Goal: Task Accomplishment & Management: Complete application form

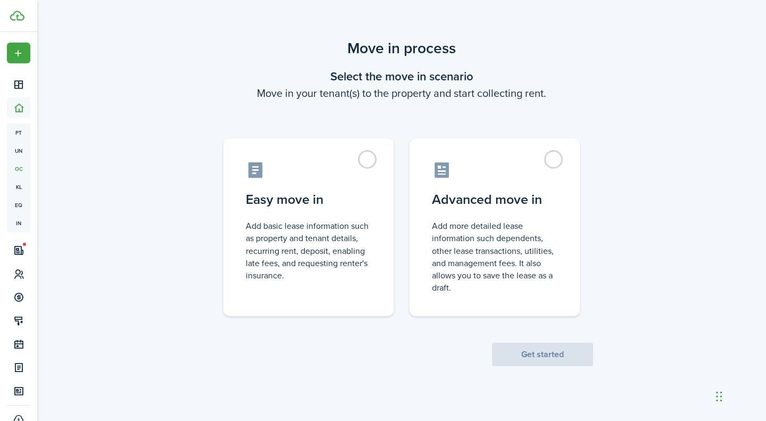
click at [515, 170] on control-radio-card-icon at bounding box center [495, 170] width 126 height 19
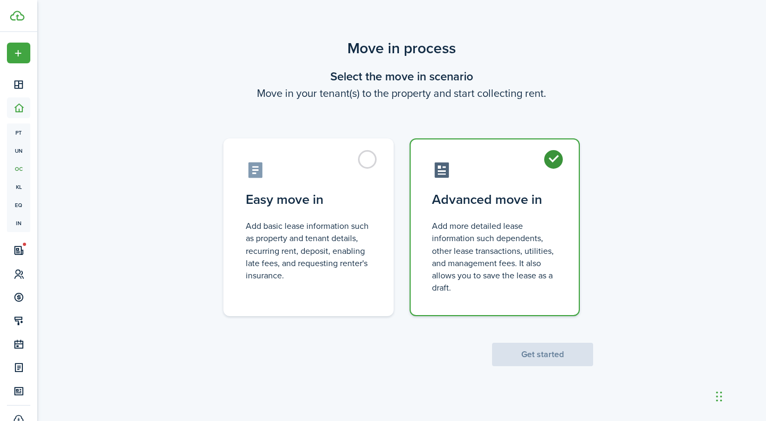
radio input "true"
click at [559, 352] on button "Get started" at bounding box center [542, 354] width 101 height 23
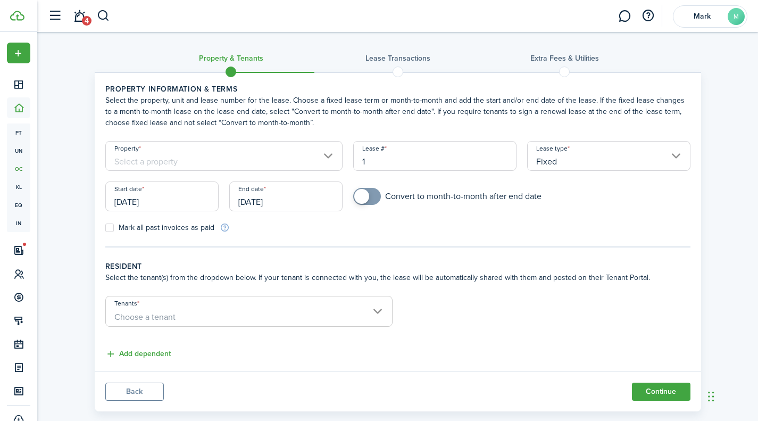
click at [334, 159] on input "Property" at bounding box center [224, 156] width 238 height 30
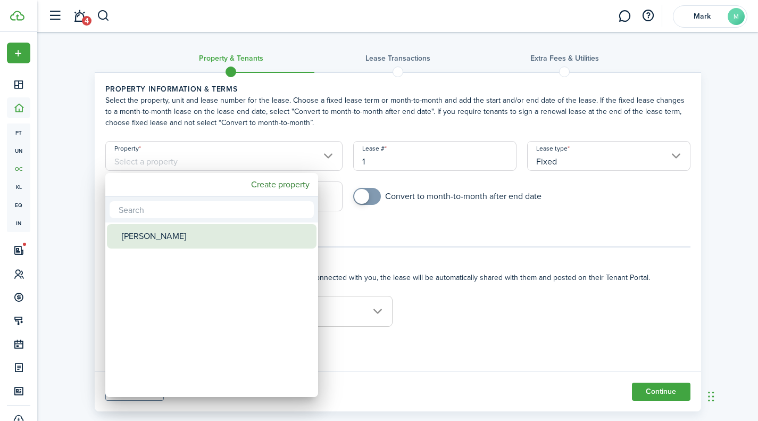
click at [168, 241] on div "[PERSON_NAME]" at bounding box center [216, 236] width 188 height 24
type input "[PERSON_NAME]"
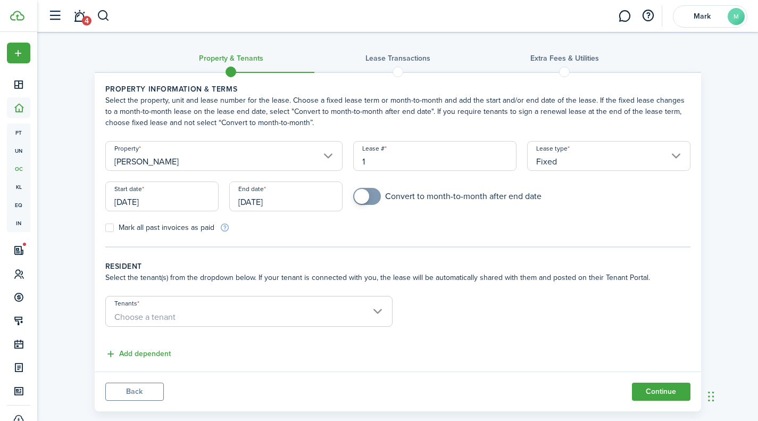
click at [583, 160] on input "Fixed" at bounding box center [608, 156] width 163 height 30
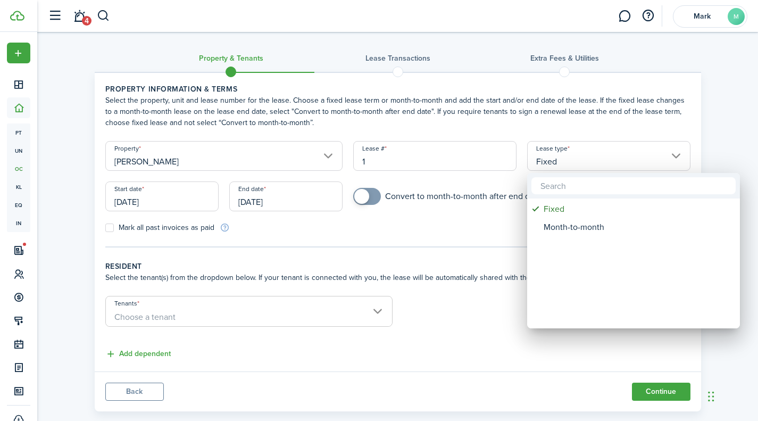
click at [583, 160] on div at bounding box center [379, 210] width 929 height 591
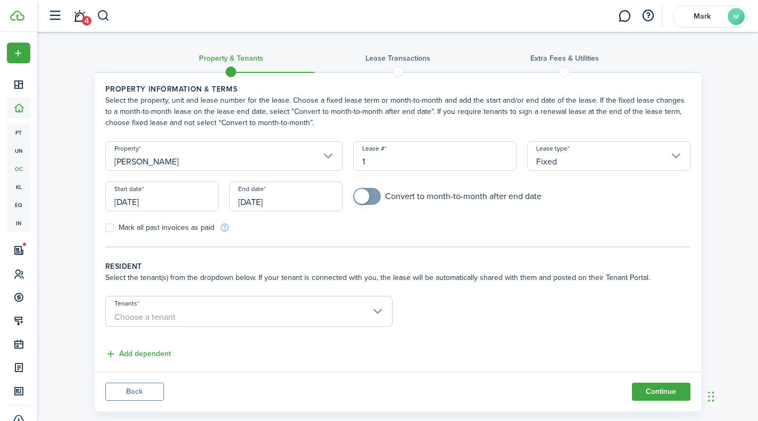
click at [179, 203] on input "[DATE]" at bounding box center [161, 196] width 113 height 30
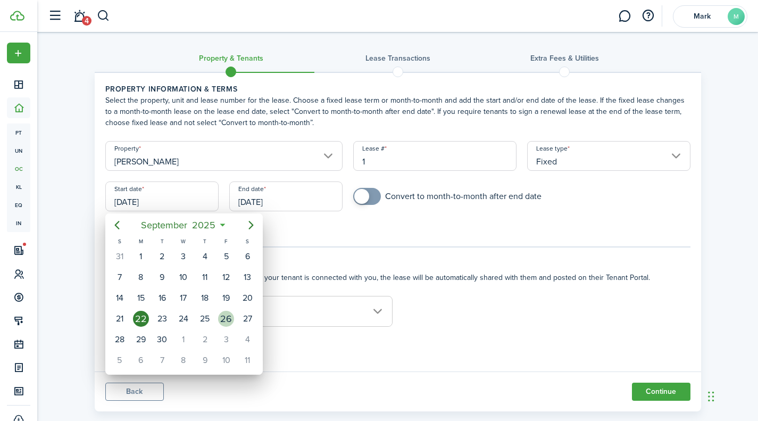
click at [219, 313] on div "26" at bounding box center [226, 319] width 21 height 20
type input "[DATE]"
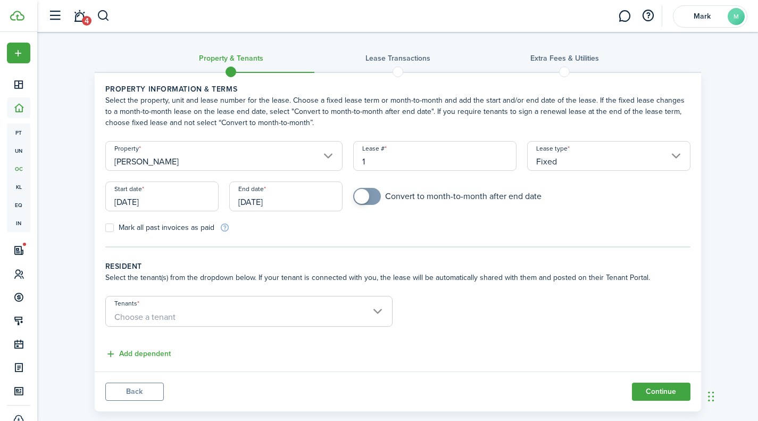
click at [259, 203] on input "[DATE]" at bounding box center [285, 196] width 113 height 30
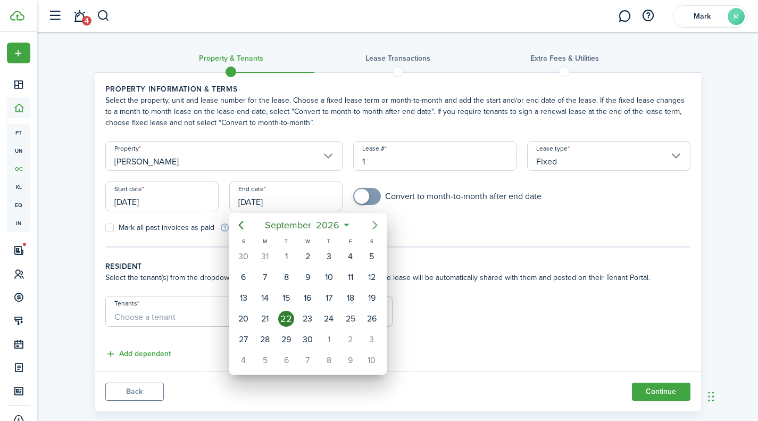
click at [378, 225] on icon "Next page" at bounding box center [375, 225] width 13 height 13
click at [376, 227] on icon "Next page" at bounding box center [375, 225] width 5 height 9
click at [337, 335] on div "31" at bounding box center [328, 339] width 21 height 20
type input "[DATE]"
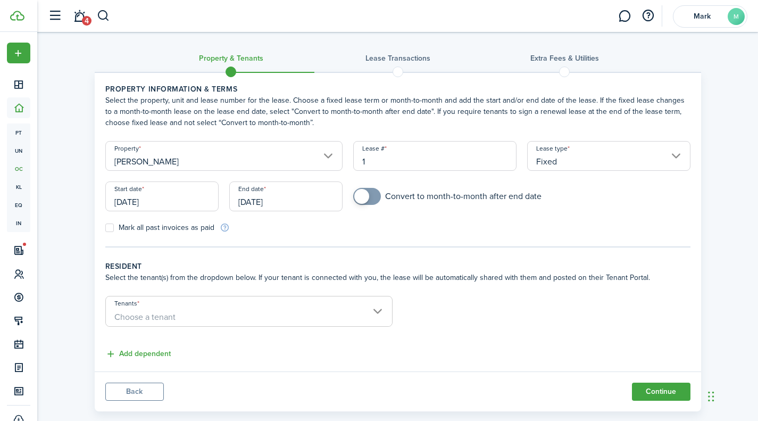
click at [369, 302] on input "Tenants" at bounding box center [249, 302] width 286 height 13
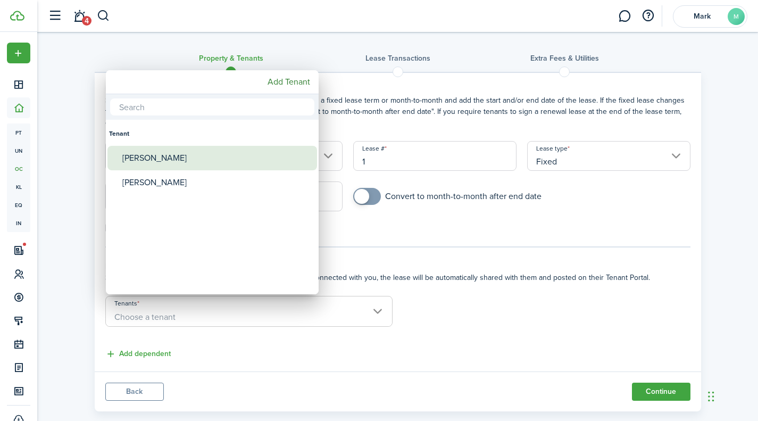
click at [144, 154] on div "[PERSON_NAME]" at bounding box center [216, 158] width 188 height 24
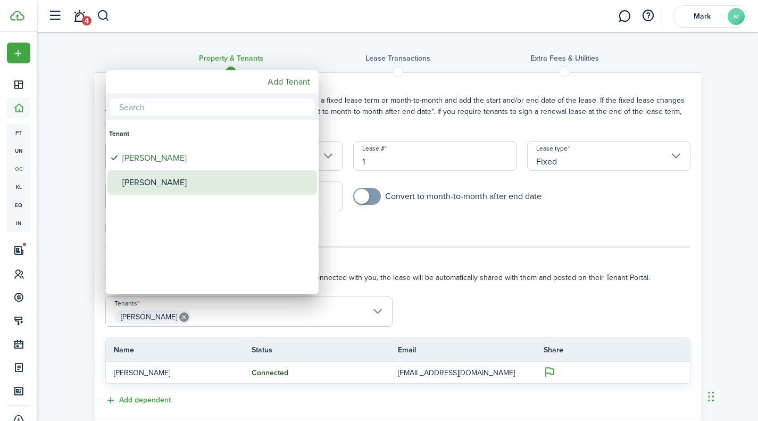
click at [197, 187] on div "[PERSON_NAME]" at bounding box center [216, 182] width 188 height 24
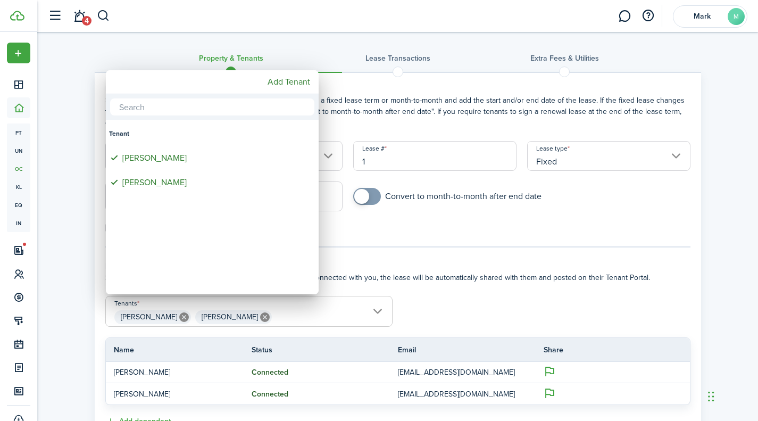
click at [524, 290] on div at bounding box center [379, 210] width 929 height 591
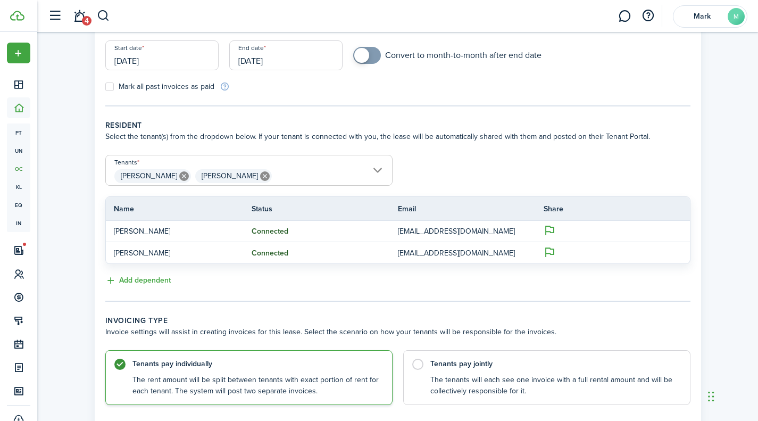
scroll to position [160, 0]
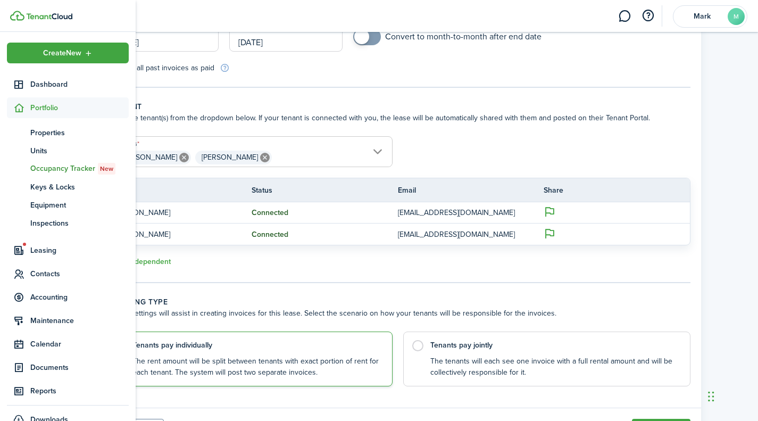
click at [55, 46] on div "Create New" at bounding box center [68, 53] width 122 height 21
click at [708, 194] on div "Property & Tenants Lease Transactions Extra fees & Utilities Property informati…" at bounding box center [397, 162] width 721 height 581
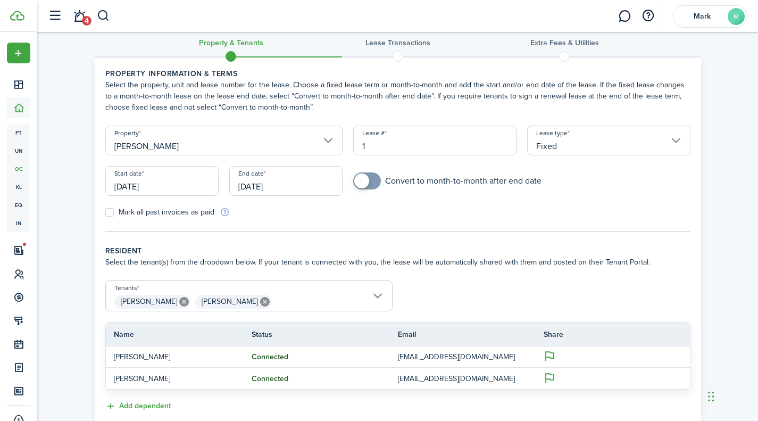
scroll to position [0, 0]
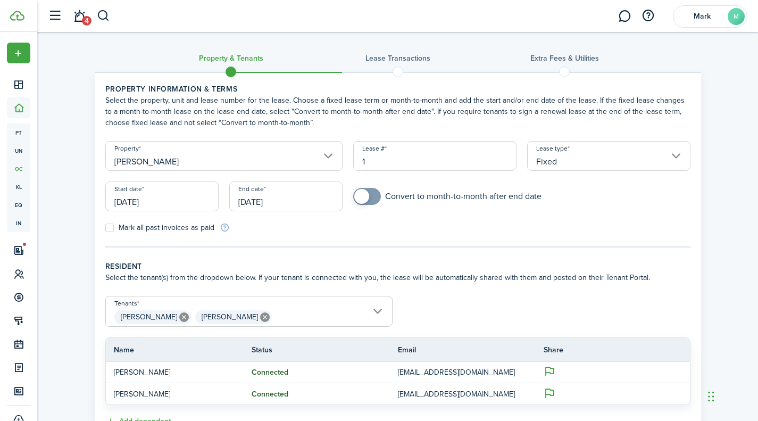
click at [260, 318] on icon at bounding box center [265, 317] width 10 height 10
type input "[PERSON_NAME]"
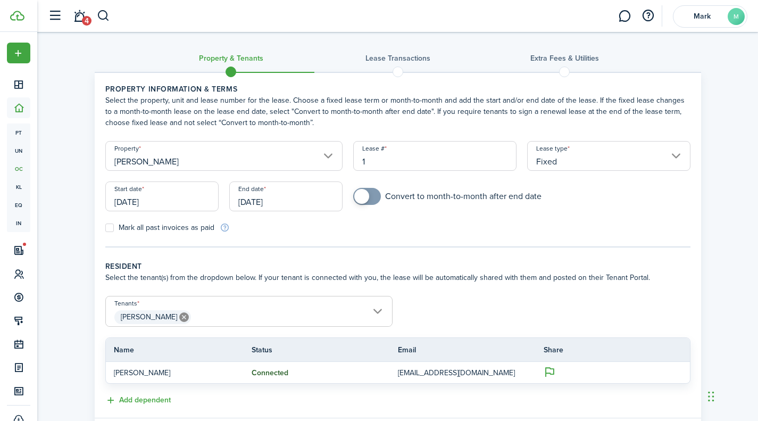
click at [179, 315] on icon at bounding box center [184, 317] width 10 height 10
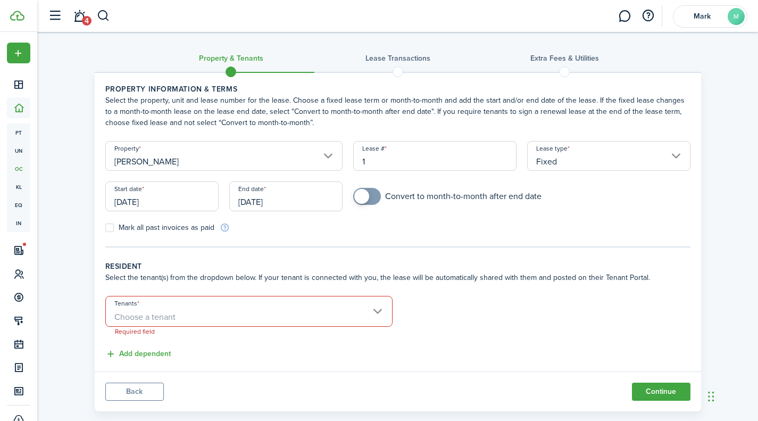
click at [149, 391] on button "Back" at bounding box center [134, 392] width 59 height 18
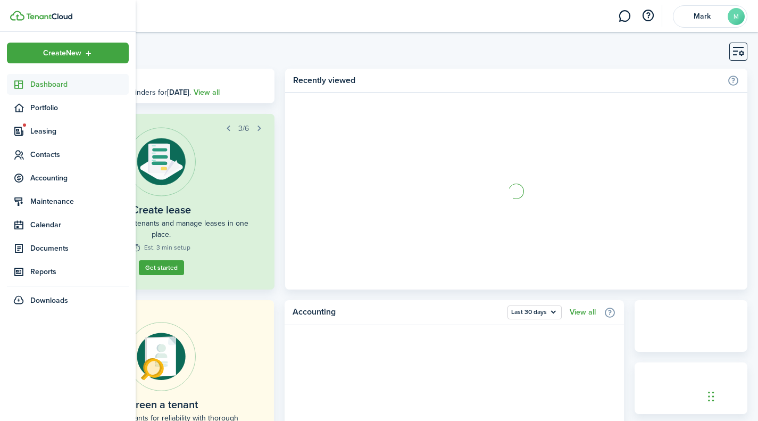
click at [62, 263] on link "Reports" at bounding box center [68, 271] width 122 height 21
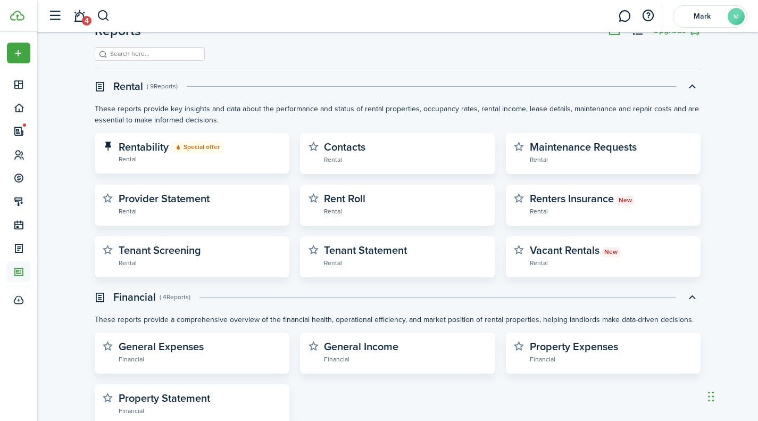
scroll to position [53, 0]
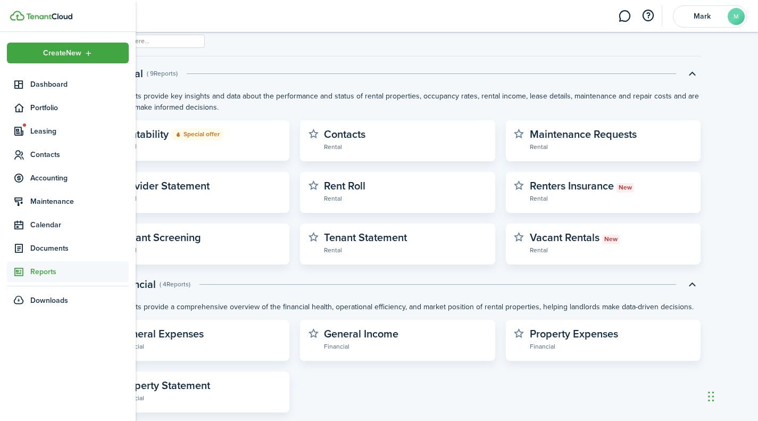
click at [56, 136] on span "Leasing" at bounding box center [79, 131] width 98 height 11
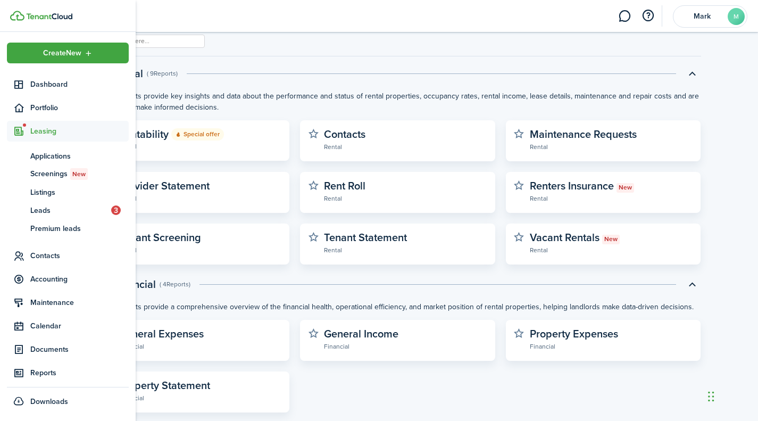
click at [46, 180] on link "sc Screenings New" at bounding box center [68, 174] width 122 height 18
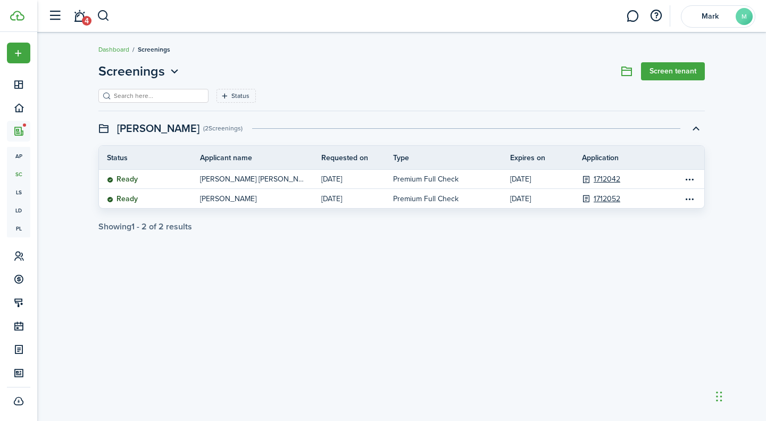
click at [690, 180] on table-menu-btn-icon "Open menu" at bounding box center [689, 179] width 13 height 13
click at [657, 200] on link "View" at bounding box center [649, 200] width 93 height 18
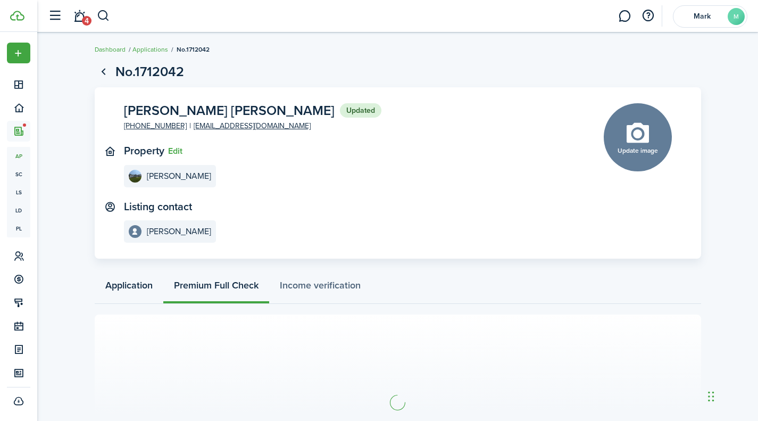
click at [140, 280] on link "Application" at bounding box center [129, 288] width 69 height 32
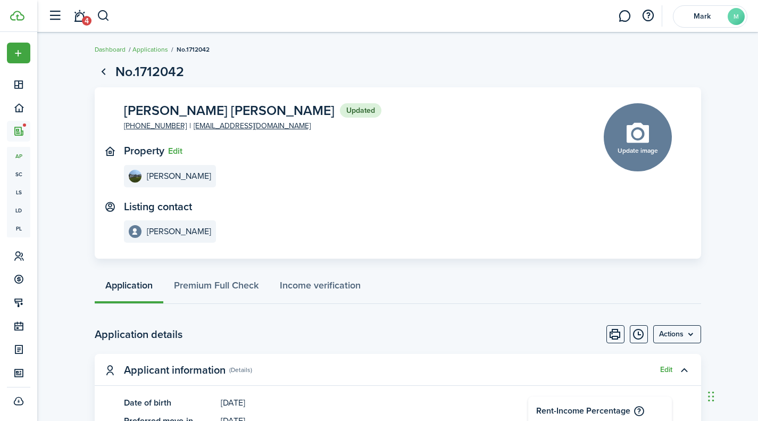
click at [632, 331] on button "Timeline" at bounding box center [639, 334] width 18 height 18
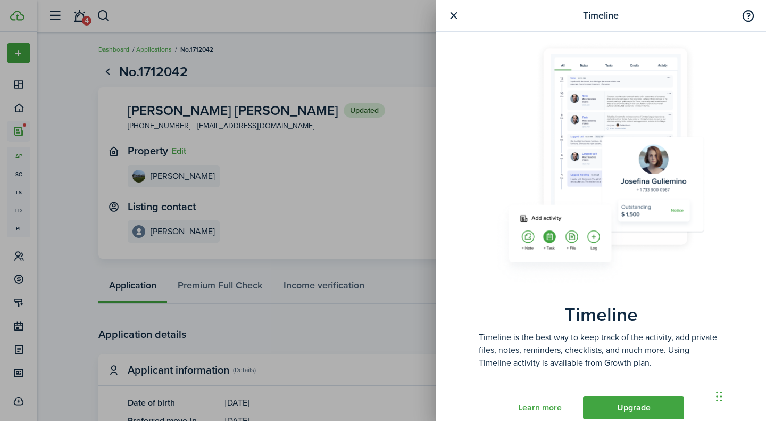
click at [454, 18] on button "button" at bounding box center [453, 15] width 13 height 13
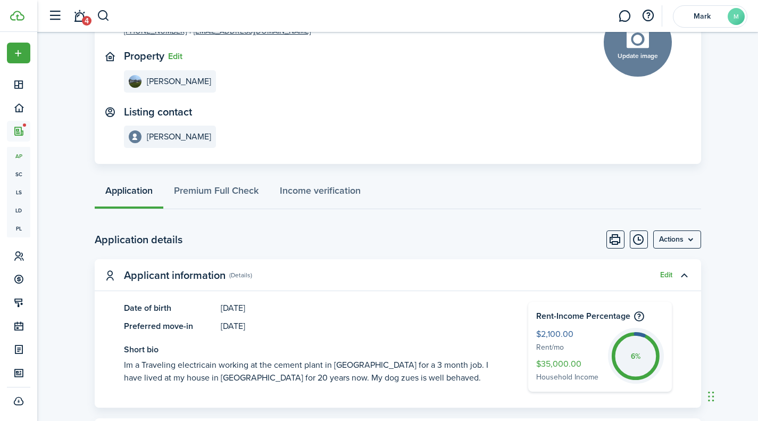
scroll to position [106, 0]
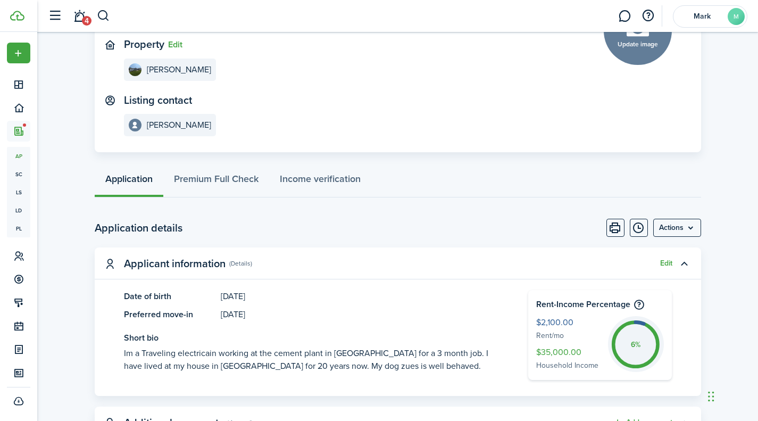
click at [674, 227] on menu-btn "Actions" at bounding box center [678, 228] width 48 height 18
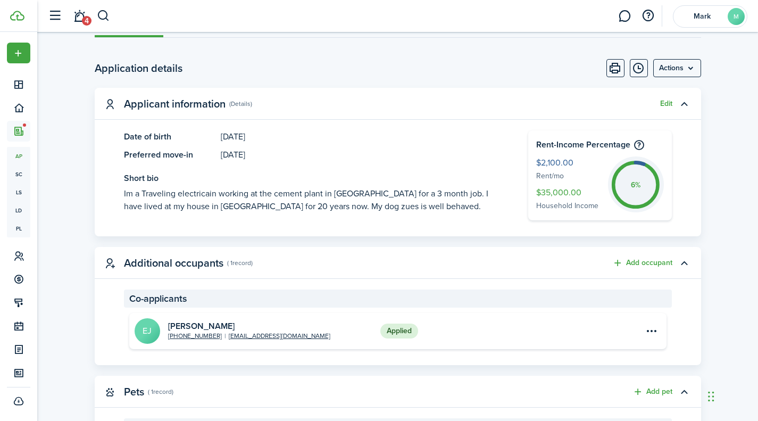
scroll to position [0, 0]
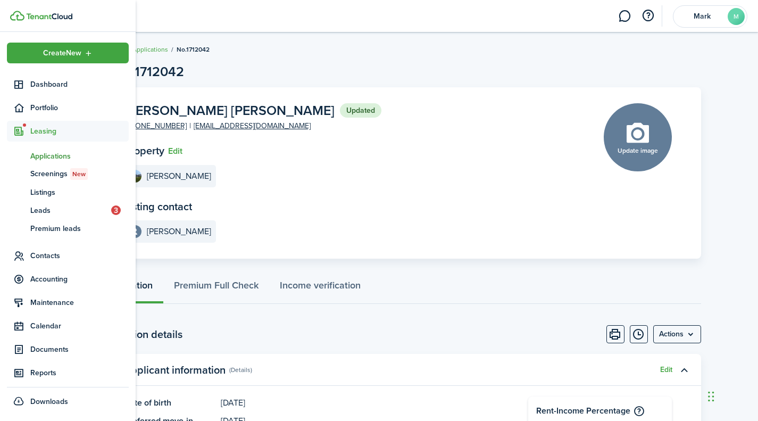
click at [67, 213] on span "Leads" at bounding box center [70, 210] width 81 height 11
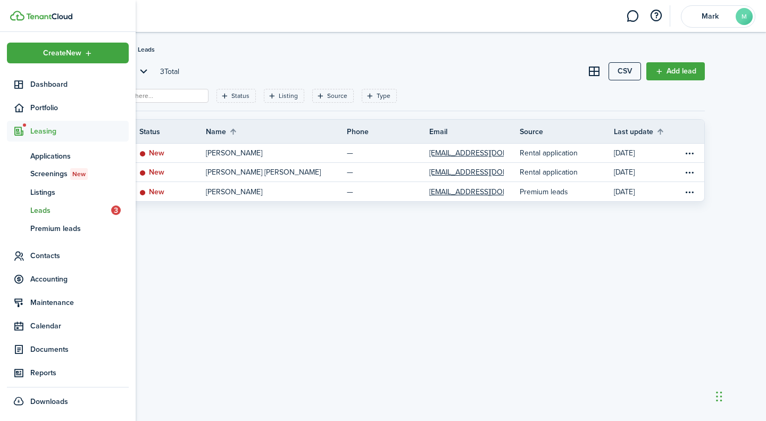
click at [82, 284] on span "Accounting" at bounding box center [79, 279] width 98 height 11
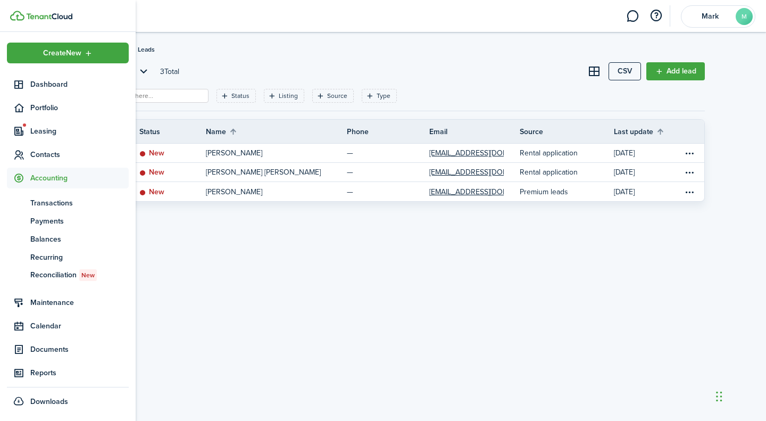
click at [63, 203] on span "Transactions" at bounding box center [79, 202] width 98 height 11
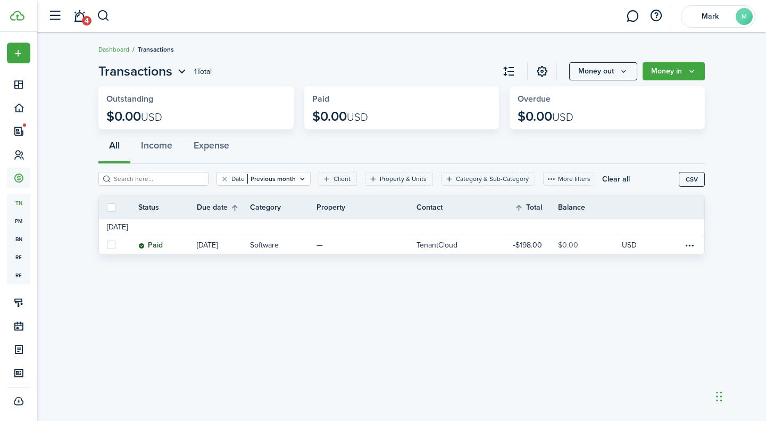
click at [612, 71] on button "Money out" at bounding box center [603, 71] width 68 height 18
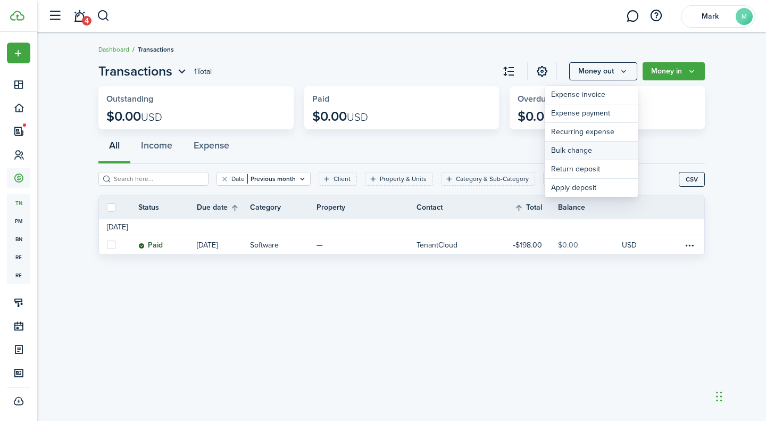
click at [560, 145] on link "Bulk change" at bounding box center [591, 151] width 93 height 19
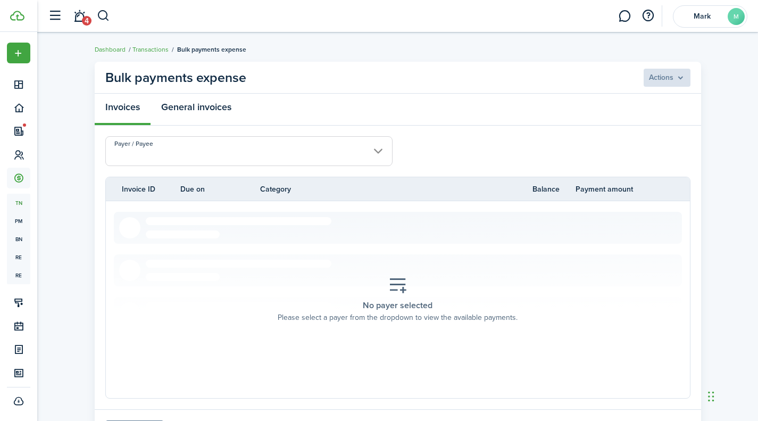
click at [203, 111] on link "General invoices" at bounding box center [197, 110] width 92 height 32
click at [127, 105] on link "Invoices" at bounding box center [123, 110] width 56 height 32
click at [110, 48] on link "Dashboard" at bounding box center [110, 50] width 31 height 10
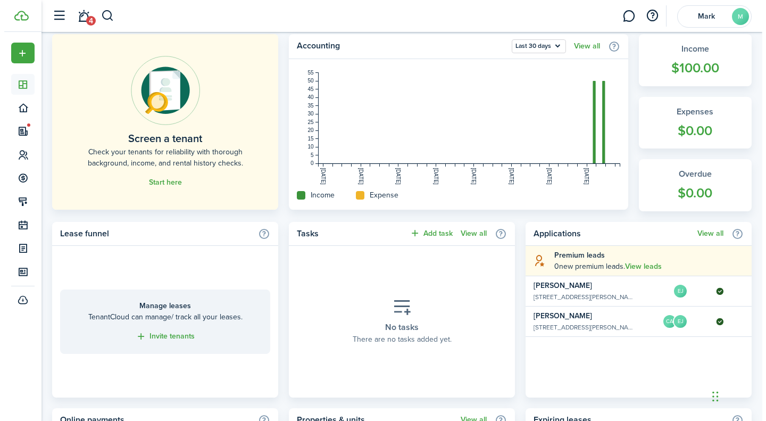
scroll to position [373, 0]
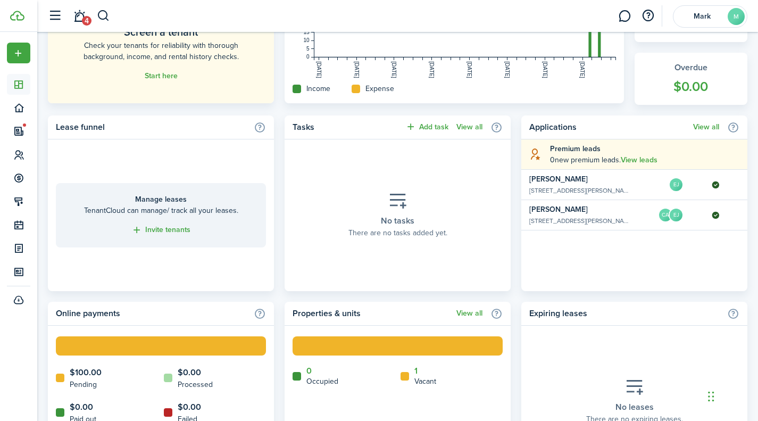
click at [416, 128] on button "Add task" at bounding box center [427, 127] width 43 height 12
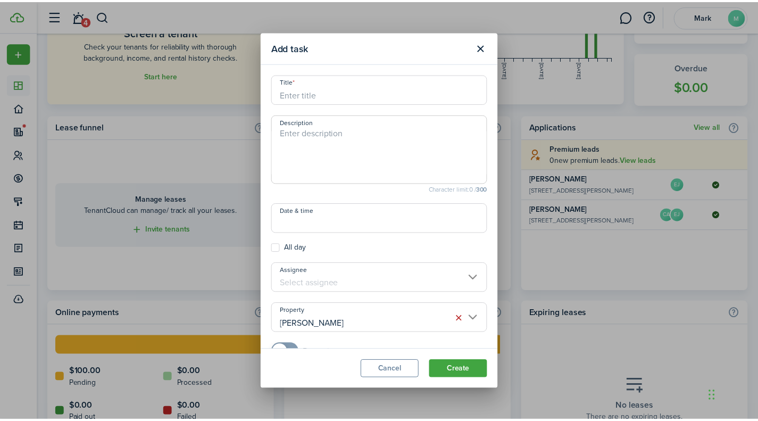
scroll to position [33, 0]
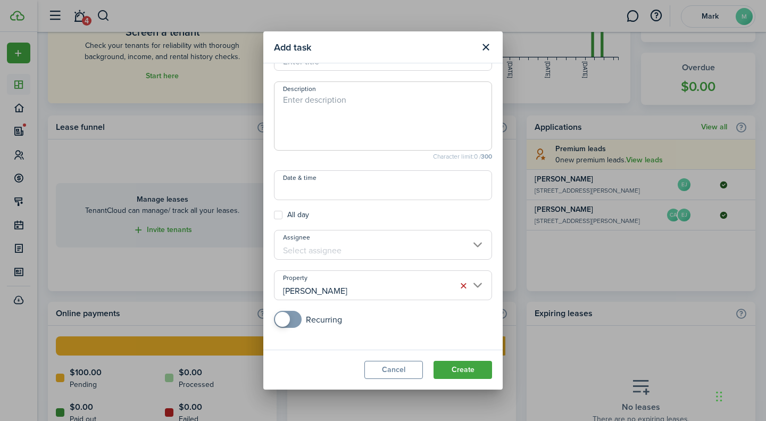
click at [393, 369] on button "Cancel" at bounding box center [394, 370] width 59 height 18
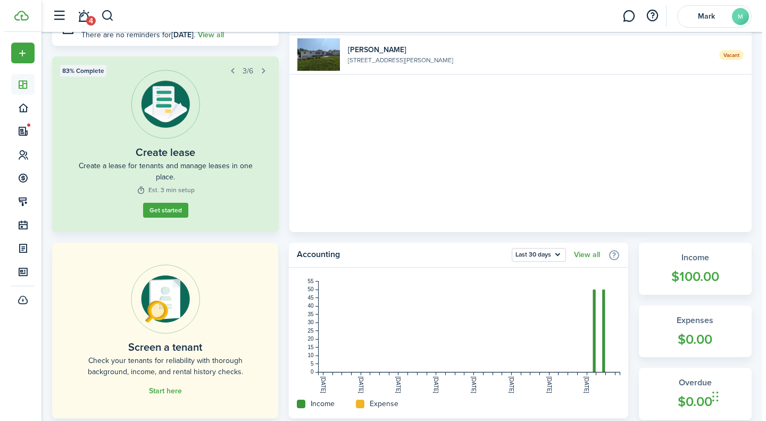
scroll to position [0, 0]
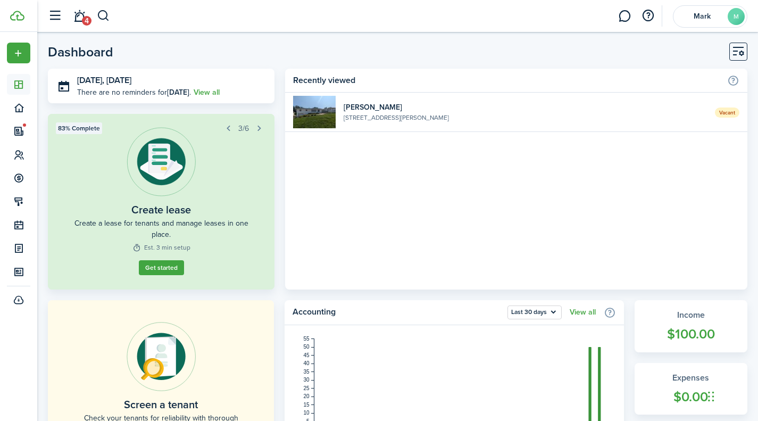
click at [733, 48] on button "Customise" at bounding box center [739, 52] width 18 height 18
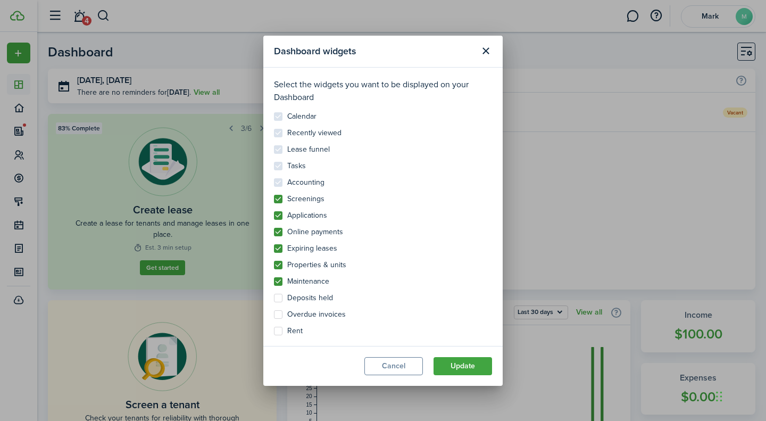
click at [501, 47] on header "Dashboard widgets" at bounding box center [382, 52] width 239 height 32
click at [483, 51] on button "Close modal" at bounding box center [486, 51] width 18 height 18
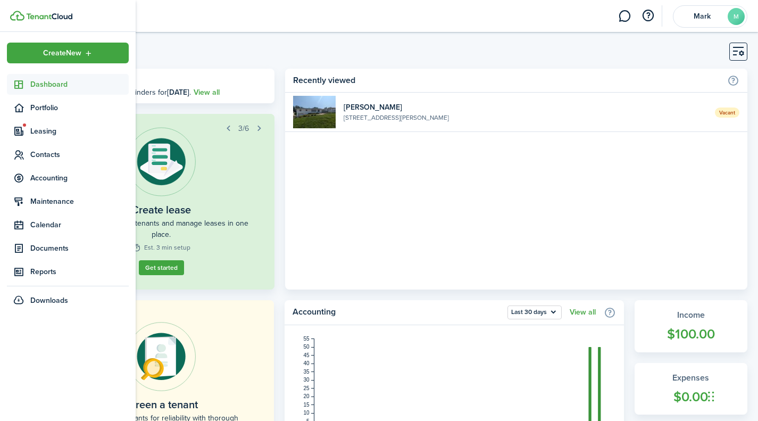
click at [57, 129] on span "Leasing" at bounding box center [79, 131] width 98 height 11
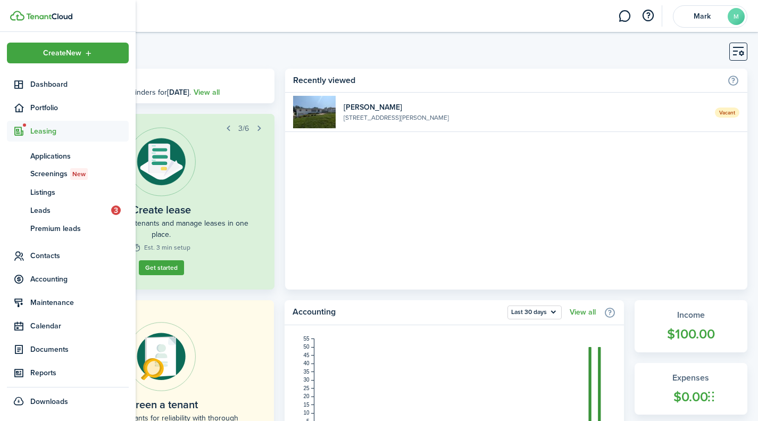
click at [70, 187] on span "Listings" at bounding box center [79, 192] width 98 height 11
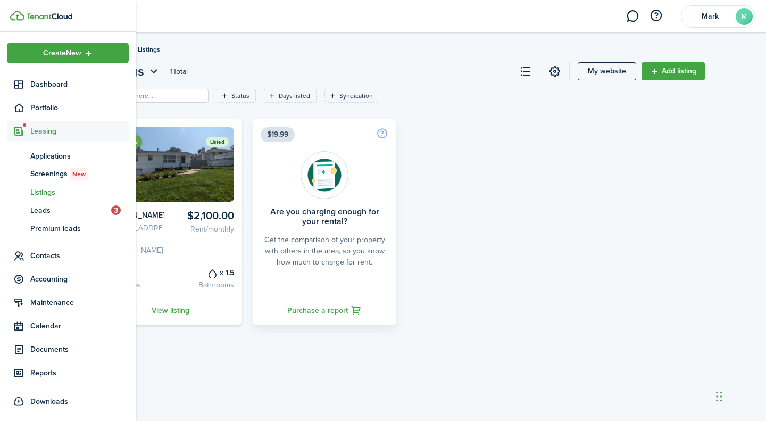
click at [63, 353] on span "Documents" at bounding box center [79, 349] width 98 height 11
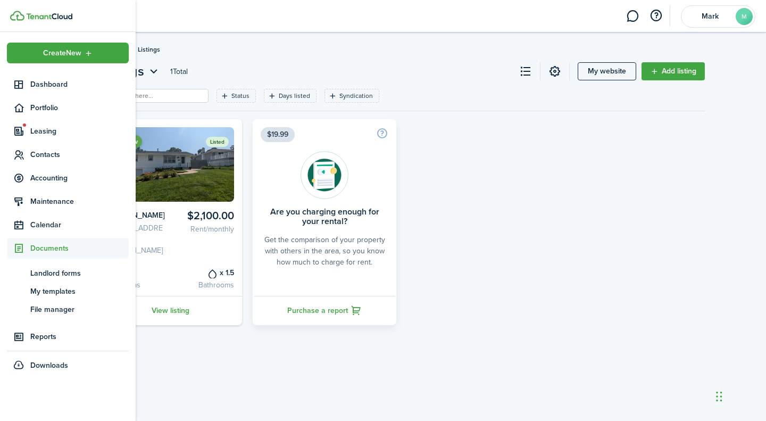
click at [65, 289] on span "My templates" at bounding box center [79, 291] width 98 height 11
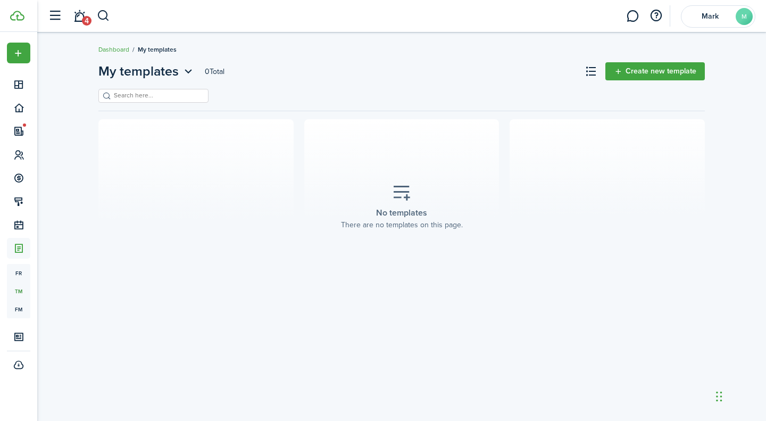
click at [664, 69] on link "Create new template" at bounding box center [656, 71] width 100 height 18
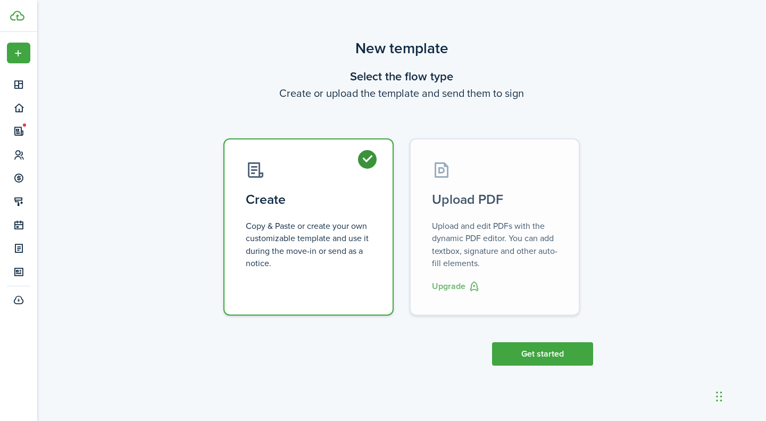
click at [554, 354] on button "Get started" at bounding box center [542, 353] width 101 height 23
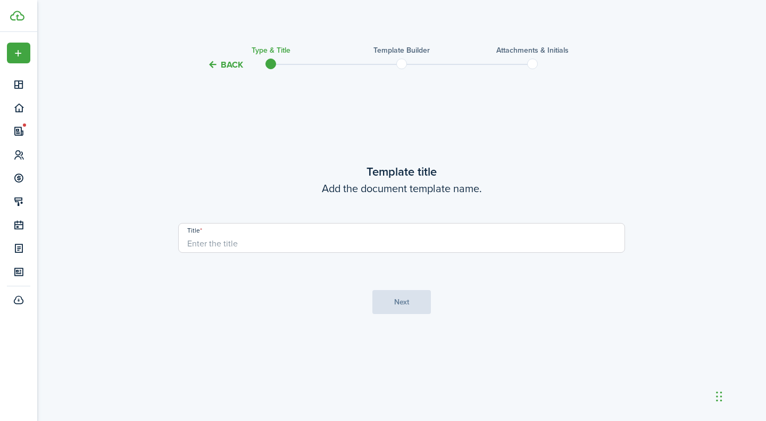
click at [265, 237] on input "Title" at bounding box center [401, 238] width 447 height 30
type input "Short-Term Lease"
click at [404, 308] on button "Next" at bounding box center [402, 302] width 59 height 24
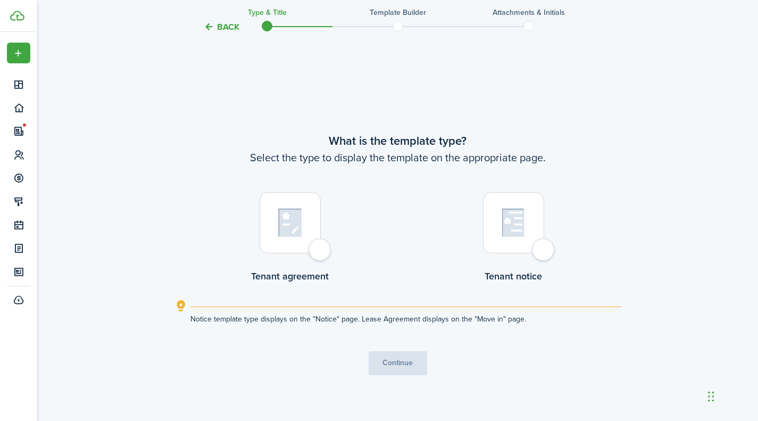
scroll to position [350, 0]
click at [321, 243] on div at bounding box center [290, 221] width 61 height 61
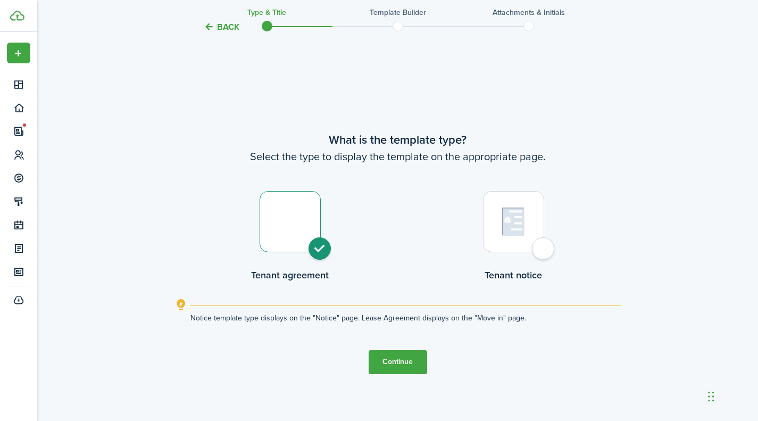
radio input "true"
click at [394, 359] on button "Continue" at bounding box center [398, 362] width 59 height 24
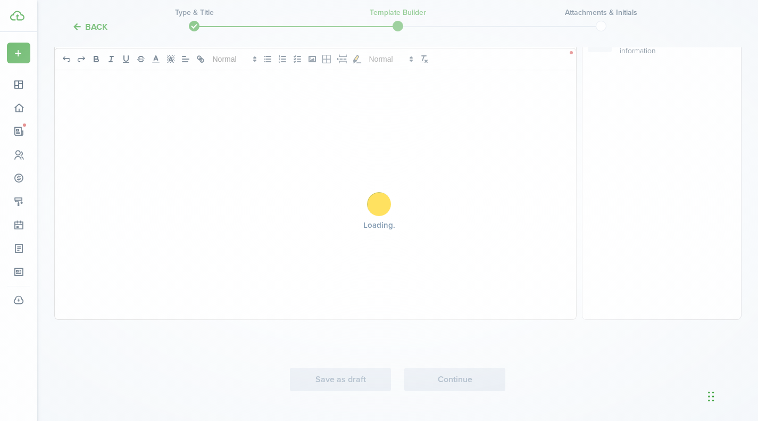
scroll to position [0, 0]
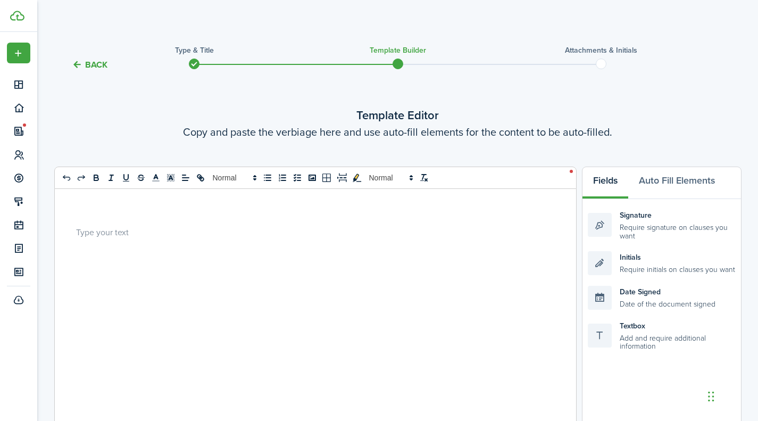
click at [308, 261] on div at bounding box center [312, 402] width 514 height 426
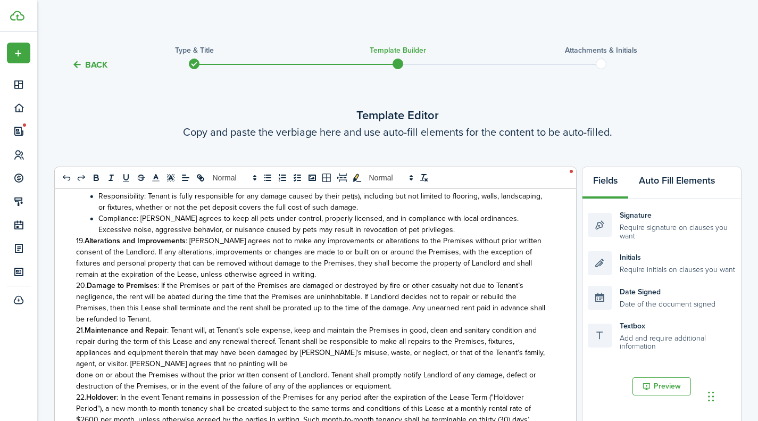
click at [688, 182] on button "Auto Fill Elements" at bounding box center [676, 183] width 97 height 32
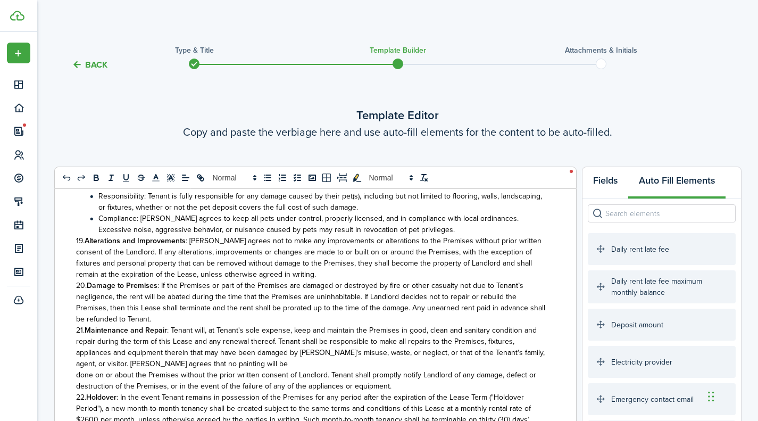
click at [617, 181] on button "Fields" at bounding box center [606, 183] width 46 height 32
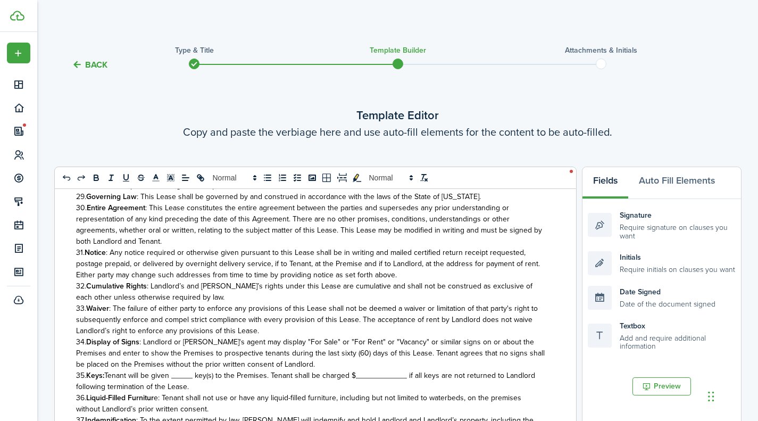
scroll to position [1504, 0]
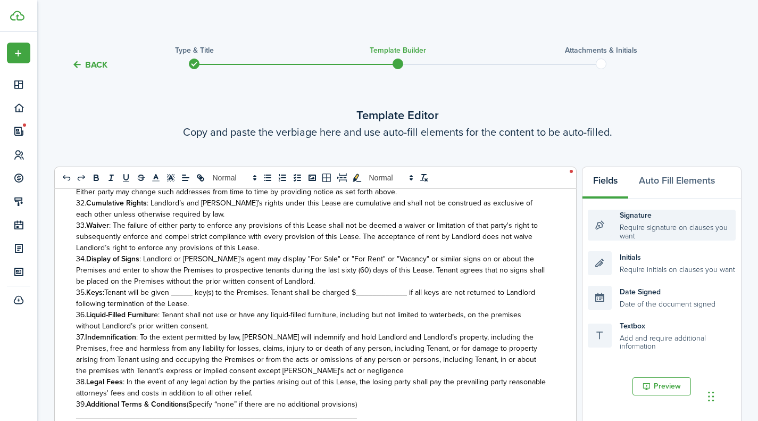
click at [680, 231] on div "Signature Require signature on clauses you want" at bounding box center [662, 225] width 148 height 31
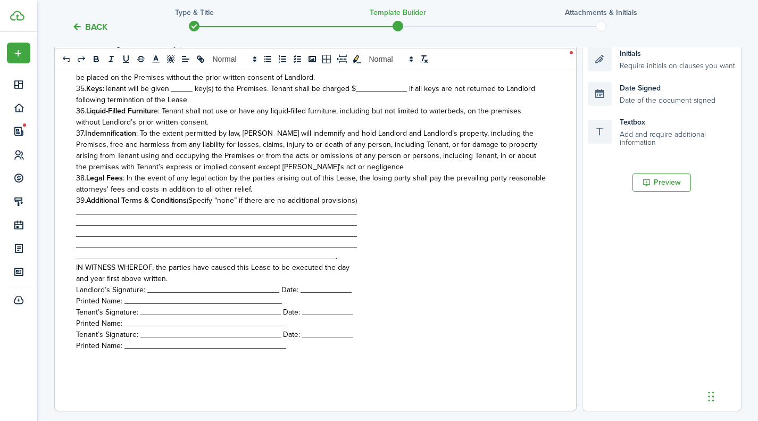
scroll to position [160, 0]
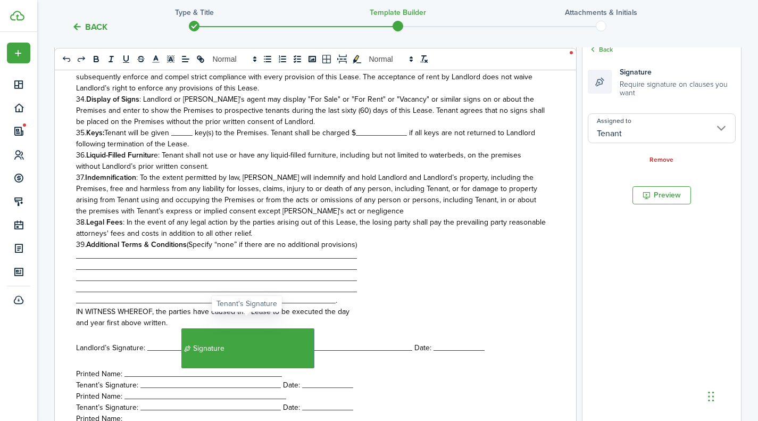
click at [221, 337] on span "Signature" at bounding box center [247, 348] width 133 height 40
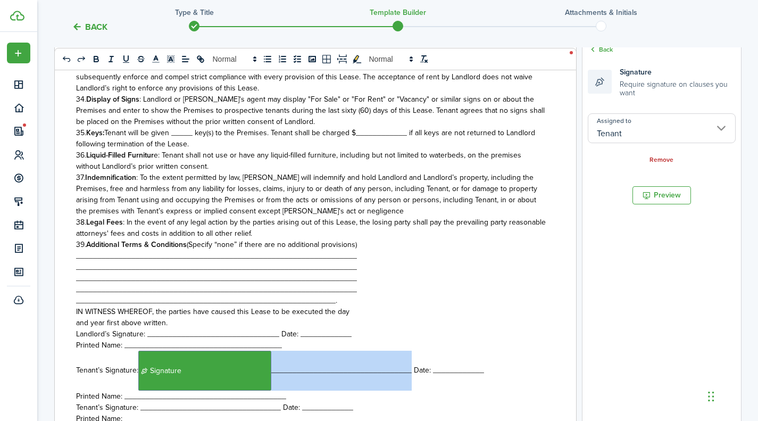
drag, startPoint x: 410, startPoint y: 360, endPoint x: 276, endPoint y: 353, distance: 134.8
click at [275, 352] on p "Tenant’s Signature: ﻿ Signature ﻿_﻿﻿_____﻿﻿___________________________ Date: __…" at bounding box center [311, 371] width 471 height 40
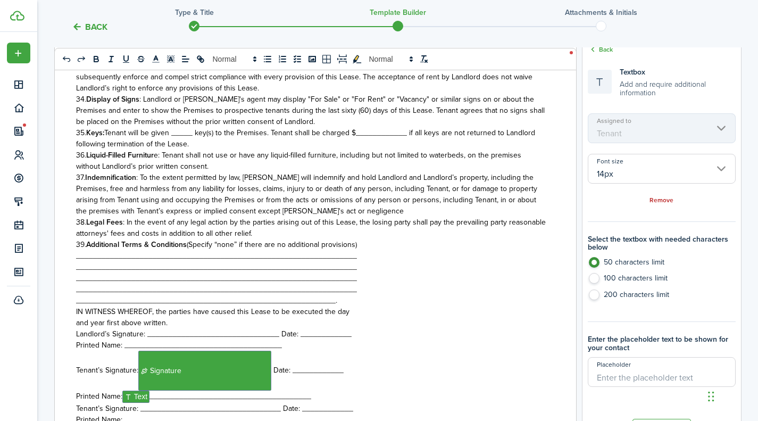
drag, startPoint x: 313, startPoint y: 386, endPoint x: 151, endPoint y: 380, distance: 162.4
click at [151, 391] on p "Printed Name: ﻿ Text ﻿______________________________________" at bounding box center [311, 397] width 471 height 12
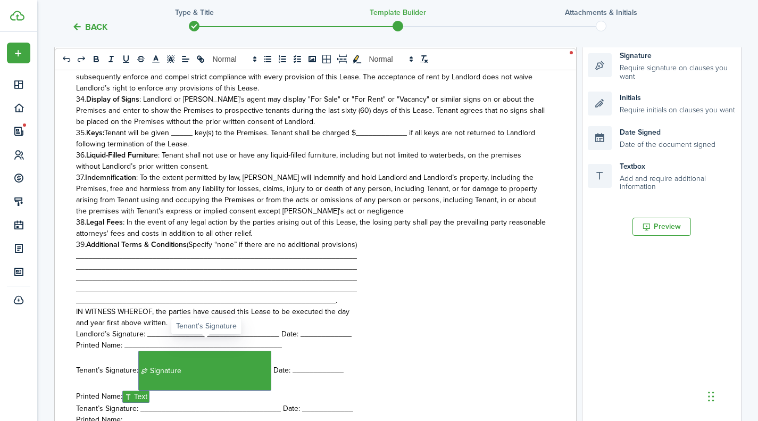
click at [185, 359] on span "Signature" at bounding box center [204, 371] width 133 height 40
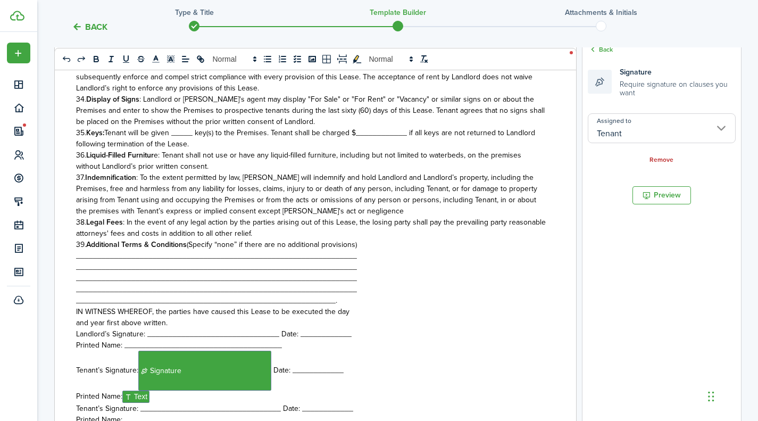
click at [725, 131] on input "Tenant" at bounding box center [662, 128] width 148 height 30
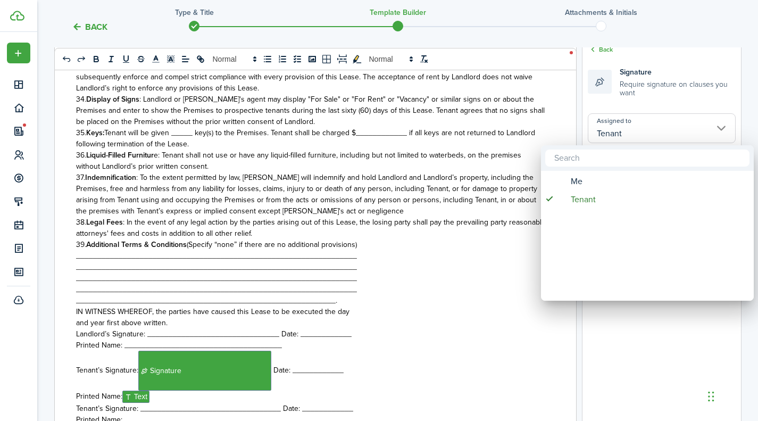
click at [726, 127] on div at bounding box center [379, 210] width 929 height 591
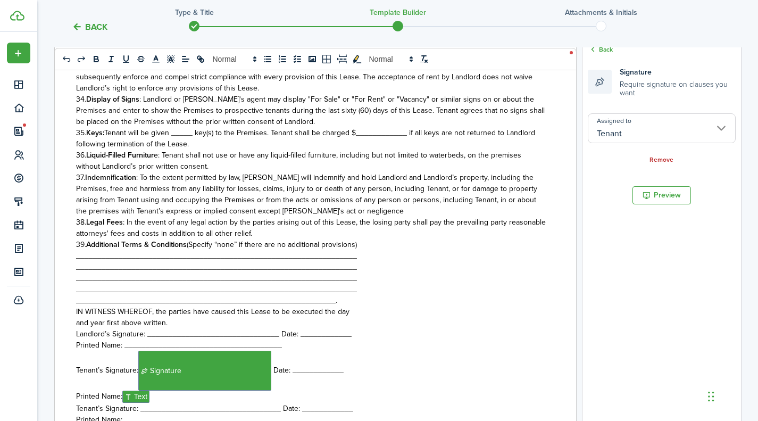
click at [603, 51] on link "Back" at bounding box center [600, 50] width 25 height 10
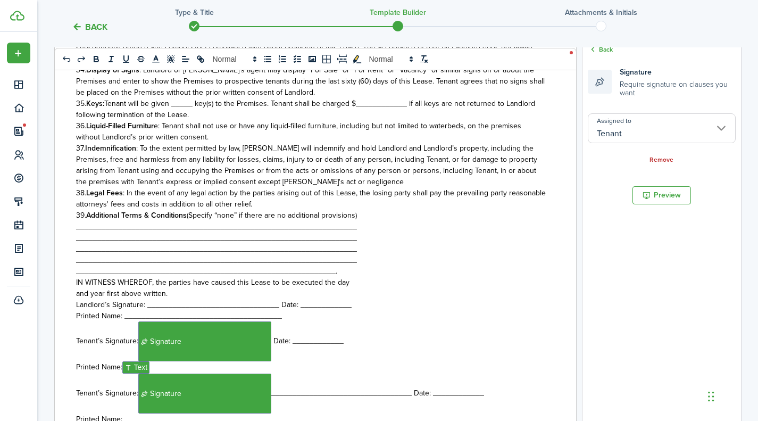
scroll to position [1562, 0]
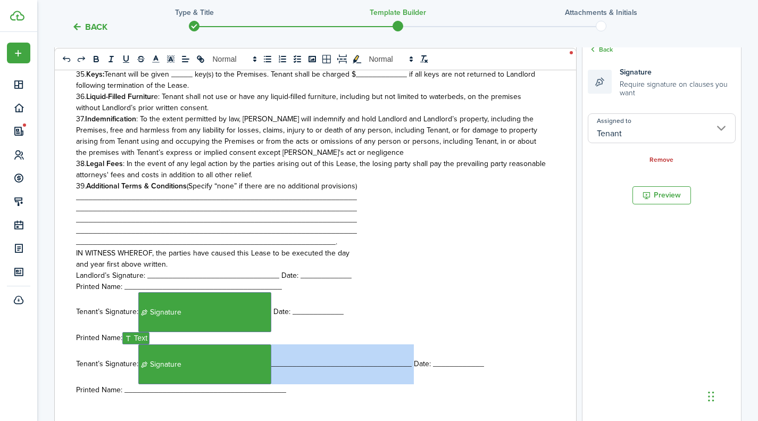
drag, startPoint x: 413, startPoint y: 354, endPoint x: 273, endPoint y: 349, distance: 140.6
click at [273, 358] on span "Tenant’s Signature: ﻿ Signature ﻿_________________________________ Date: ______…" at bounding box center [280, 363] width 408 height 11
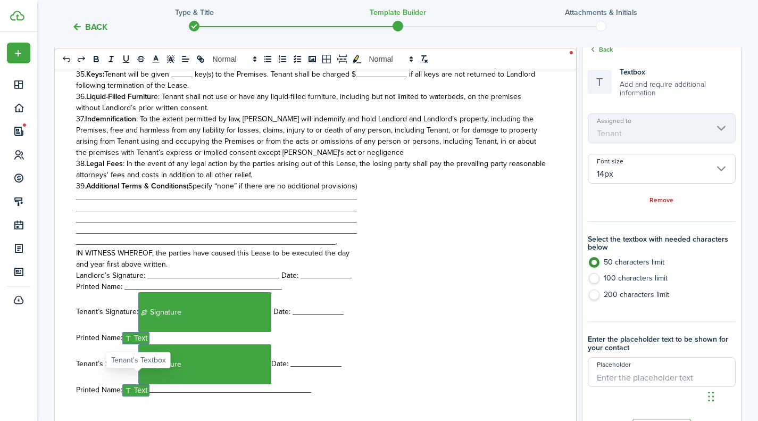
drag, startPoint x: 321, startPoint y: 376, endPoint x: 151, endPoint y: 381, distance: 170.9
click at [151, 384] on p "Printed Name: ﻿ Text ﻿______________________________________" at bounding box center [311, 390] width 471 height 12
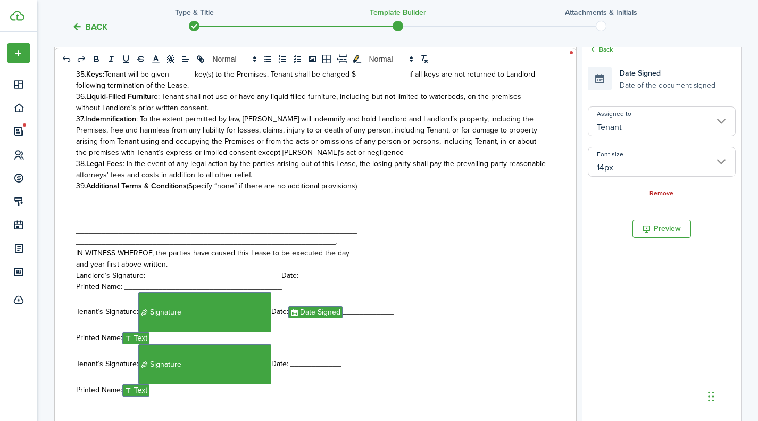
drag, startPoint x: 410, startPoint y: 304, endPoint x: 349, endPoint y: 310, distance: 61.4
click at [349, 310] on p "Tenant’s Signature: ﻿ Signature ﻿ Date: ﻿ Date Signed ﻿____________" at bounding box center [311, 312] width 471 height 40
drag, startPoint x: 409, startPoint y: 361, endPoint x: 345, endPoint y: 358, distance: 63.9
click at [345, 358] on p "Tenant’s Signature: ﻿ Signature ﻿Date: ﻿ Date Signed ﻿____________" at bounding box center [311, 364] width 471 height 40
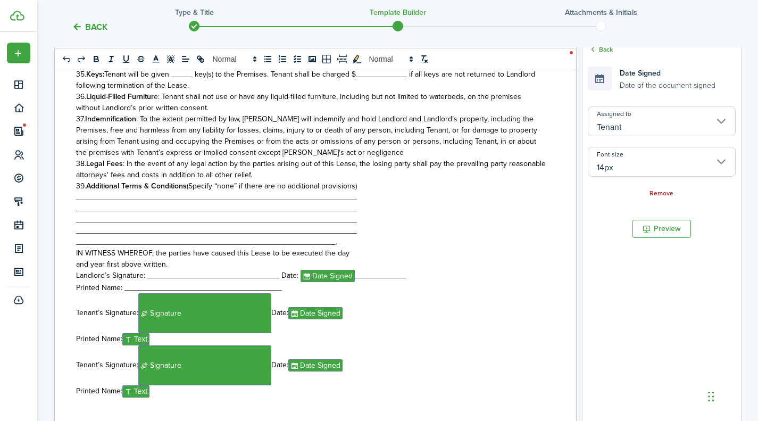
click at [712, 120] on input "Tenant" at bounding box center [662, 121] width 148 height 30
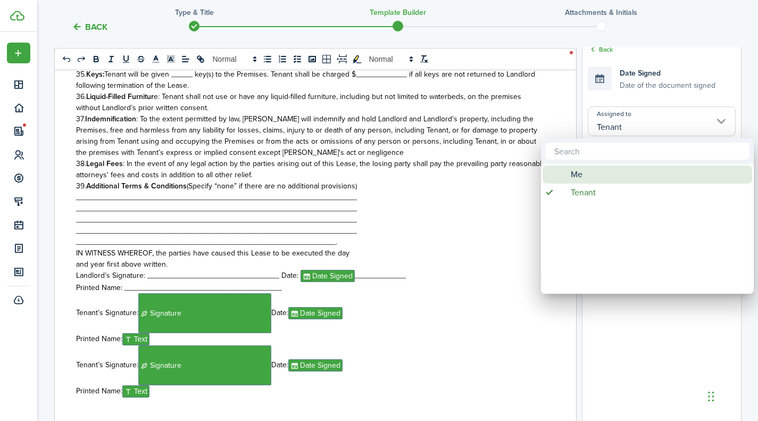
click at [589, 181] on div "Me" at bounding box center [652, 175] width 188 height 18
type input "Me"
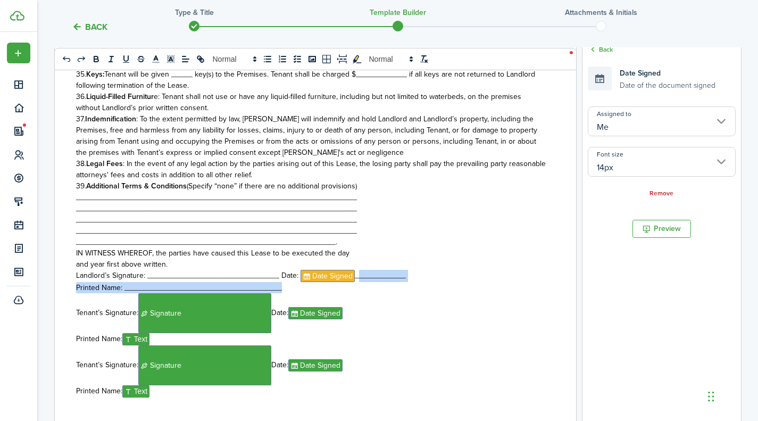
drag, startPoint x: 403, startPoint y: 272, endPoint x: 352, endPoint y: 270, distance: 50.6
click at [352, 270] on div "[US_STATE] Standard Residential Lease Agreement This Lease Agreement (“Lease”) …" at bounding box center [312, 242] width 514 height 426
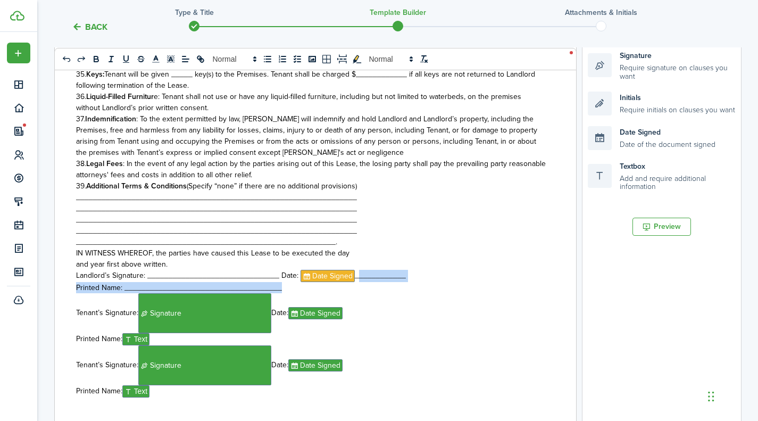
click at [401, 282] on p "Printed Name: _____________________________________" at bounding box center [311, 287] width 471 height 11
drag, startPoint x: 406, startPoint y: 266, endPoint x: 353, endPoint y: 263, distance: 52.7
click at [353, 270] on p "Landlord’s Signature: ________﻿﻿_﻿﻿______________________ Date: ﻿ Date Signed ﻿…" at bounding box center [311, 276] width 471 height 12
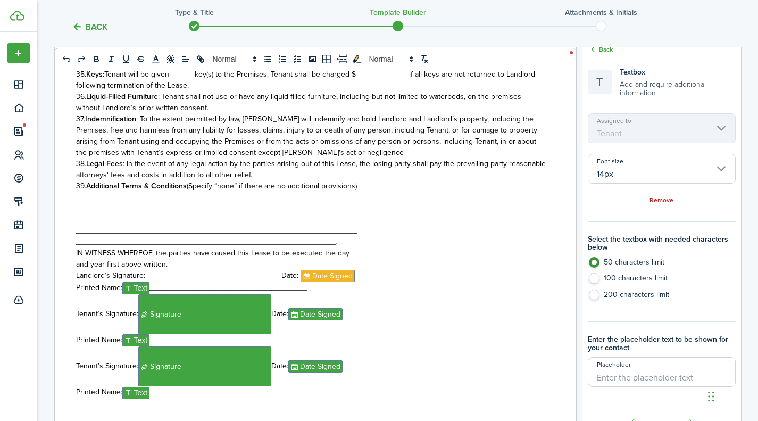
drag, startPoint x: 320, startPoint y: 283, endPoint x: 153, endPoint y: 272, distance: 166.9
click at [153, 282] on p "Printed Name: ﻿ Text ﻿_____________________________________" at bounding box center [311, 288] width 471 height 12
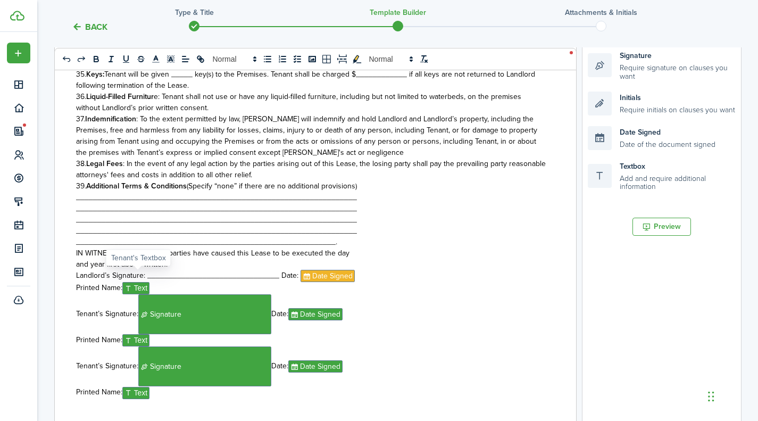
click at [147, 282] on span "Text" at bounding box center [136, 288] width 28 height 12
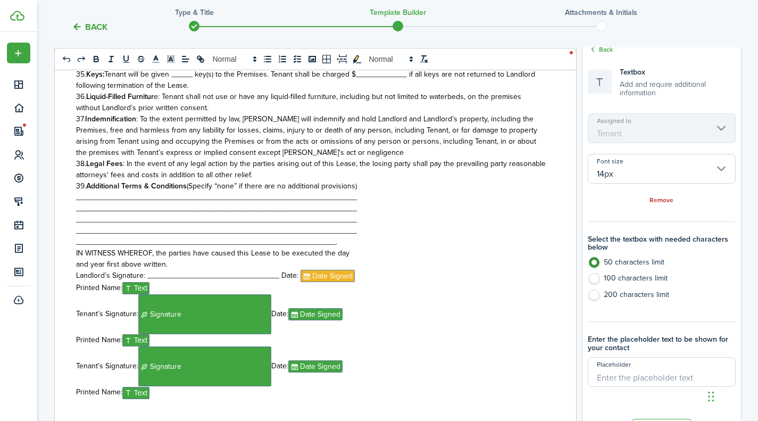
click at [685, 131] on mbsc-scroller "Assigned to Tenant" at bounding box center [662, 128] width 148 height 30
click at [610, 51] on link "Back" at bounding box center [600, 50] width 25 height 10
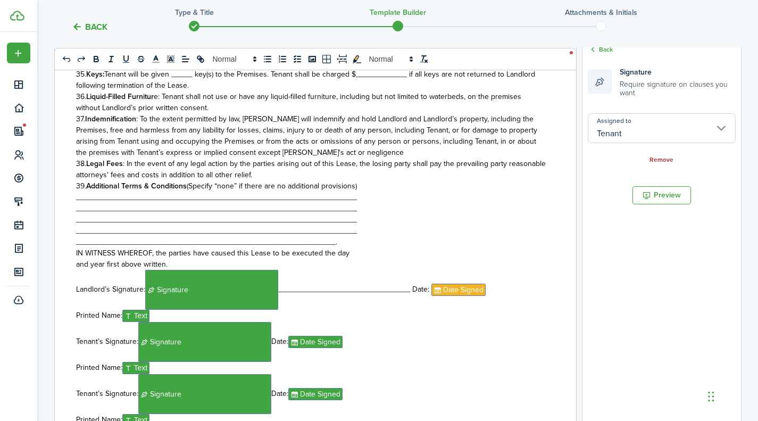
click at [719, 120] on input "Tenant" at bounding box center [662, 128] width 148 height 30
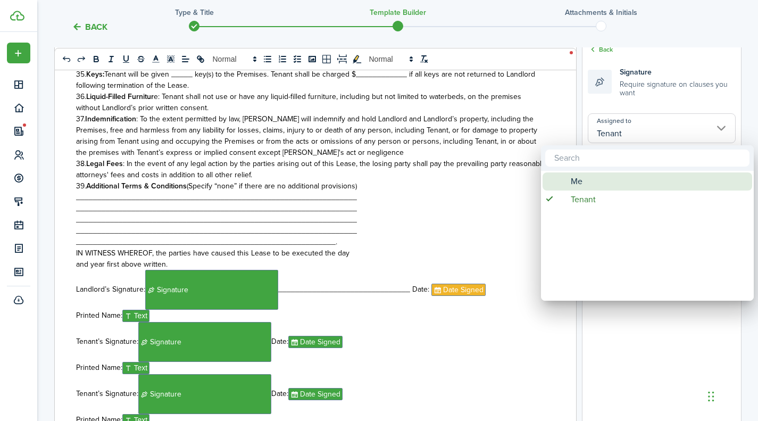
click at [591, 181] on div "Me" at bounding box center [652, 181] width 188 height 18
type input "Me"
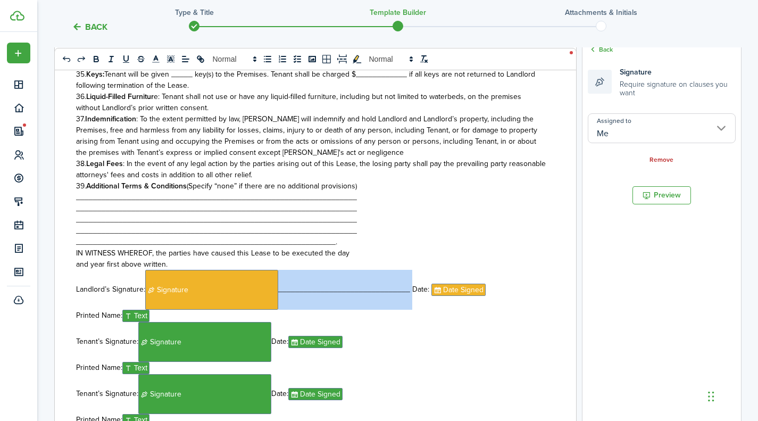
drag, startPoint x: 411, startPoint y: 282, endPoint x: 280, endPoint y: 277, distance: 131.5
click at [280, 284] on span "Landlord’s Signature: ﻿ Signature ﻿________﻿﻿_﻿﻿______________________ Date: ﻿ …" at bounding box center [281, 289] width 410 height 11
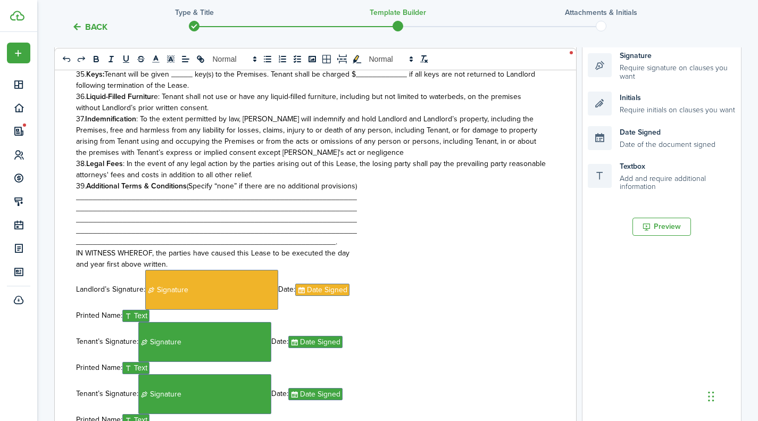
click at [365, 203] on p "__________________________________________________________________" at bounding box center [311, 208] width 471 height 11
click at [368, 192] on p "__________________________________________________________________" at bounding box center [311, 197] width 471 height 11
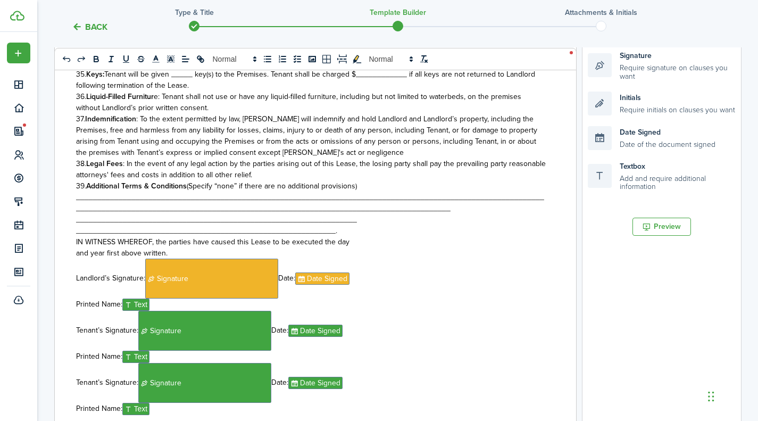
click at [462, 200] on p "_______________________________________________________________________________…" at bounding box center [311, 203] width 471 height 22
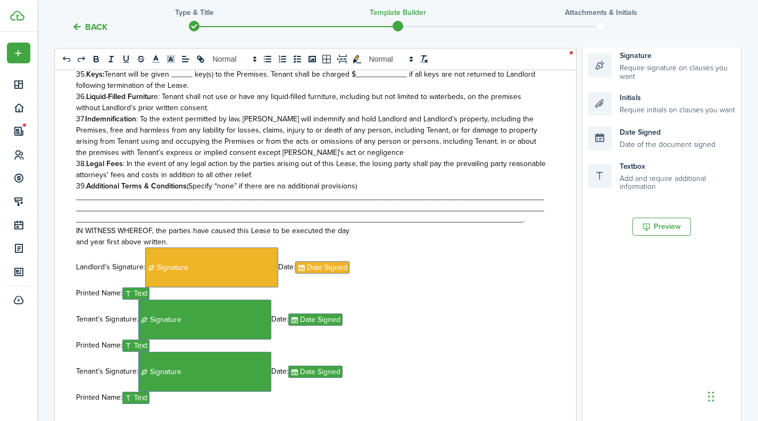
click at [509, 225] on p "IN WITNESS WHEREOF, the parties have caused this Lease to be executed the day" at bounding box center [311, 230] width 471 height 11
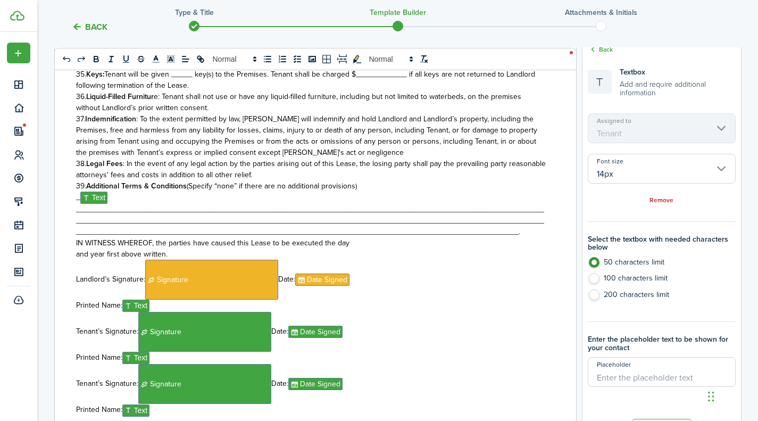
click at [78, 192] on span "_﻿ Text ﻿______________________________________________________________________…" at bounding box center [310, 215] width 468 height 46
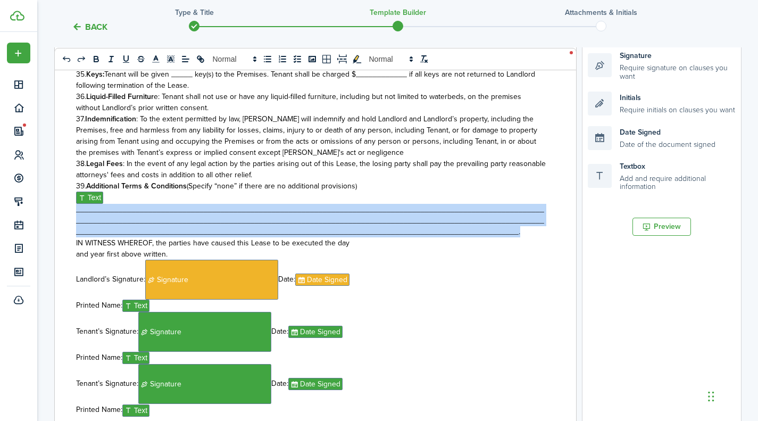
drag, startPoint x: 528, startPoint y: 222, endPoint x: 122, endPoint y: 185, distance: 407.3
click at [122, 192] on p "﻿ Text ﻿_______________________________________________________________________…" at bounding box center [311, 215] width 471 height 46
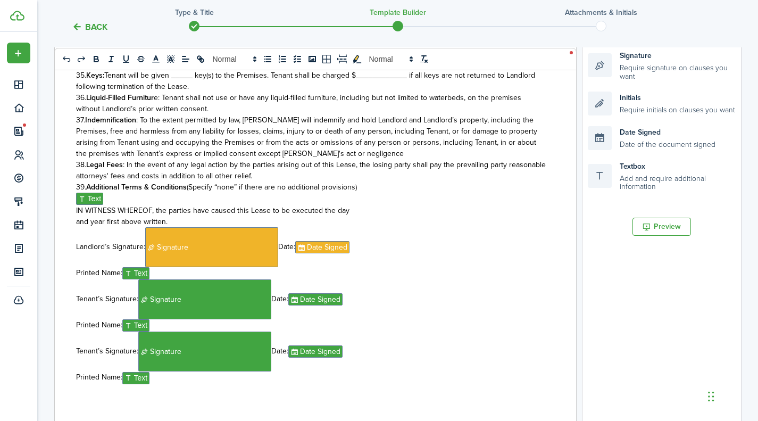
scroll to position [171, 0]
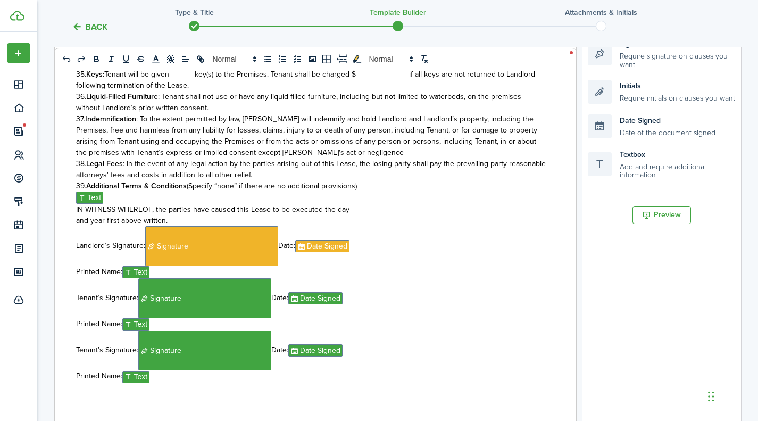
click at [72, 199] on div "[US_STATE] Standard Residential Lease Agreement This Lease Agreement (“Lease”) …" at bounding box center [312, 231] width 514 height 426
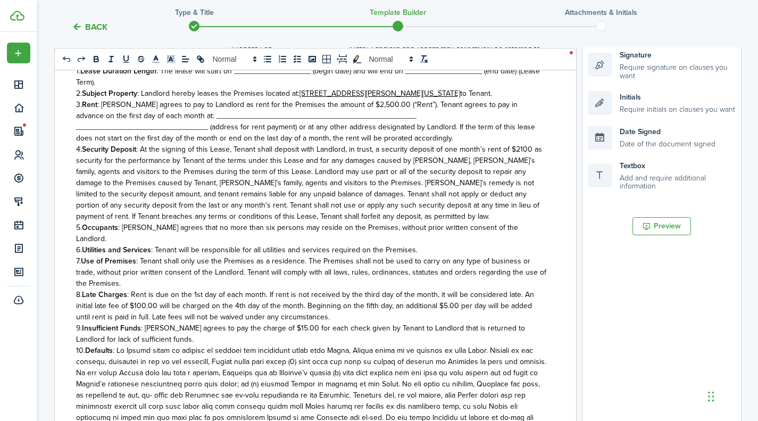
scroll to position [0, 0]
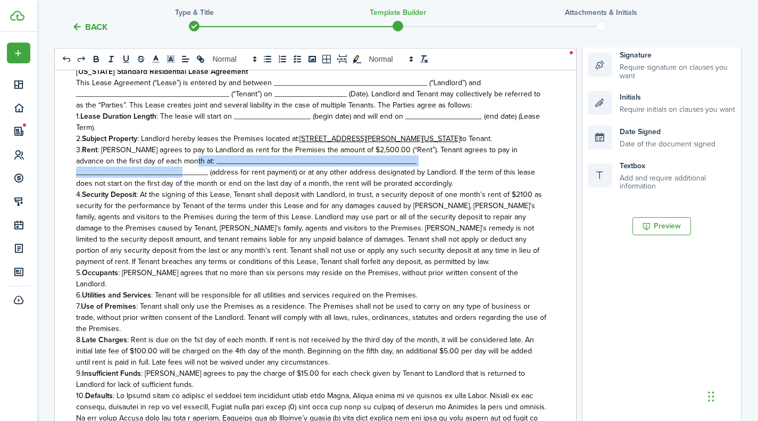
drag, startPoint x: 493, startPoint y: 162, endPoint x: 162, endPoint y: 156, distance: 331.6
click at [162, 156] on span ": [PERSON_NAME] agrees to pay to Landlord as rent for the Premises the amount o…" at bounding box center [305, 166] width 459 height 45
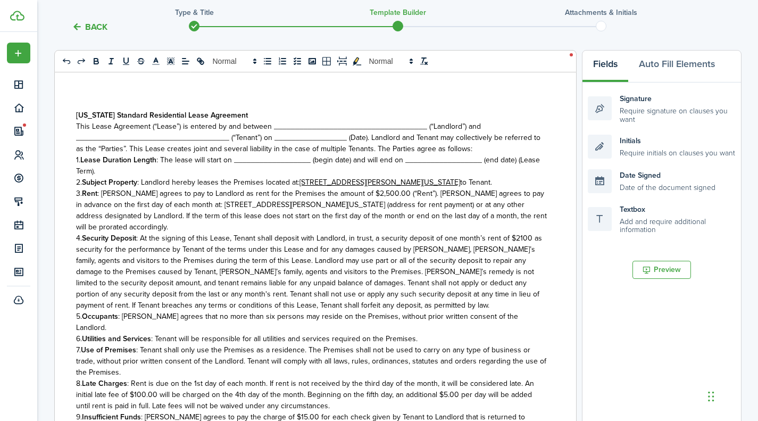
scroll to position [107, 0]
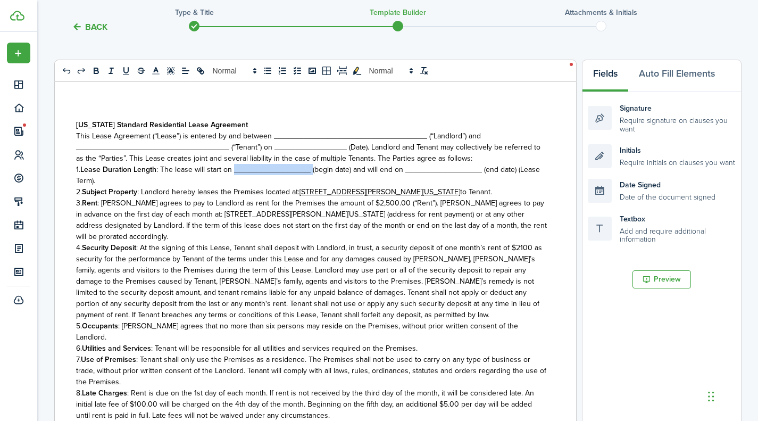
drag, startPoint x: 311, startPoint y: 170, endPoint x: 234, endPoint y: 172, distance: 77.2
click at [234, 172] on span ": The lease will start on __________________ (begin date) and will end on _____…" at bounding box center [308, 175] width 464 height 22
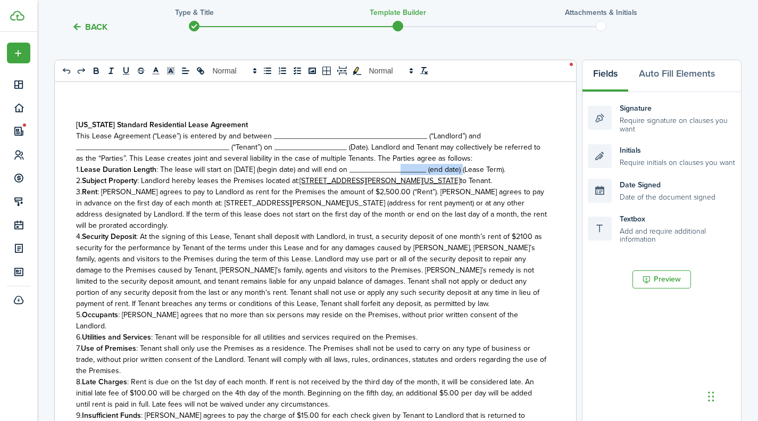
drag, startPoint x: 472, startPoint y: 172, endPoint x: 397, endPoint y: 173, distance: 74.5
click at [397, 173] on span ": The lease will start on [DATE] (begin date) and will end on _________________…" at bounding box center [330, 169] width 349 height 11
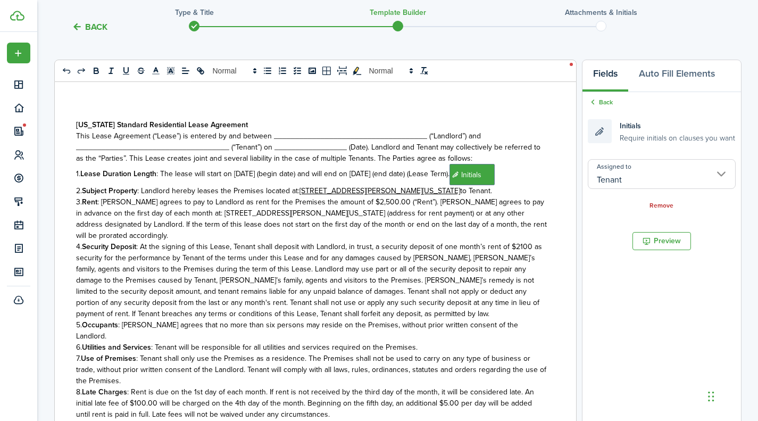
click at [594, 103] on icon at bounding box center [593, 102] width 10 height 10
drag, startPoint x: 424, startPoint y: 138, endPoint x: 271, endPoint y: 136, distance: 152.7
click at [271, 136] on span "This Lease Agreement (“Lease”) is entered by and between ______________________…" at bounding box center [278, 135] width 405 height 11
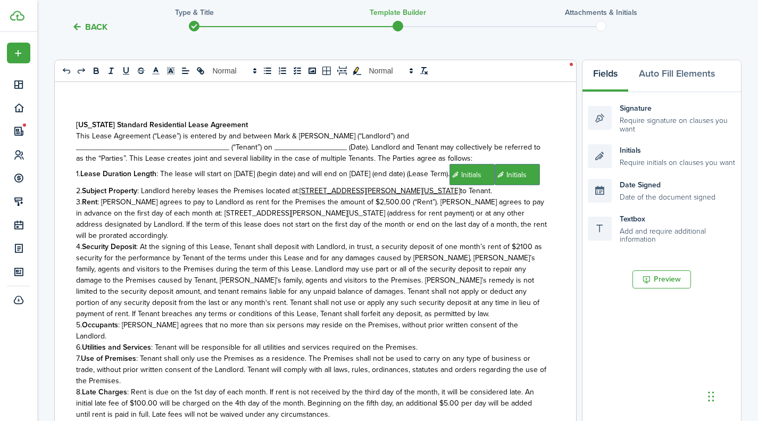
click at [409, 133] on p "This Lease Agreement (“Lease”) is entered by and between Mark & [PERSON_NAME] (…" at bounding box center [311, 135] width 471 height 11
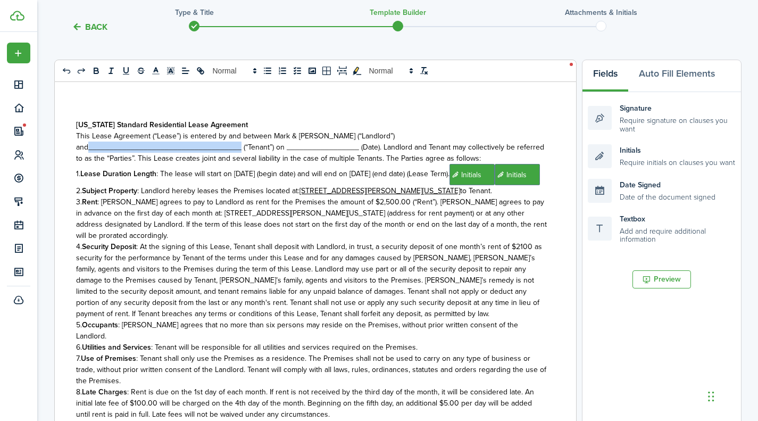
drag, startPoint x: 240, startPoint y: 151, endPoint x: 89, endPoint y: 147, distance: 150.6
click at [89, 147] on span "This Lease Agreement (“Lease”) is entered by and between Mark & [PERSON_NAME] (…" at bounding box center [310, 147] width 468 height 34
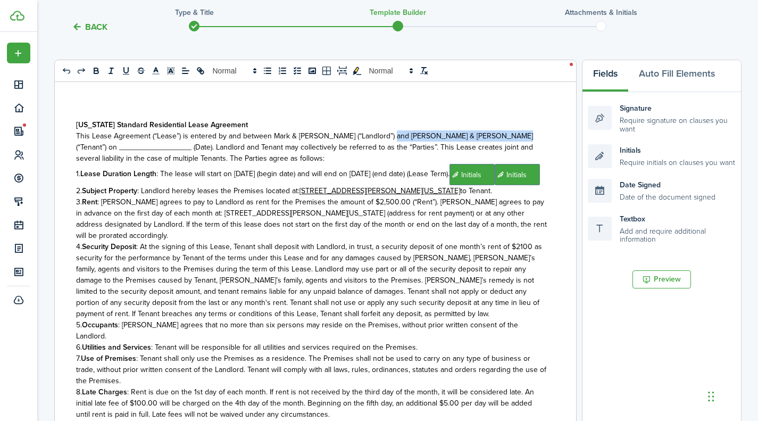
drag, startPoint x: 499, startPoint y: 138, endPoint x: 383, endPoint y: 133, distance: 116.7
click at [383, 133] on span "This Lease Agreement (“Lease”) is entered by and between Mark & [PERSON_NAME] (…" at bounding box center [304, 147] width 457 height 34
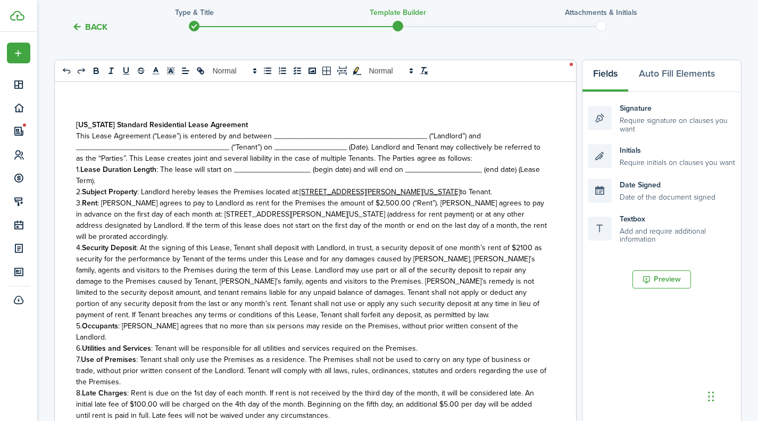
click at [527, 181] on p "1. Lease Duration Length : The lease will start on __________________ (begin da…" at bounding box center [311, 175] width 471 height 22
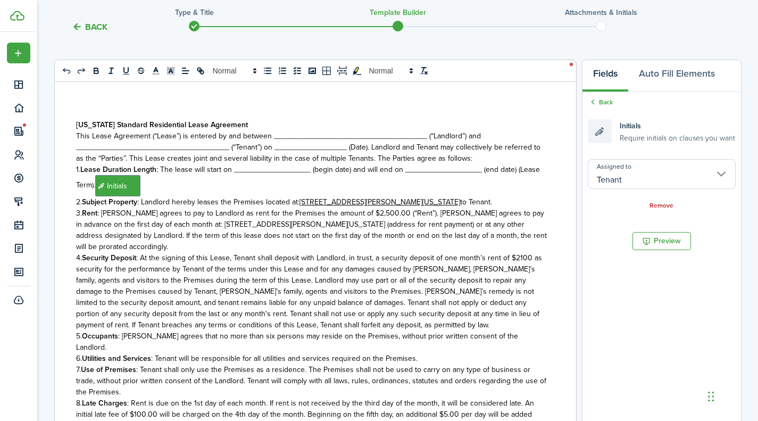
click at [586, 106] on div "Back Initials Require initials on clauses you want Assigned to Tenant Remove" at bounding box center [662, 154] width 159 height 124
click at [590, 105] on icon at bounding box center [593, 102] width 10 height 10
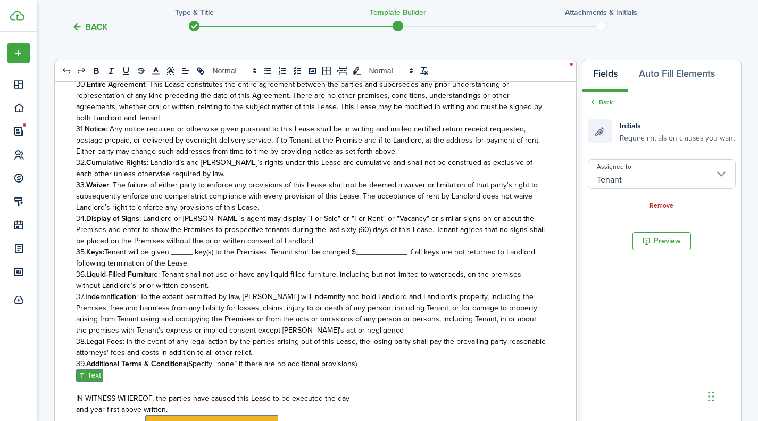
scroll to position [1543, 0]
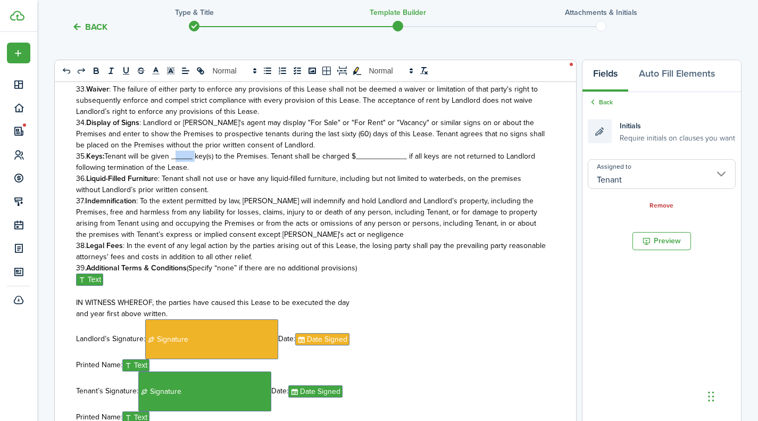
drag, startPoint x: 195, startPoint y: 147, endPoint x: 174, endPoint y: 145, distance: 21.4
click at [174, 151] on span "Tenant will be given _____ key(s) to the Premises. Tenant shall be charged $___…" at bounding box center [305, 162] width 459 height 22
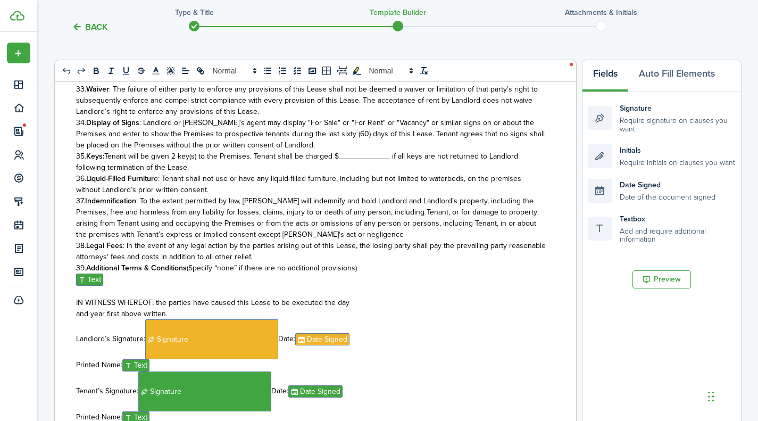
click at [201, 151] on span "Tenant will be given 2 key(s) to the Premises. Tenant shall be charged $_______…" at bounding box center [297, 162] width 442 height 22
drag, startPoint x: 198, startPoint y: 144, endPoint x: 181, endPoint y: 145, distance: 17.1
click at [181, 151] on span "Tenant will be given 2 key(s) to the Premises. Tenant shall be charged $_______…" at bounding box center [297, 162] width 442 height 22
drag, startPoint x: 498, startPoint y: 146, endPoint x: 451, endPoint y: 147, distance: 46.8
click at [451, 151] on span "Tenant will be given 2 garage door openers & front door code to the Premises. T…" at bounding box center [305, 162] width 459 height 22
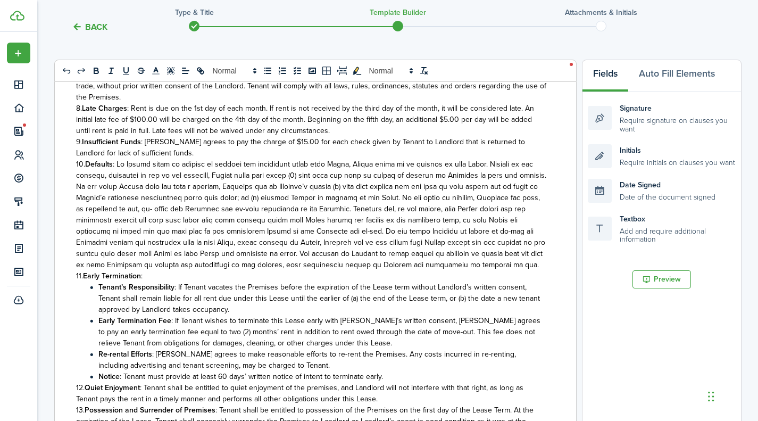
scroll to position [0, 0]
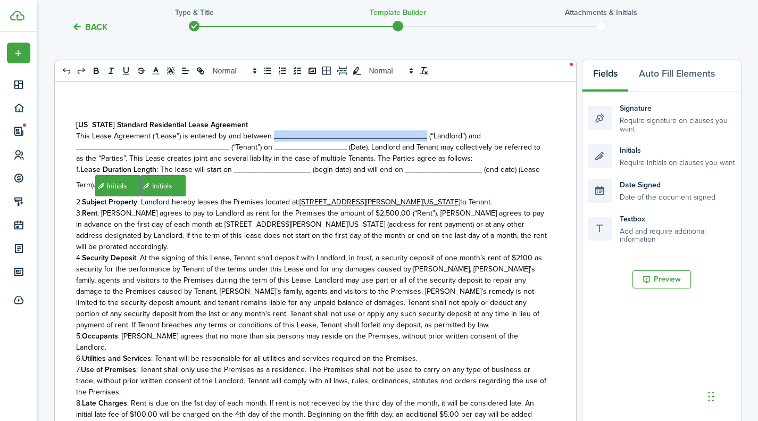
drag, startPoint x: 422, startPoint y: 138, endPoint x: 272, endPoint y: 138, distance: 150.1
click at [272, 138] on span "This Lease Agreement (“Lease”) is entered by and between ______________________…" at bounding box center [278, 135] width 405 height 11
click at [641, 230] on div "Textbox Add and require additional information" at bounding box center [662, 228] width 148 height 31
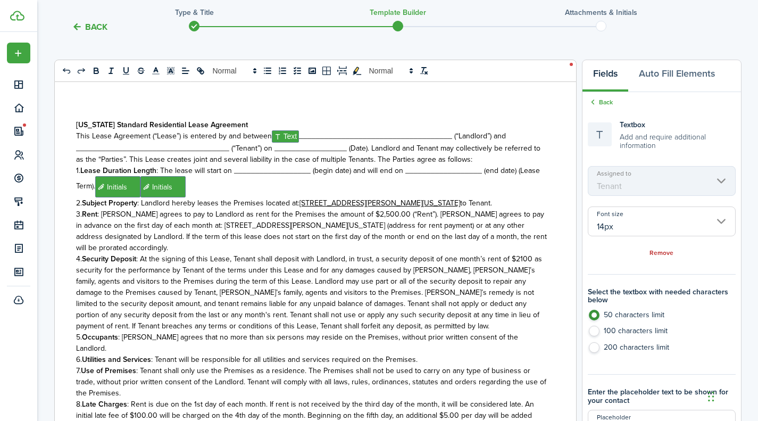
click at [730, 185] on mbsc-scroller "Assigned to Tenant" at bounding box center [662, 181] width 148 height 30
click at [724, 228] on input "14px" at bounding box center [662, 221] width 148 height 30
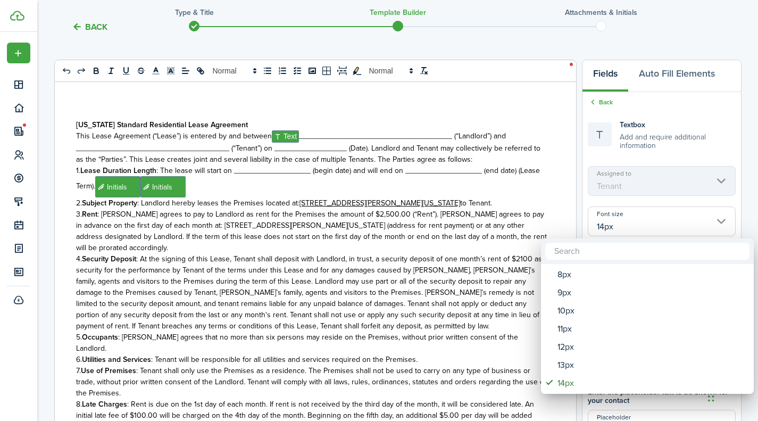
click at [724, 228] on div at bounding box center [379, 210] width 929 height 591
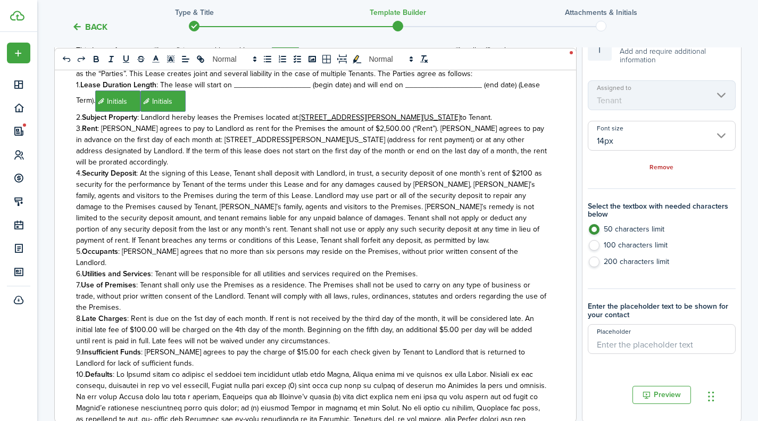
scroll to position [213, 0]
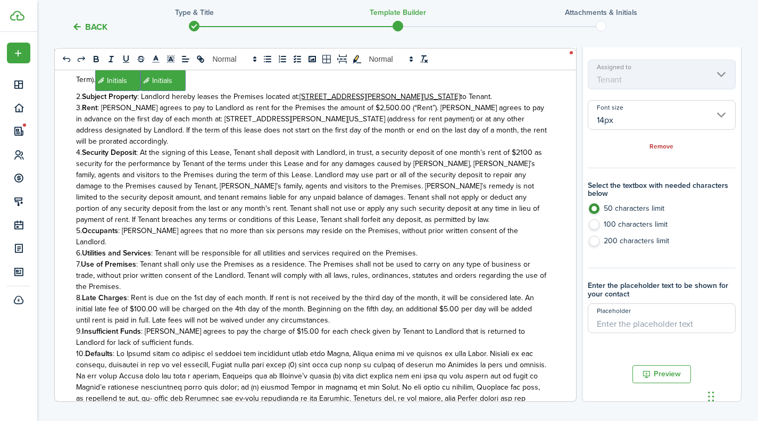
click at [660, 321] on input "Placeholder" at bounding box center [662, 318] width 148 height 30
click at [594, 222] on label "100 characters limit" at bounding box center [662, 227] width 148 height 16
radio input "false"
radio input "true"
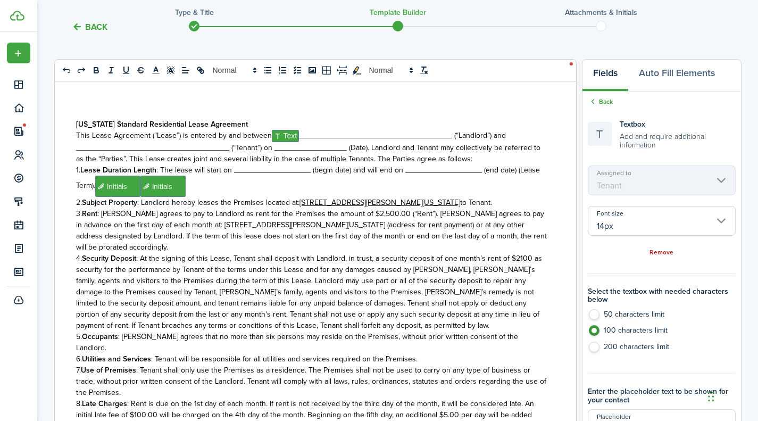
scroll to position [107, 0]
drag, startPoint x: 449, startPoint y: 137, endPoint x: 300, endPoint y: 139, distance: 149.0
click at [300, 139] on span "This Lease Agreement (“Lease”) is entered by and between ﻿ Text ﻿______________…" at bounding box center [291, 135] width 431 height 11
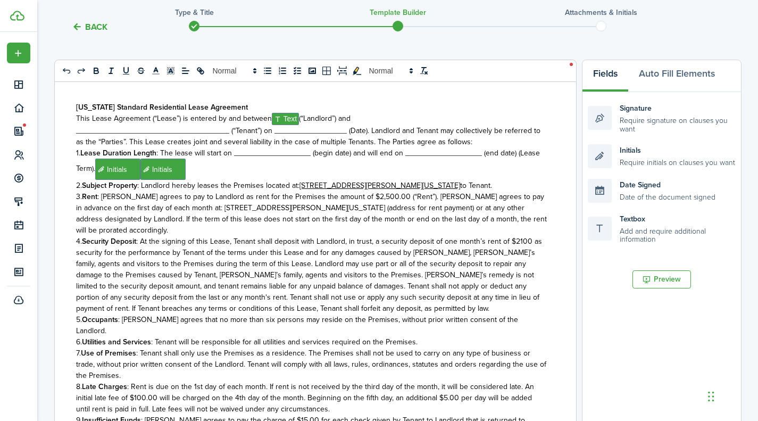
scroll to position [0, 0]
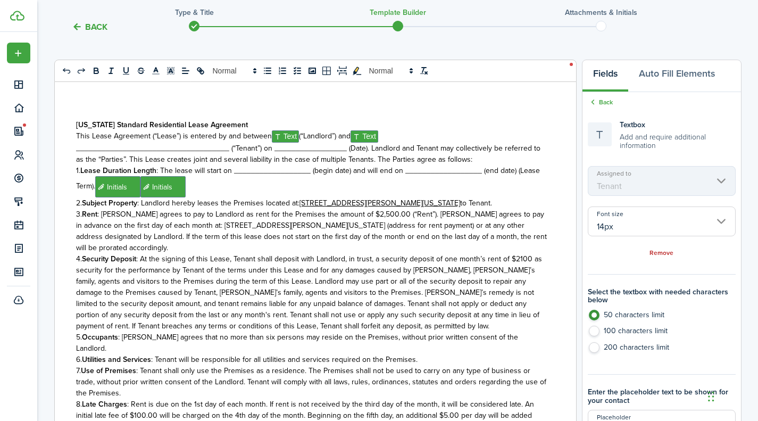
click at [595, 329] on label "100 characters limit" at bounding box center [662, 334] width 148 height 16
radio input "false"
click at [595, 344] on label "200 characters limit" at bounding box center [662, 350] width 148 height 16
radio input "false"
radio input "true"
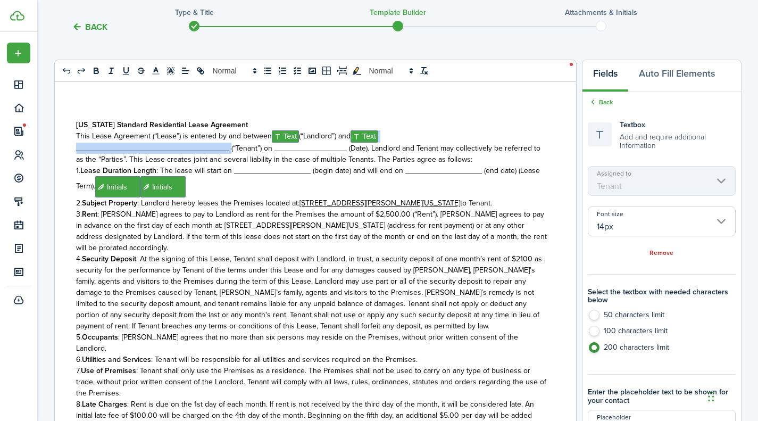
drag, startPoint x: 228, startPoint y: 150, endPoint x: 393, endPoint y: 137, distance: 164.9
click at [393, 137] on div "[US_STATE] Standard Residential Lease Agreement This Lease Agreement (“Lease”) …" at bounding box center [312, 295] width 514 height 426
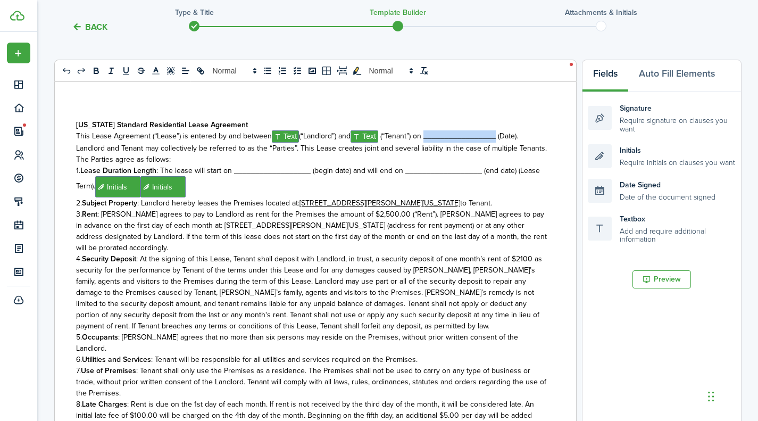
drag, startPoint x: 498, startPoint y: 139, endPoint x: 429, endPoint y: 134, distance: 68.9
click at [429, 134] on span "(“Tenant”) on _________________ (Date). Landlord and Tenant may collectively be…" at bounding box center [311, 147] width 471 height 35
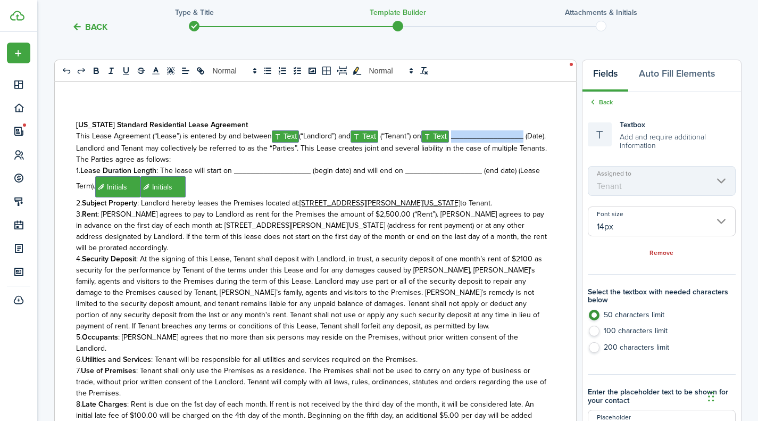
drag, startPoint x: 526, startPoint y: 138, endPoint x: 455, endPoint y: 133, distance: 70.9
click at [455, 133] on span "(“Tenant”) on﻿ Text ﻿ _________________ (Date). Landlord and Tenant may collect…" at bounding box center [311, 147] width 471 height 35
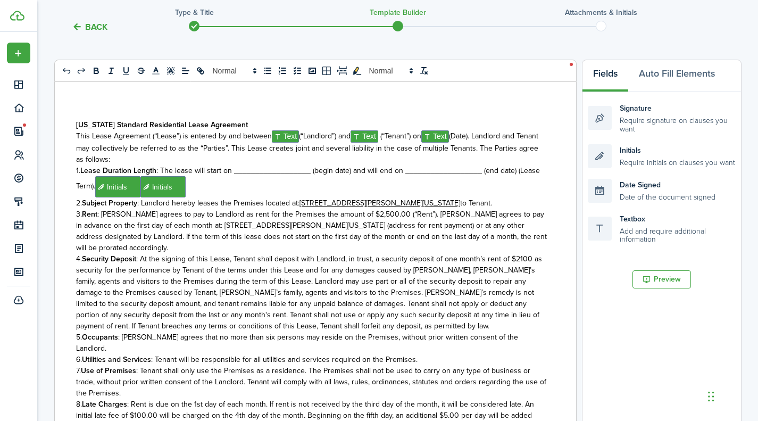
drag, startPoint x: 424, startPoint y: 137, endPoint x: 433, endPoint y: 138, distance: 9.6
click at [424, 137] on span "(“Tenant”) on﻿ Text ﻿ (Date). Landlord and Tenant may collectively be referred …" at bounding box center [307, 147] width 462 height 35
drag, startPoint x: 309, startPoint y: 171, endPoint x: 234, endPoint y: 171, distance: 75.0
click at [234, 171] on span ": The lease will start on __________________ (begin date) and will end on _____…" at bounding box center [308, 178] width 464 height 27
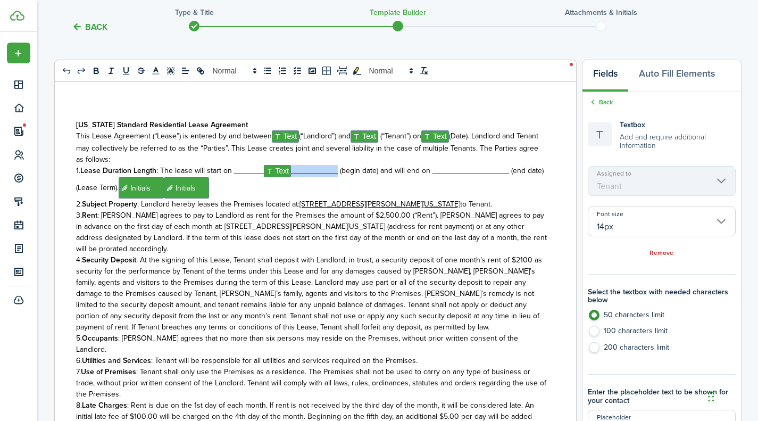
drag, startPoint x: 337, startPoint y: 173, endPoint x: 291, endPoint y: 168, distance: 46.0
click at [291, 168] on span ": The lease will start on _______﻿ Text ﻿___________ (begin date) and will end …" at bounding box center [310, 179] width 468 height 28
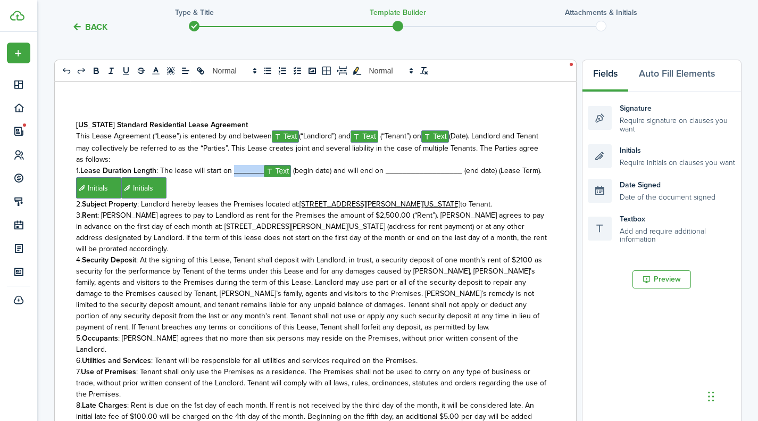
drag, startPoint x: 261, startPoint y: 174, endPoint x: 235, endPoint y: 173, distance: 26.1
click at [235, 173] on span ": The lease will start on _______﻿ Text ﻿ (begin date) and will end on ________…" at bounding box center [349, 170] width 386 height 11
drag, startPoint x: 429, startPoint y: 173, endPoint x: 356, endPoint y: 169, distance: 73.5
click at [356, 169] on span ": The lease will start on ﻿ Text ﻿ (begin date) and will end on _______________…" at bounding box center [333, 170] width 354 height 11
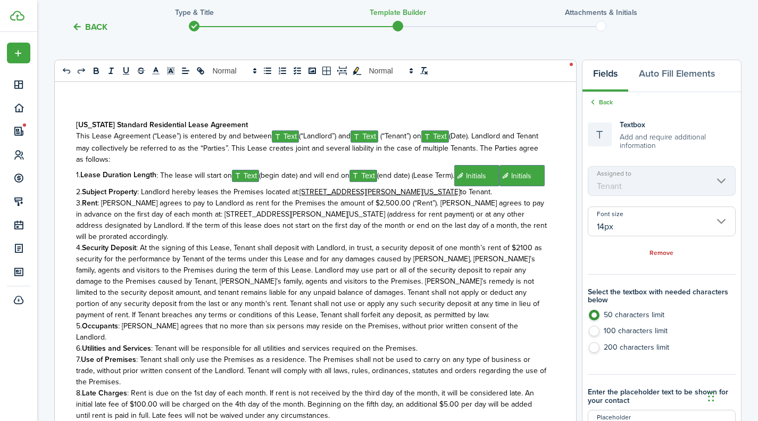
click at [383, 177] on span ": The lease will start on ﻿ Text ﻿ (begin date) and will end on ﻿ Text ﻿(end da…" at bounding box center [305, 175] width 298 height 11
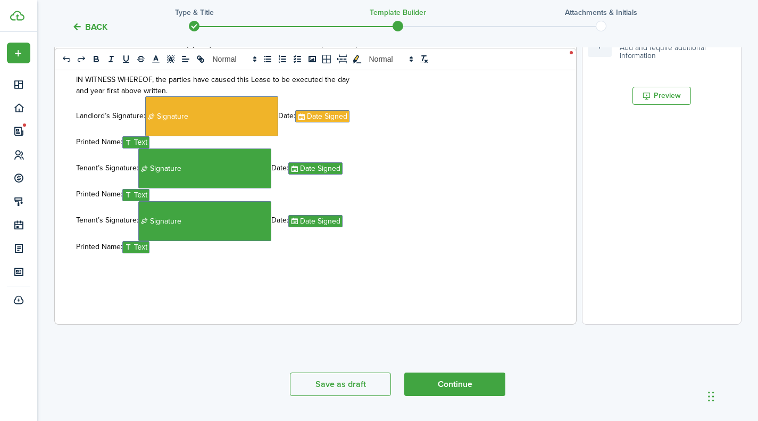
scroll to position [295, 0]
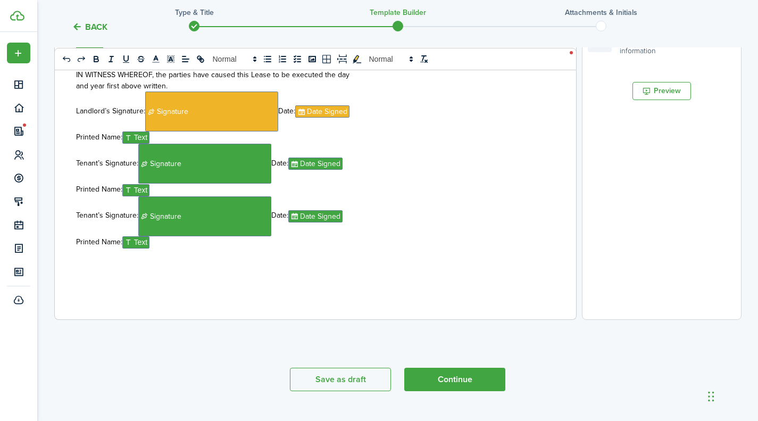
click at [462, 380] on button "Continue" at bounding box center [454, 379] width 101 height 23
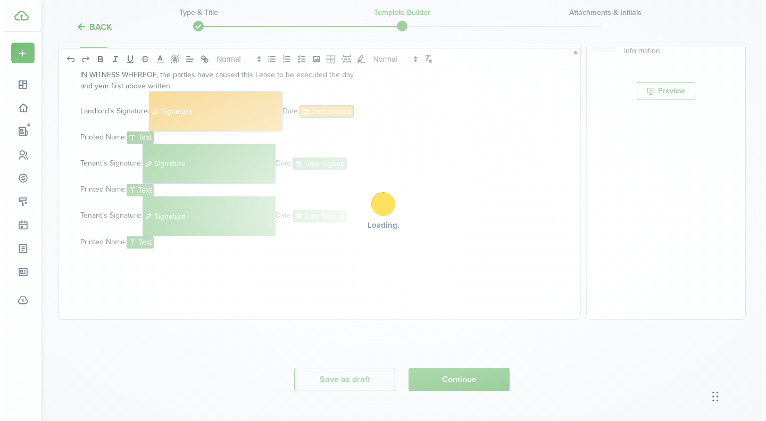
scroll to position [0, 0]
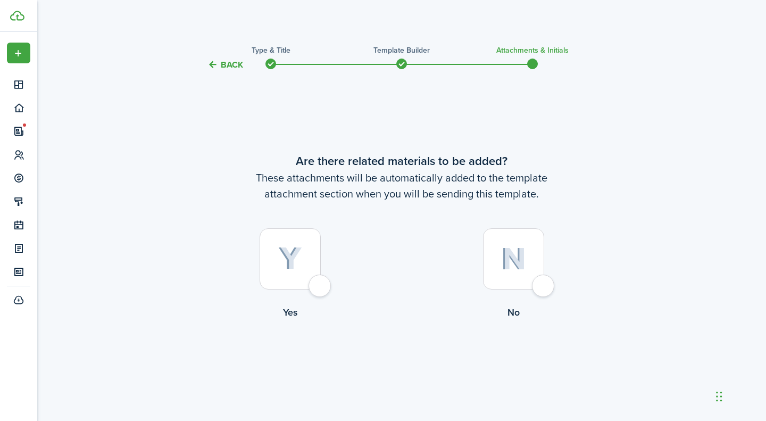
click at [540, 297] on label "No" at bounding box center [514, 276] width 224 height 96
radio input "true"
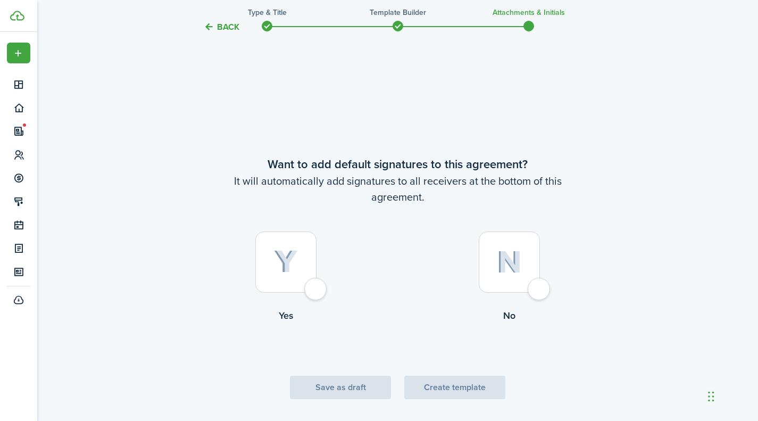
scroll to position [350, 0]
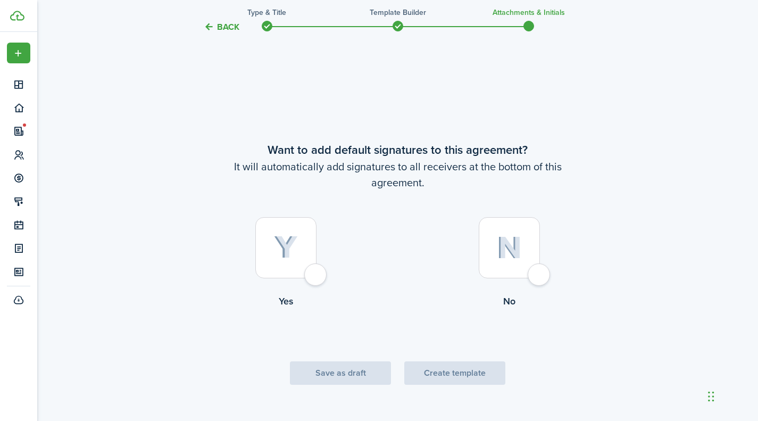
click at [303, 279] on label "Yes" at bounding box center [287, 265] width 224 height 96
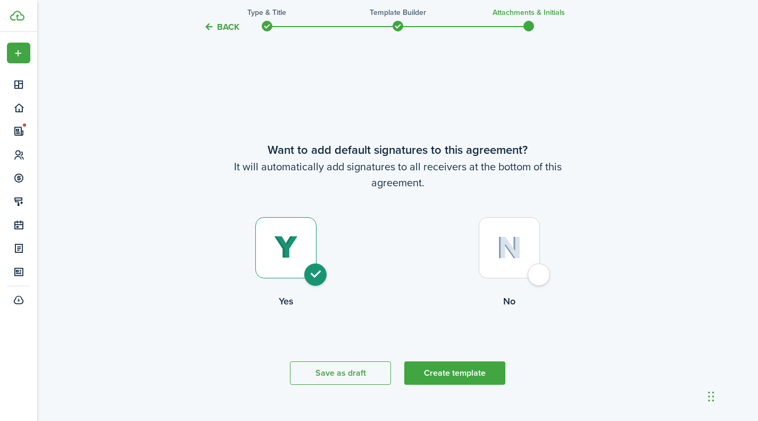
click at [527, 286] on label "No" at bounding box center [510, 265] width 224 height 96
radio input "false"
radio input "true"
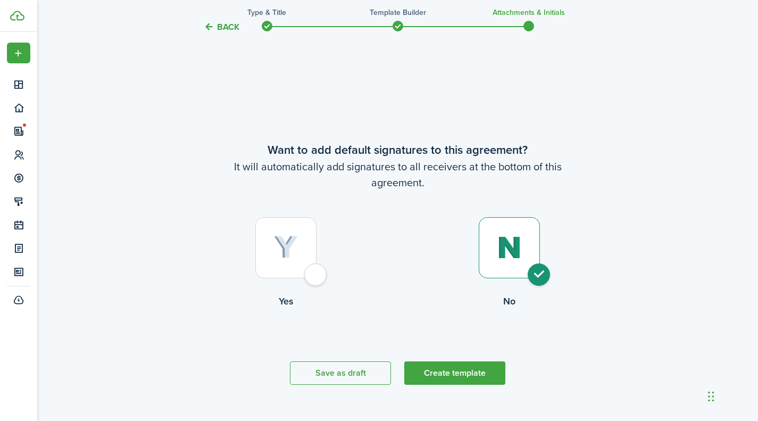
click at [470, 384] on button "Create template" at bounding box center [454, 372] width 101 height 23
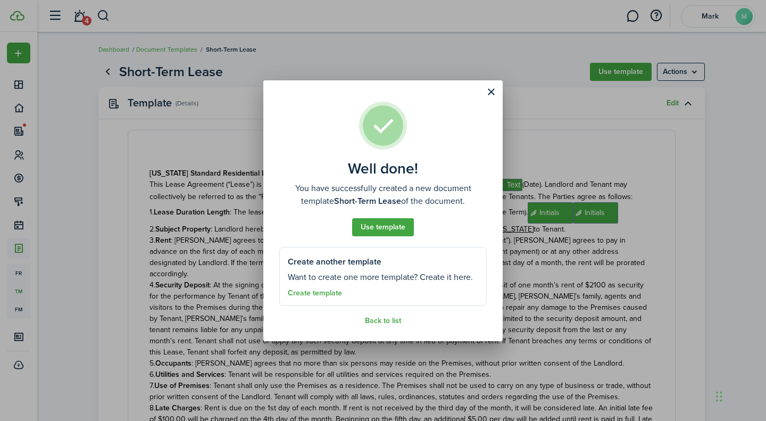
click at [486, 94] on button "Close modal" at bounding box center [491, 92] width 18 height 18
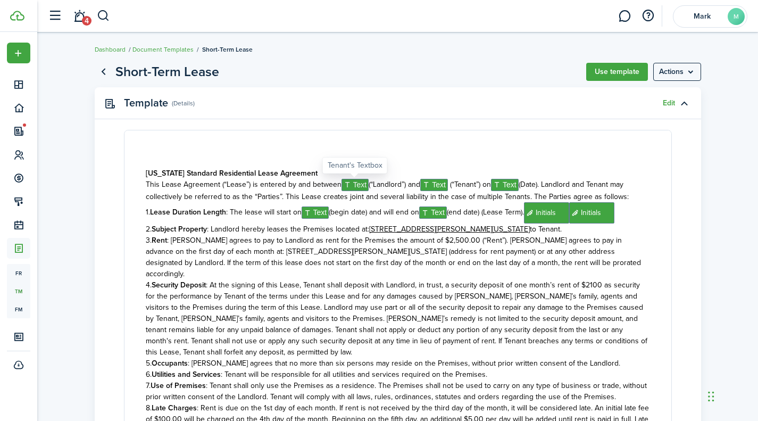
click at [351, 187] on span "Text" at bounding box center [356, 185] width 28 height 12
click at [356, 185] on span "Text" at bounding box center [356, 185] width 28 height 12
click at [667, 69] on menu-btn "Actions" at bounding box center [678, 72] width 48 height 18
click at [392, 346] on p "4. Security Deposit : At the signing of this Lease, Tenant shall deposit with L…" at bounding box center [398, 318] width 504 height 78
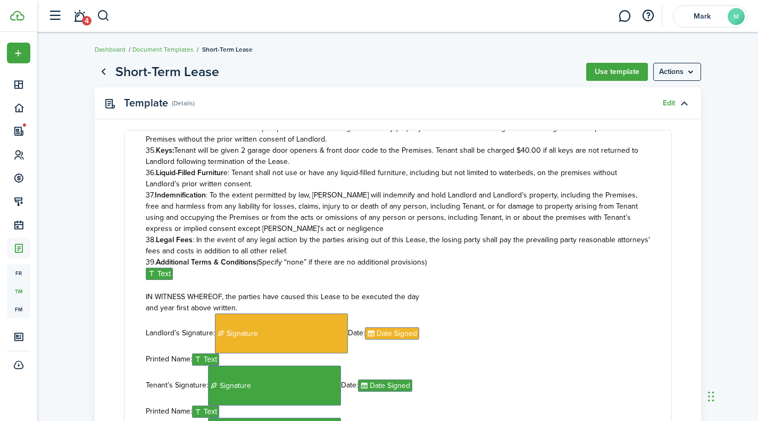
scroll to position [1582, 0]
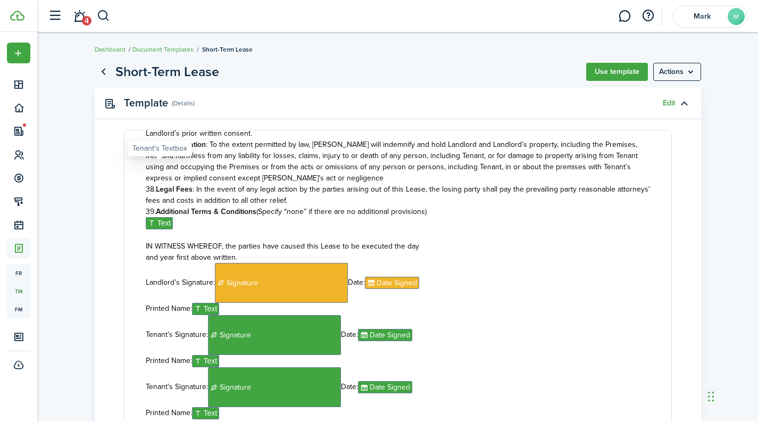
click at [165, 217] on span "Text" at bounding box center [160, 223] width 28 height 12
click at [663, 103] on link "Edit" at bounding box center [669, 103] width 12 height 9
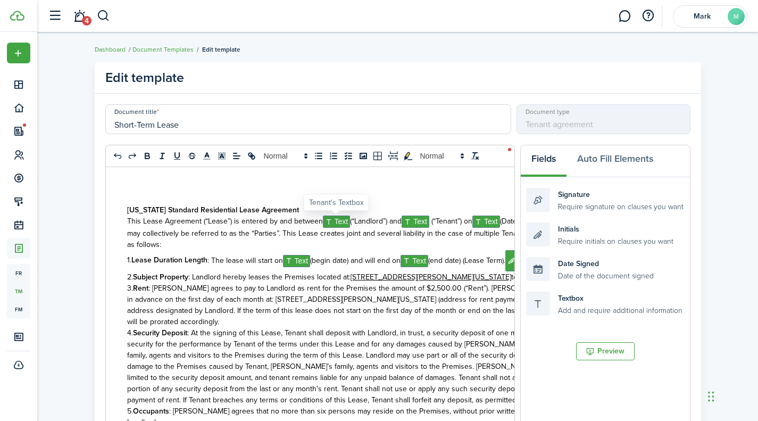
click at [339, 224] on span "Text" at bounding box center [337, 222] width 28 height 12
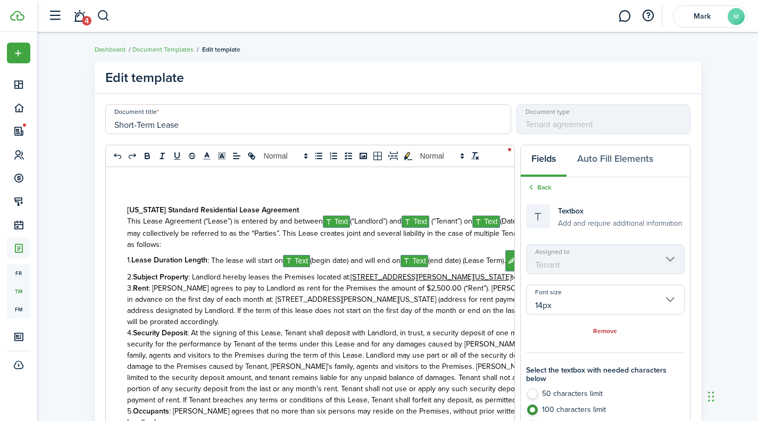
click at [594, 264] on mbsc-scroller "Assigned to Tenant" at bounding box center [605, 259] width 159 height 30
click at [604, 332] on link "Remove" at bounding box center [605, 331] width 24 height 7
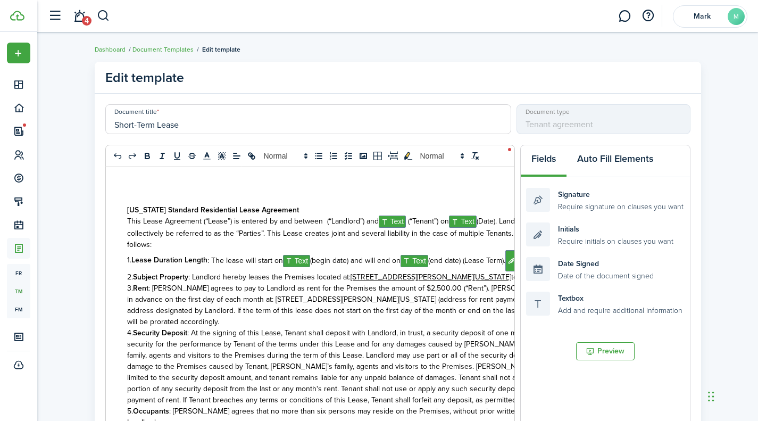
click at [602, 162] on button "Auto Fill Elements" at bounding box center [615, 161] width 97 height 32
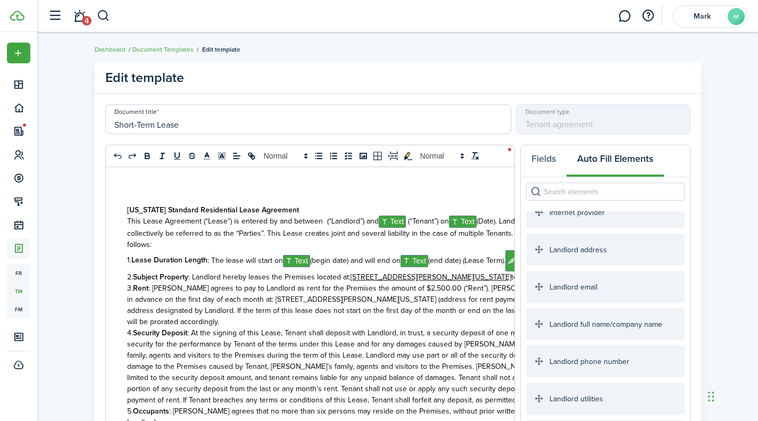
scroll to position [479, 0]
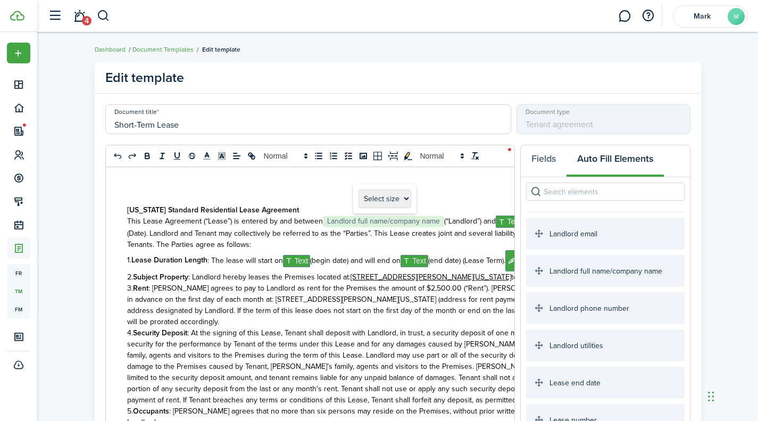
click at [444, 217] on span "Landlord full name/company name" at bounding box center [383, 221] width 121 height 11
click at [446, 223] on span "This Lease Agreement (“Lease”) is entered by and between ﻿﻿﻿﻿﻿﻿ ﻿ Landlord full…" at bounding box center [311, 221] width 369 height 11
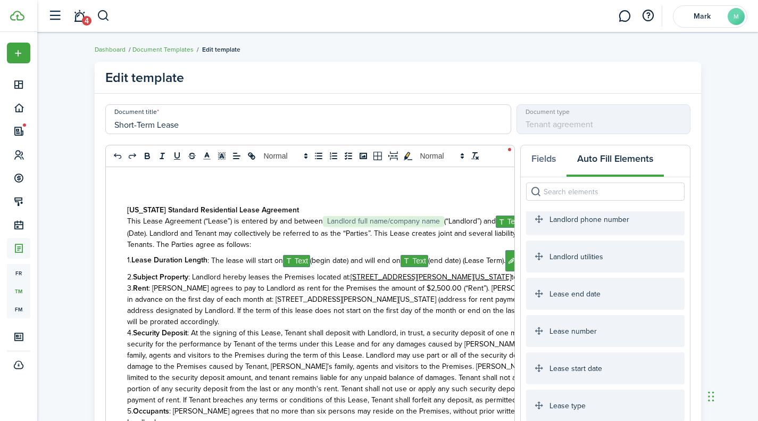
scroll to position [585, 0]
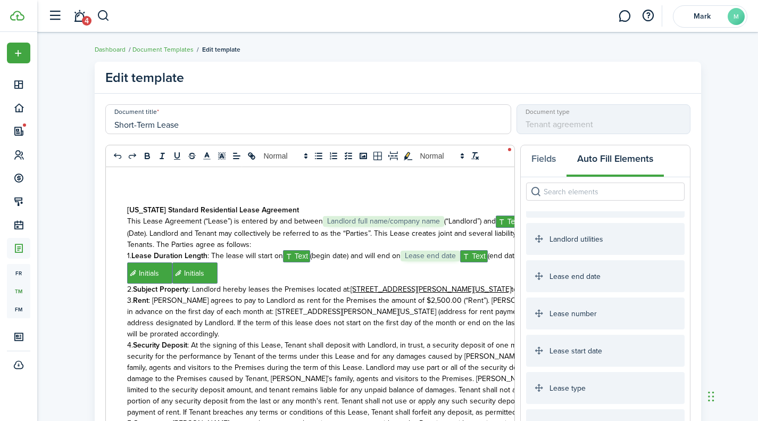
click at [494, 260] on span ": The lease will start on ﻿﻿﻿ Text ﻿﻿﻿ (begin date) and will end on ﻿ Lease end…" at bounding box center [387, 255] width 358 height 11
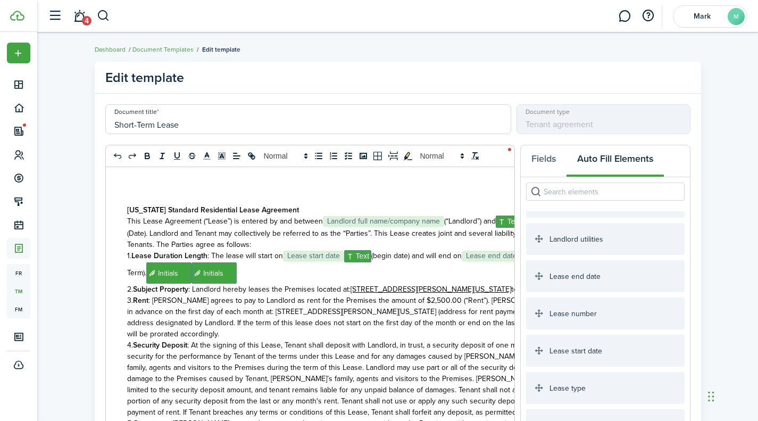
click at [374, 262] on span ": The lease will start on ﻿﻿﻿﻿ Lease start date ﻿ Text ﻿﻿﻿ (begin date) and wil…" at bounding box center [352, 264] width 451 height 28
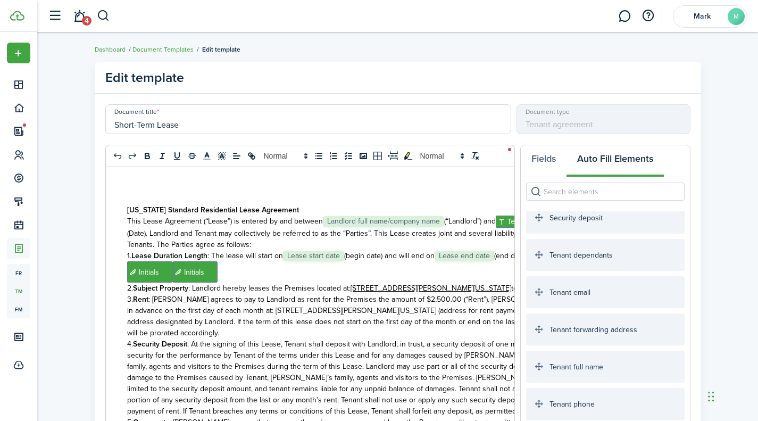
scroll to position [1703, 0]
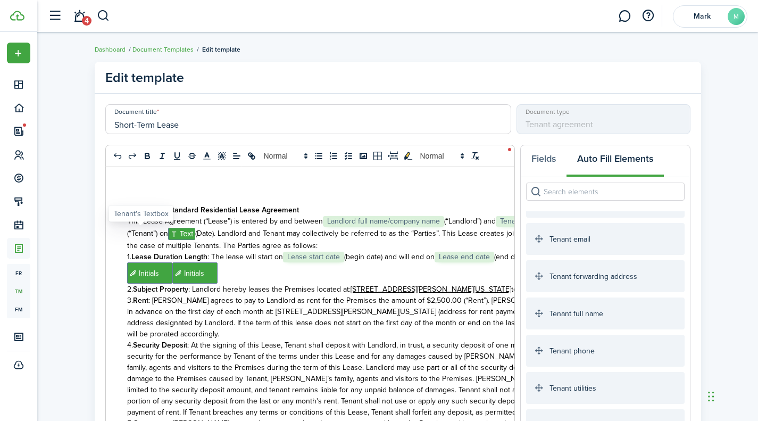
click at [558, 228] on span "Text" at bounding box center [572, 222] width 28 height 12
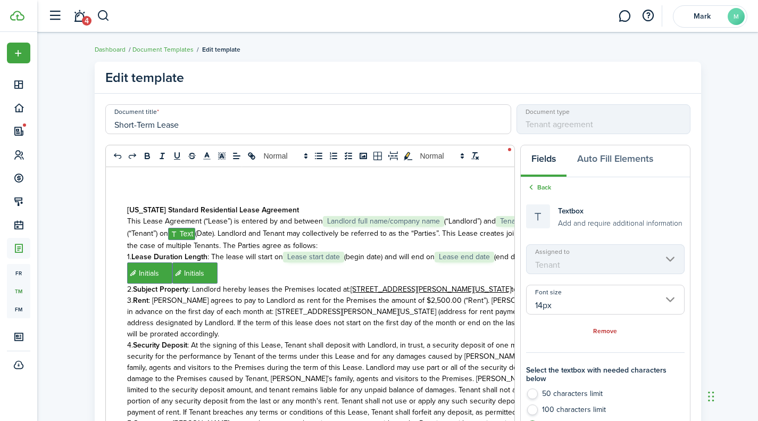
click at [155, 236] on p "This Lease Agreement (“Lease”) is entered by and between ﻿﻿﻿﻿﻿﻿ ﻿ Landlord full…" at bounding box center [362, 234] width 471 height 36
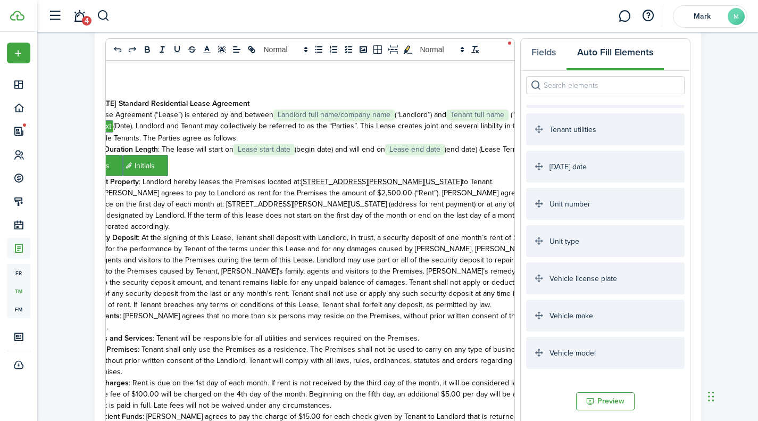
scroll to position [1842, 0]
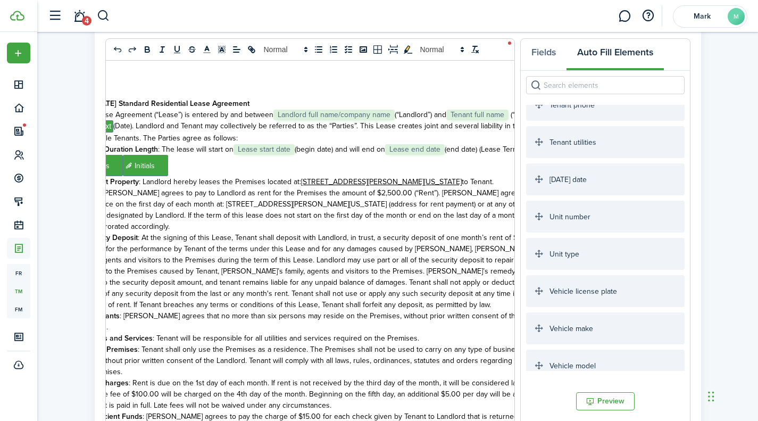
click at [149, 128] on span "(“Tenant”) on ﻿﻿﻿ Text ﻿﻿﻿ (Date). Landlord and Tenant may collectively be refe…" at bounding box center [310, 126] width 464 height 35
click at [116, 127] on span "(“Tenant”) on﻿ [DATE] date ﻿ ﻿﻿﻿(Date). Landlord and Tenant may collectively be…" at bounding box center [310, 126] width 465 height 34
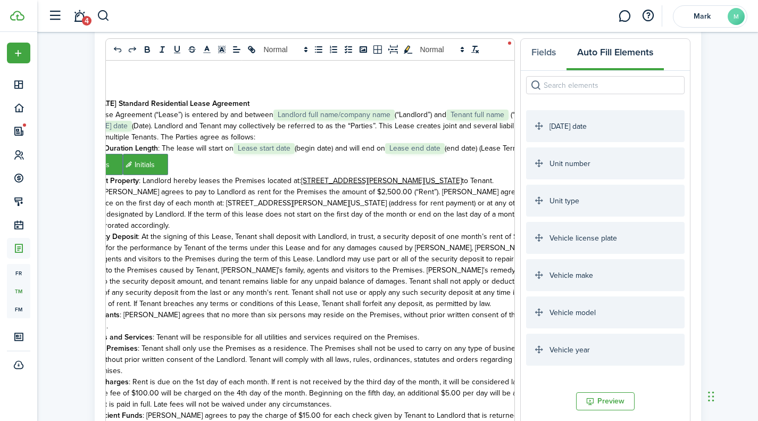
scroll to position [1789, 0]
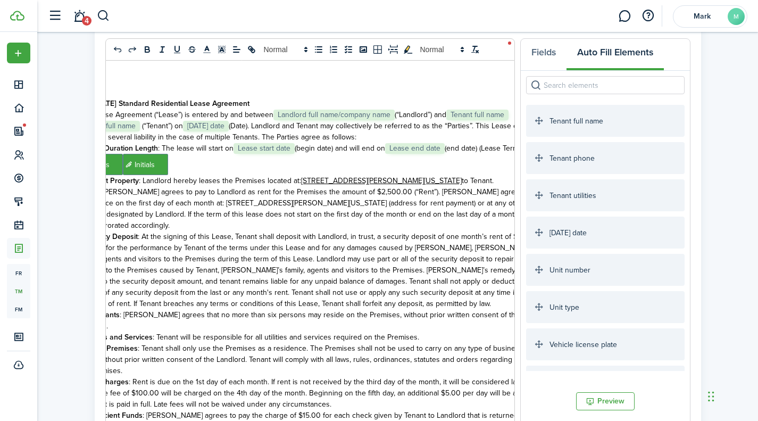
click at [457, 376] on span ": Rent is due on the 1st day of each month. If rent is not received by the thir…" at bounding box center [307, 393] width 458 height 34
click at [511, 115] on span "This Lease Agreement (“Lease”) is entered by and between ﻿﻿﻿﻿﻿﻿ ﻿ Landlord full…" at bounding box center [294, 114] width 433 height 11
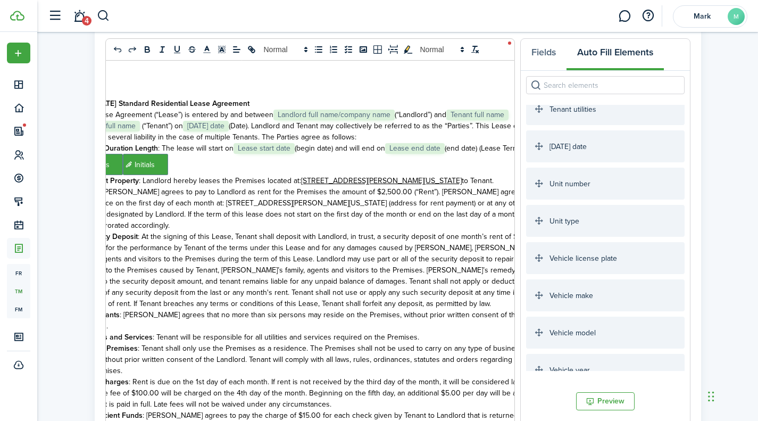
scroll to position [1896, 0]
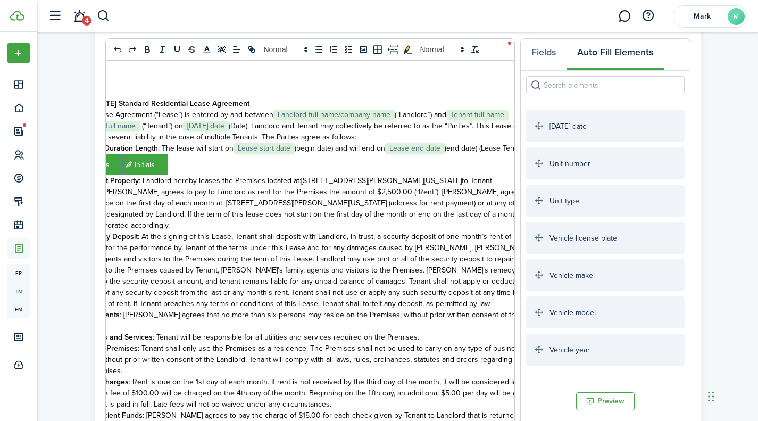
click at [613, 400] on button "Preview" at bounding box center [605, 401] width 59 height 18
click at [449, 115] on span "This Lease Agreement (“Lease”) is entered by and between ﻿﻿﻿﻿﻿﻿ ﻿ Landlord full…" at bounding box center [295, 114] width 435 height 11
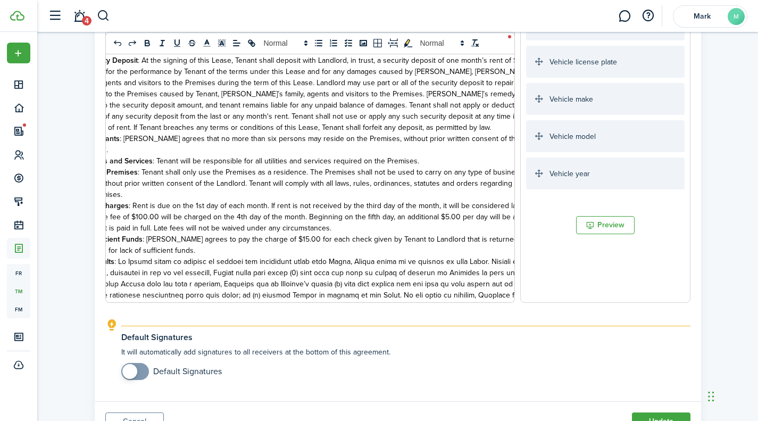
scroll to position [340, 0]
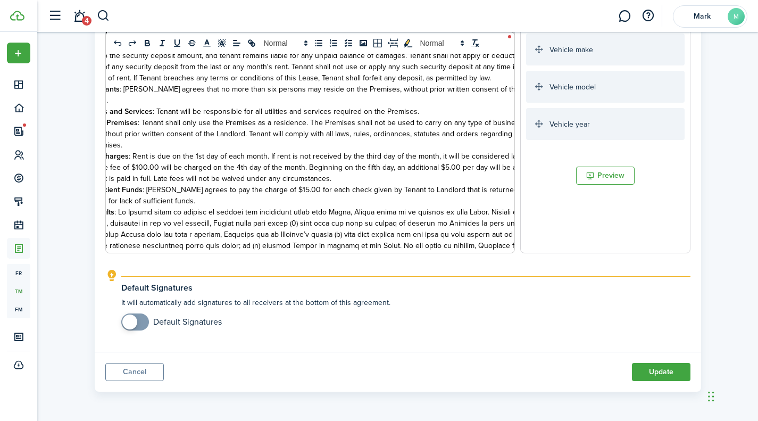
click at [662, 370] on button "Update" at bounding box center [661, 372] width 59 height 18
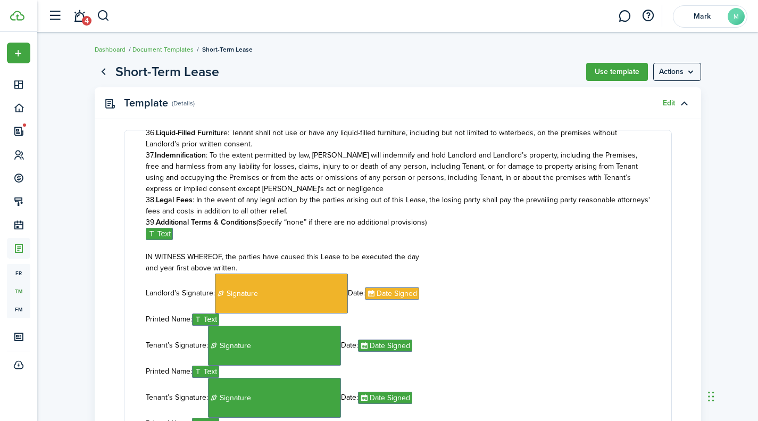
click at [621, 68] on button "Use template" at bounding box center [617, 72] width 62 height 18
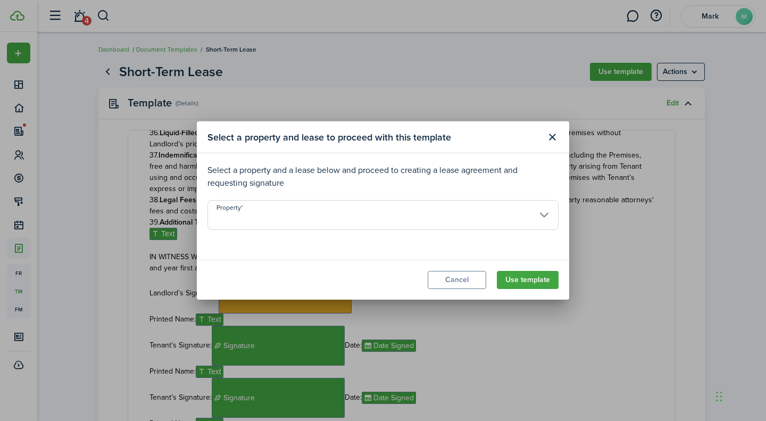
click at [538, 208] on input "Property" at bounding box center [383, 215] width 351 height 30
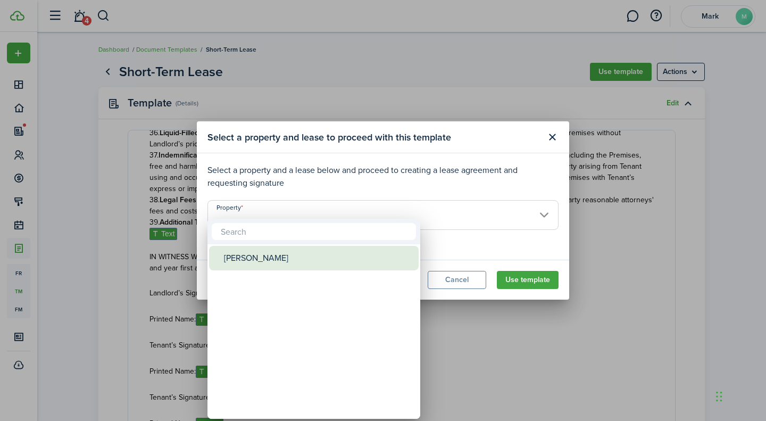
click at [287, 255] on div "[PERSON_NAME]" at bounding box center [318, 258] width 188 height 24
type input "[PERSON_NAME]"
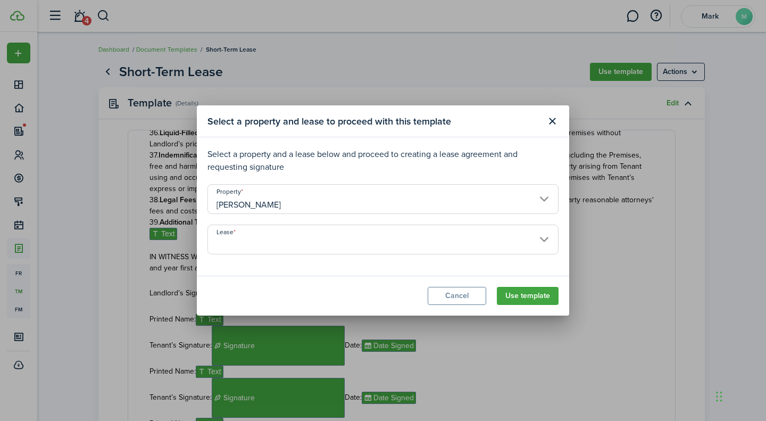
click at [503, 250] on input "Lease" at bounding box center [383, 240] width 351 height 30
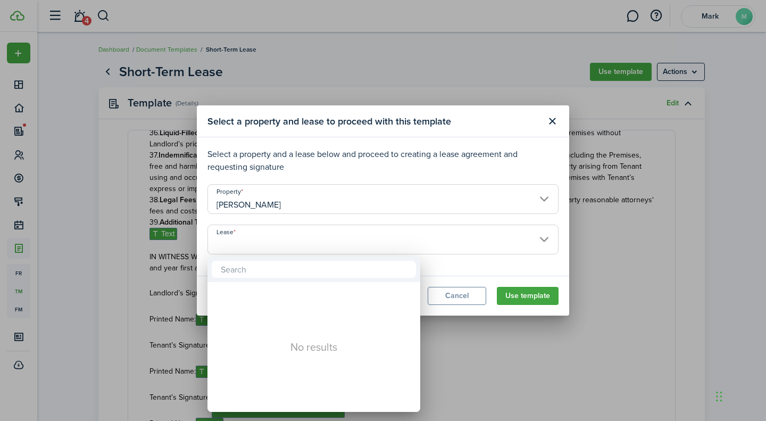
click at [543, 243] on div at bounding box center [383, 210] width 937 height 591
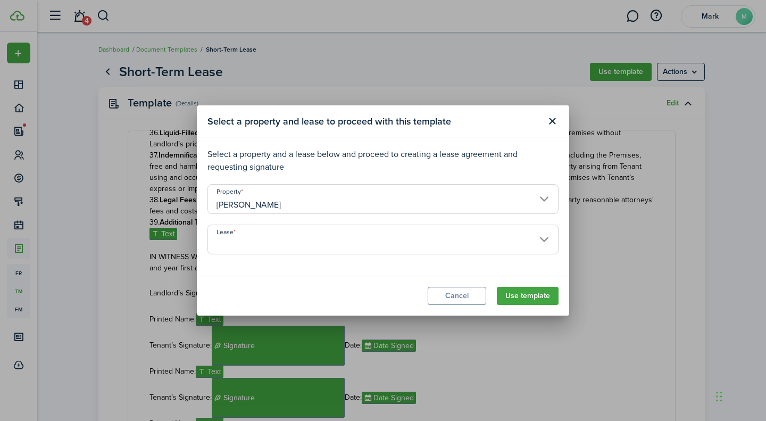
click at [530, 292] on button "Use template" at bounding box center [528, 296] width 62 height 18
click at [477, 303] on button "Cancel" at bounding box center [457, 296] width 59 height 18
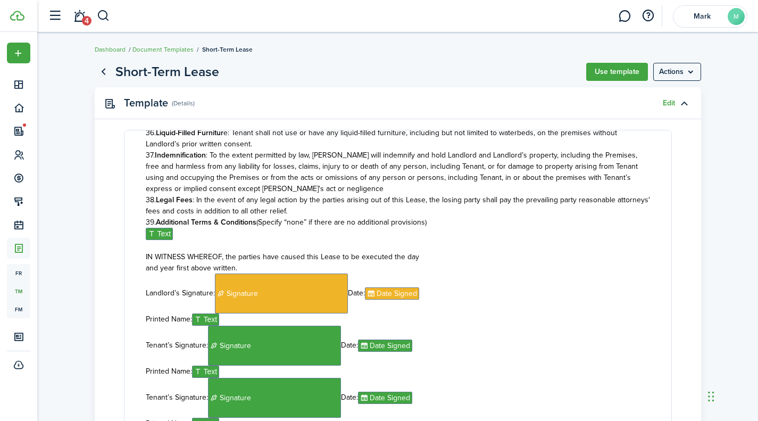
click at [647, 19] on button "button" at bounding box center [648, 16] width 18 height 18
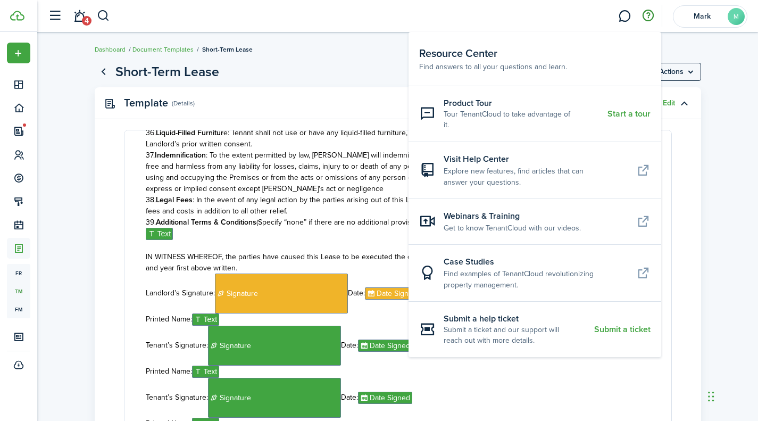
click at [625, 14] on link at bounding box center [625, 16] width 20 height 27
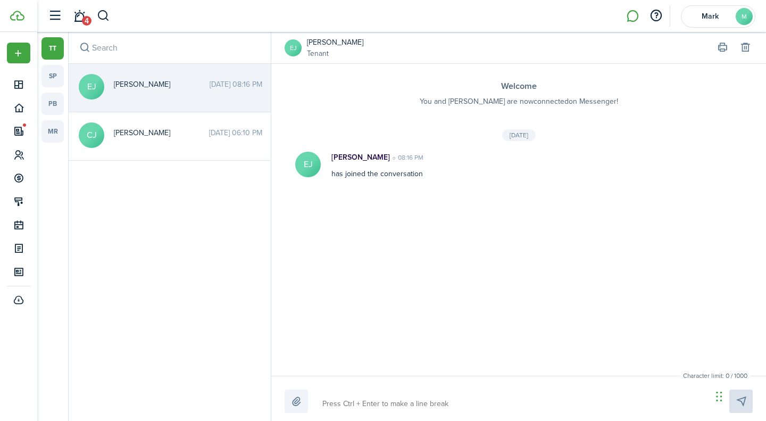
click at [179, 141] on div "[PERSON_NAME] [DATE] 06:10 PM" at bounding box center [188, 135] width 164 height 16
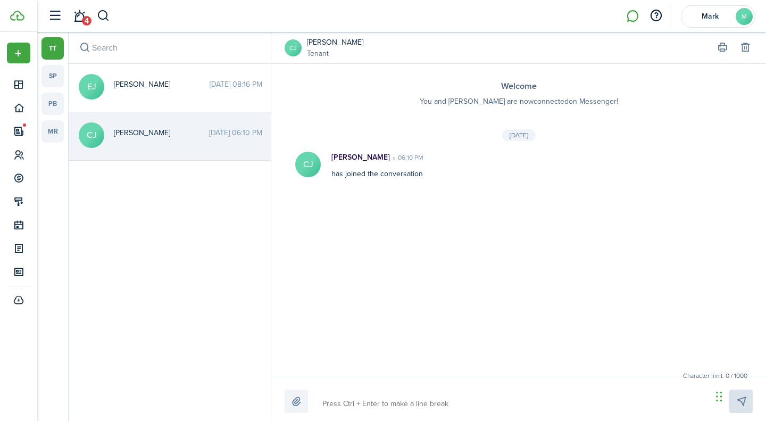
click at [47, 105] on link "pb" at bounding box center [53, 104] width 22 height 22
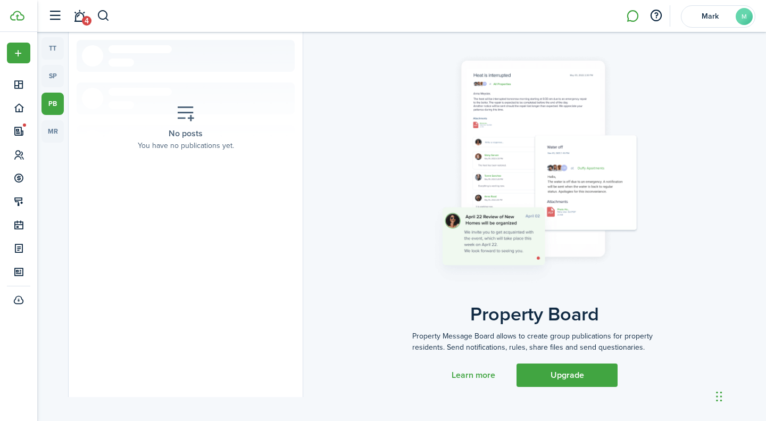
click at [48, 125] on link "mr" at bounding box center [53, 131] width 22 height 22
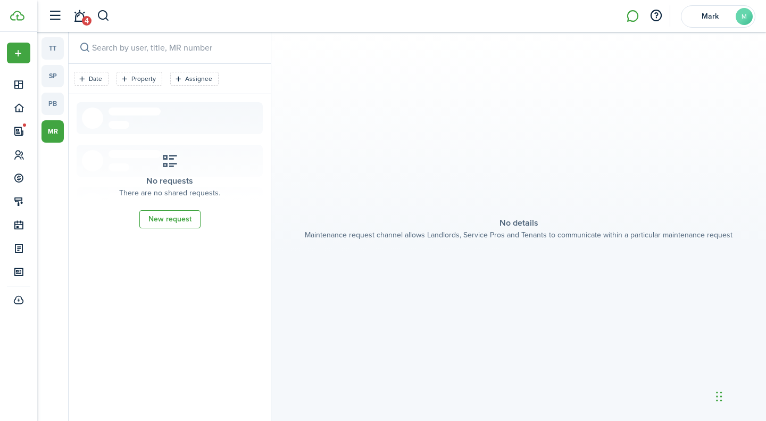
click at [51, 67] on link "sp" at bounding box center [53, 76] width 22 height 22
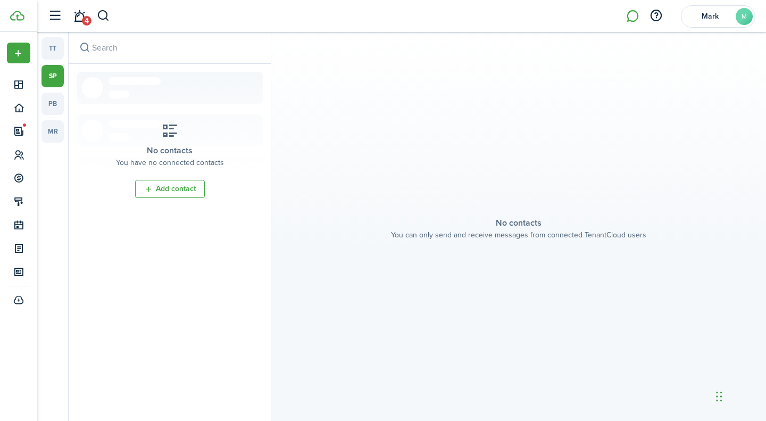
click at [53, 42] on link "tt" at bounding box center [53, 48] width 22 height 22
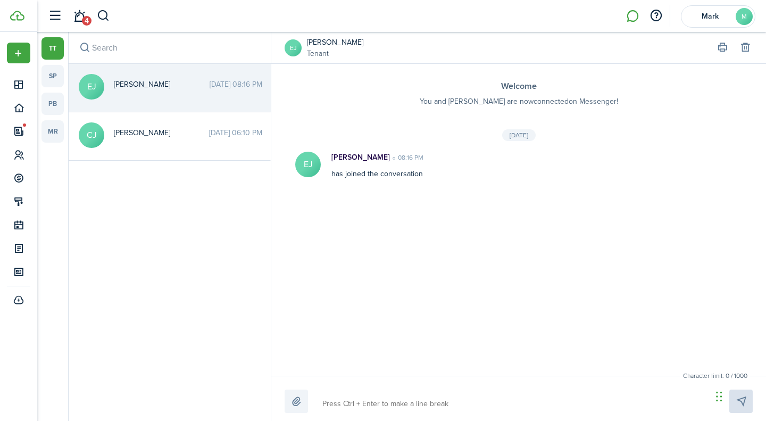
click at [88, 17] on span "4" at bounding box center [87, 21] width 10 height 10
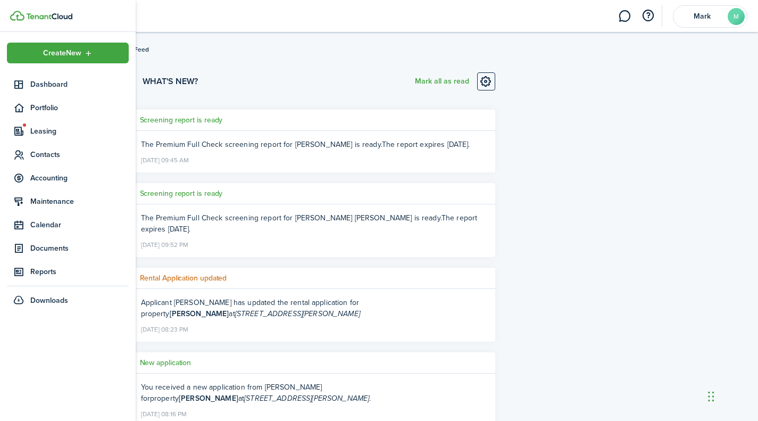
click at [60, 125] on span "Leasing" at bounding box center [68, 131] width 122 height 21
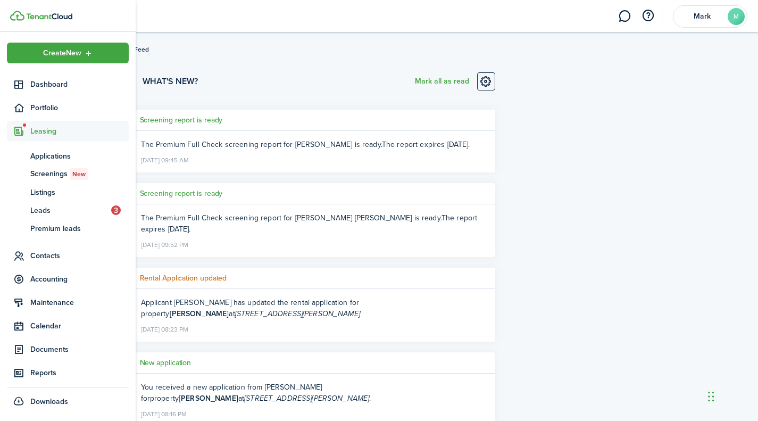
click at [94, 208] on span "Leads" at bounding box center [70, 210] width 81 height 11
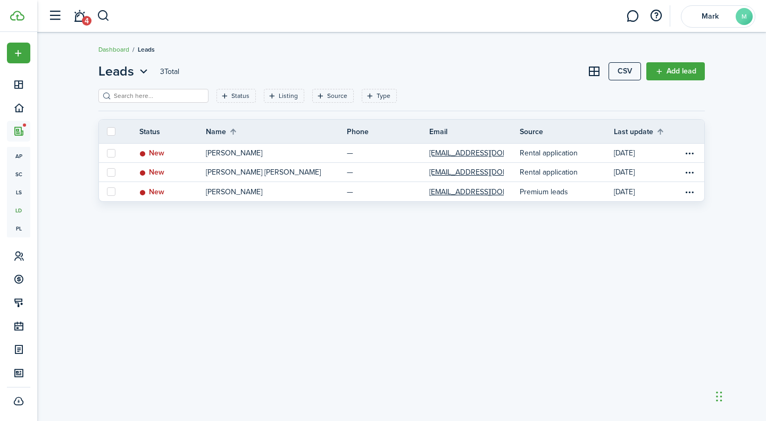
click at [252, 158] on link "[PERSON_NAME]" at bounding box center [276, 153] width 141 height 19
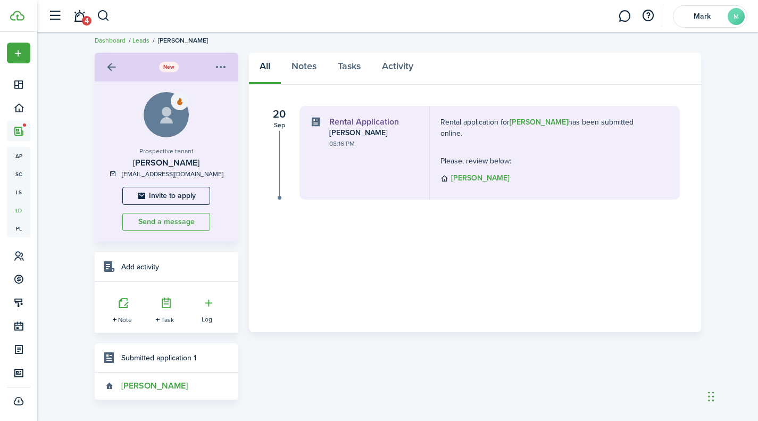
scroll to position [17, 0]
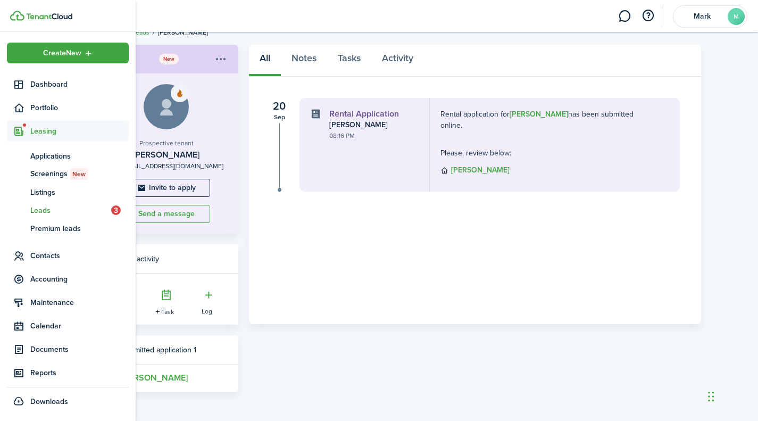
click at [48, 158] on span "Applications" at bounding box center [79, 156] width 98 height 11
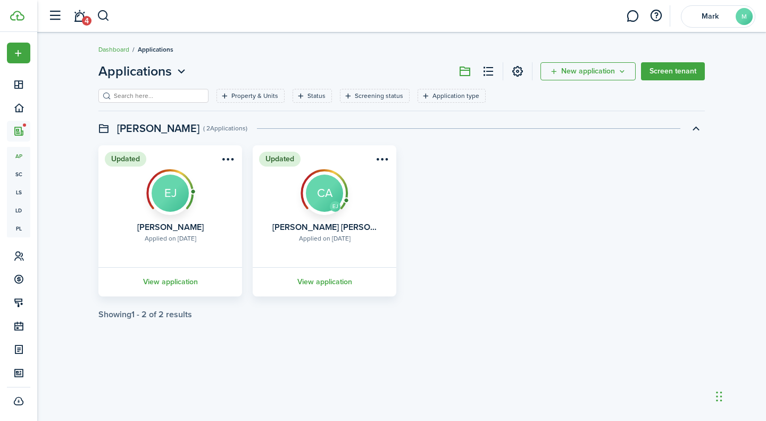
click at [330, 285] on link "View application" at bounding box center [324, 281] width 147 height 29
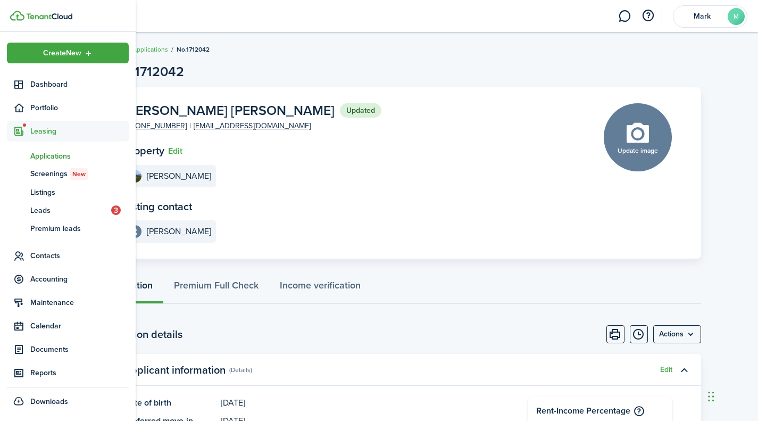
click at [56, 193] on span "Listings" at bounding box center [79, 192] width 98 height 11
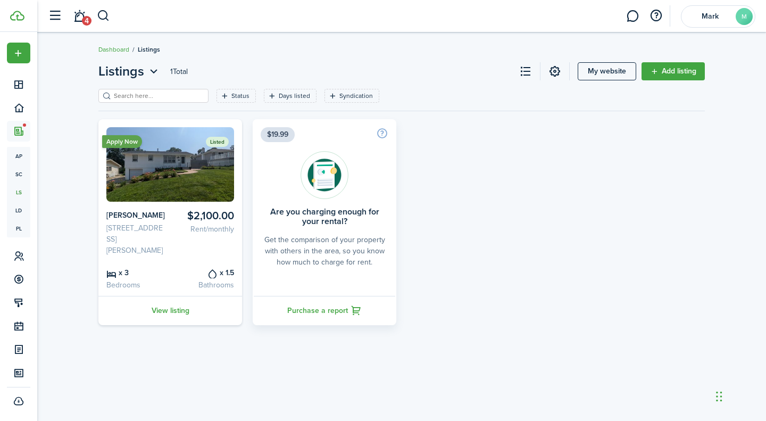
click at [164, 308] on link "View listing" at bounding box center [170, 310] width 144 height 29
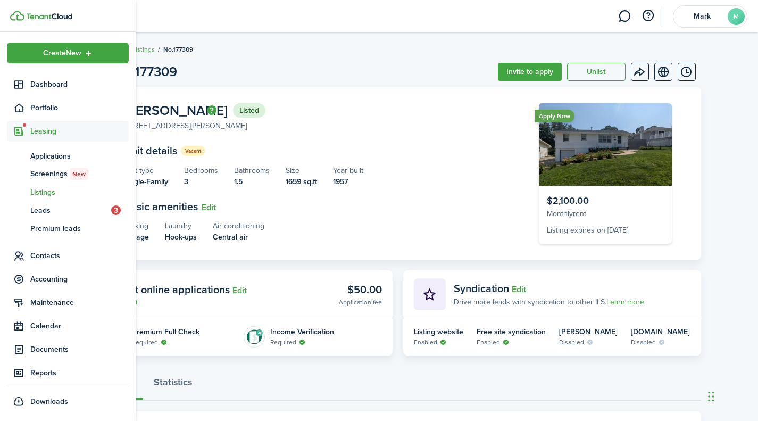
click at [71, 100] on span "Portfolio" at bounding box center [68, 107] width 122 height 21
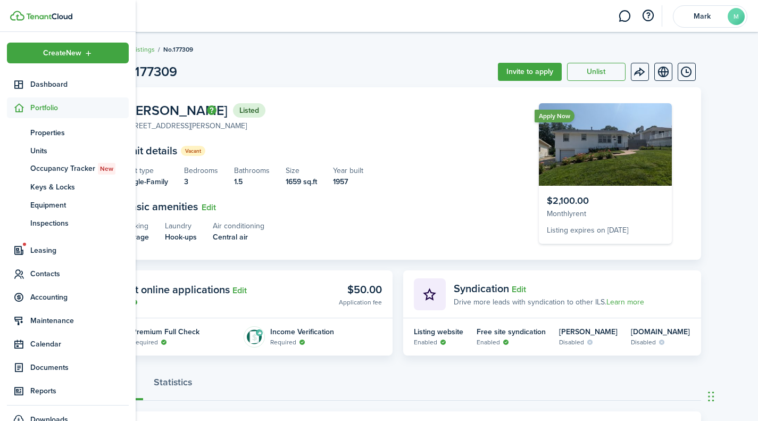
click at [70, 321] on span "Maintenance" at bounding box center [79, 320] width 98 height 11
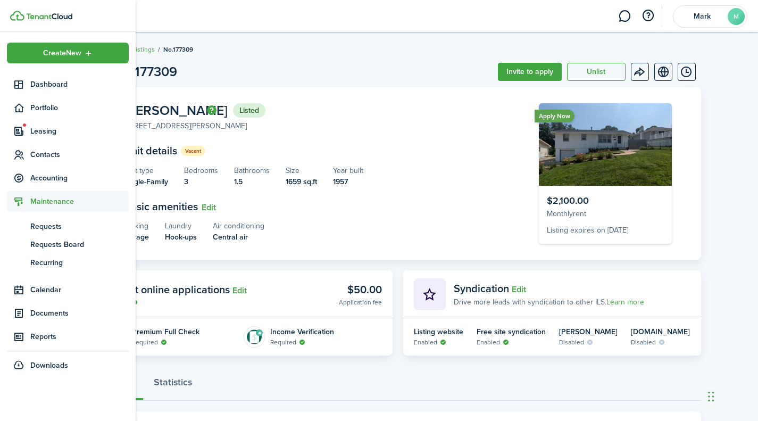
click at [63, 184] on span "Accounting" at bounding box center [68, 178] width 122 height 21
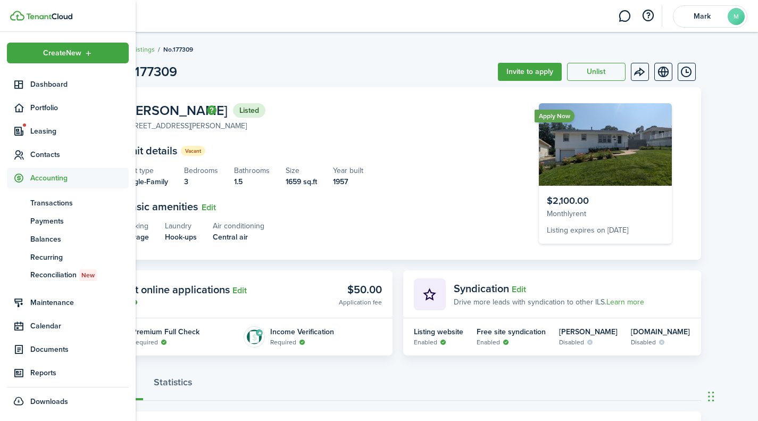
click at [60, 152] on span "Contacts" at bounding box center [79, 154] width 98 height 11
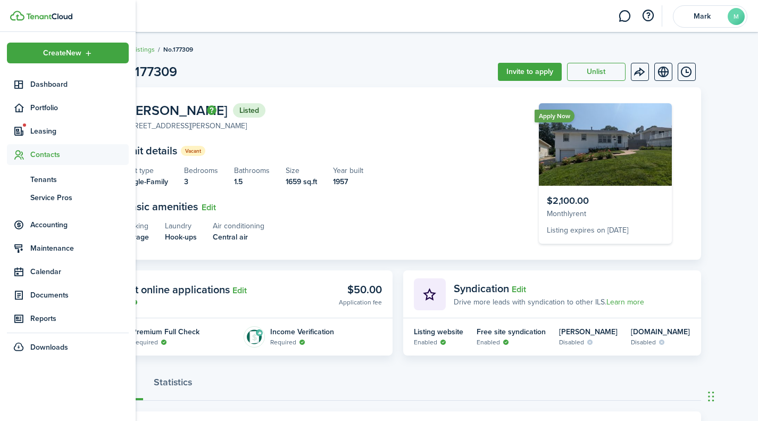
click at [68, 181] on span "Tenants" at bounding box center [79, 179] width 98 height 11
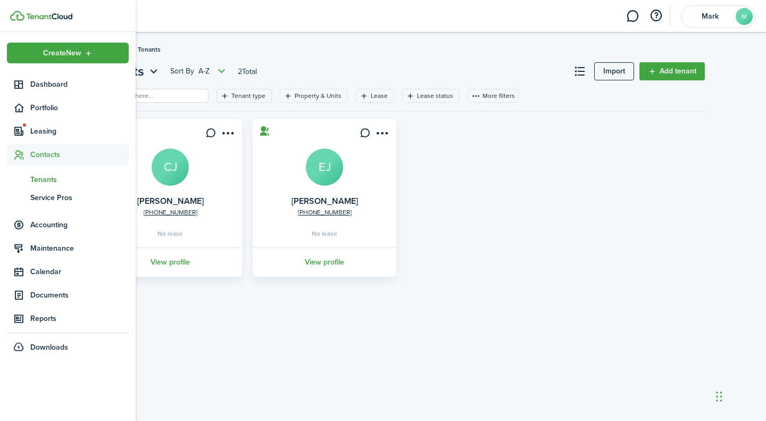
click at [54, 300] on span "Documents" at bounding box center [79, 294] width 98 height 11
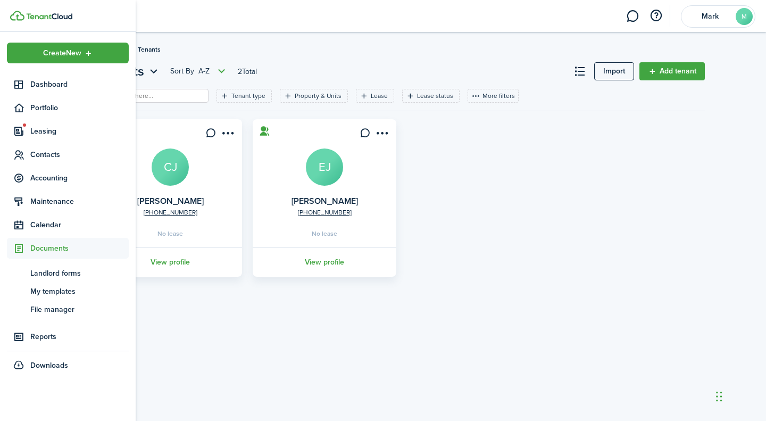
click at [68, 295] on span "My templates" at bounding box center [79, 291] width 98 height 11
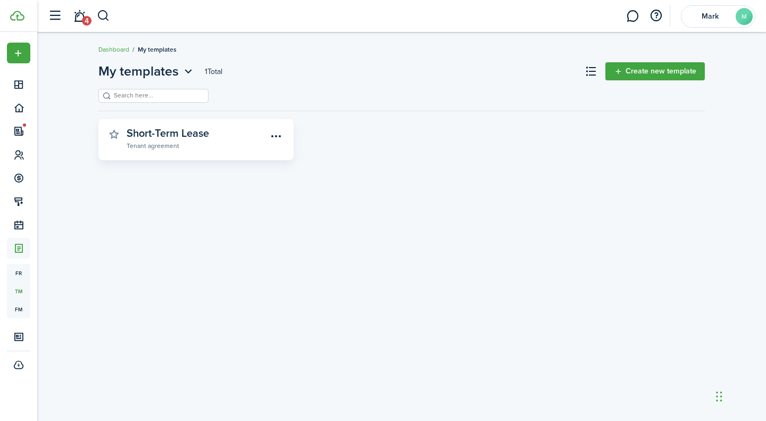
click at [217, 206] on div "My templates 1 Total Create new template Short-Term Lease Tenant agreement «« «…" at bounding box center [401, 226] width 729 height 341
click at [203, 130] on widget-stats-description "Short-Term Lease" at bounding box center [168, 133] width 82 height 16
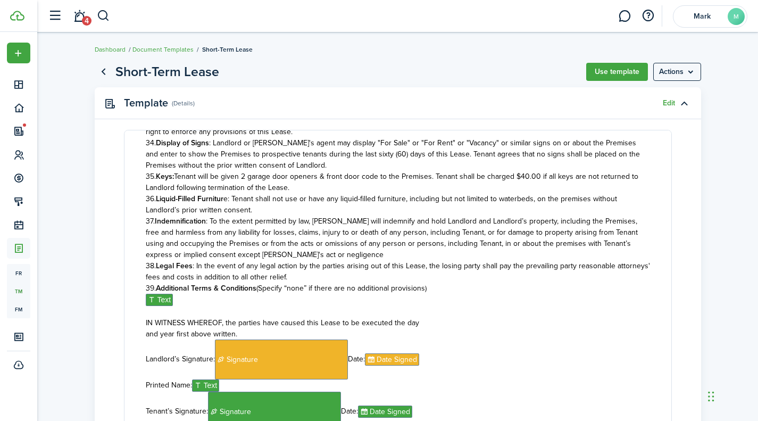
scroll to position [1518, 0]
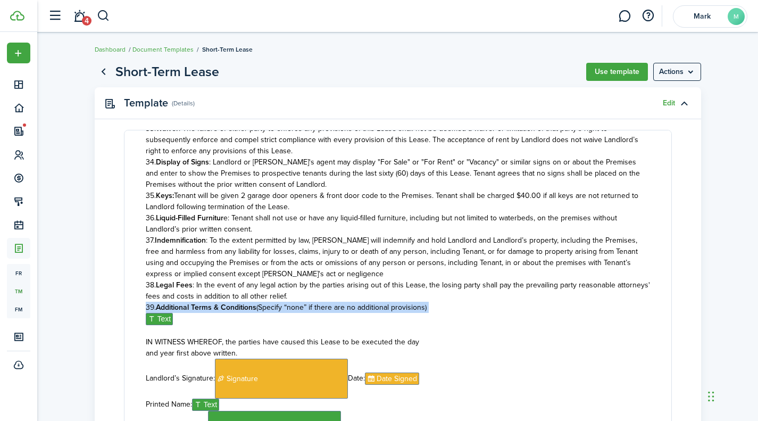
drag, startPoint x: 186, startPoint y: 252, endPoint x: 137, endPoint y: 237, distance: 51.7
click at [137, 237] on document-editor-content "[US_STATE] Standard Residential Lease Agreement This Lease Agreement (“Lease”) …" at bounding box center [398, 289] width 548 height 319
click at [669, 103] on link "Edit" at bounding box center [669, 103] width 12 height 9
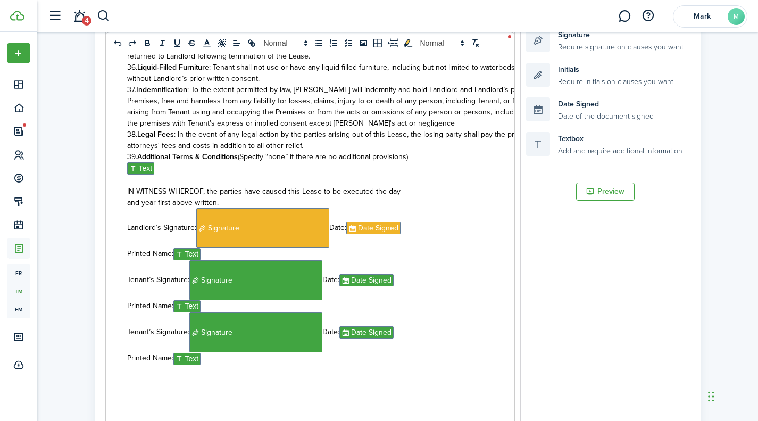
scroll to position [1474, 0]
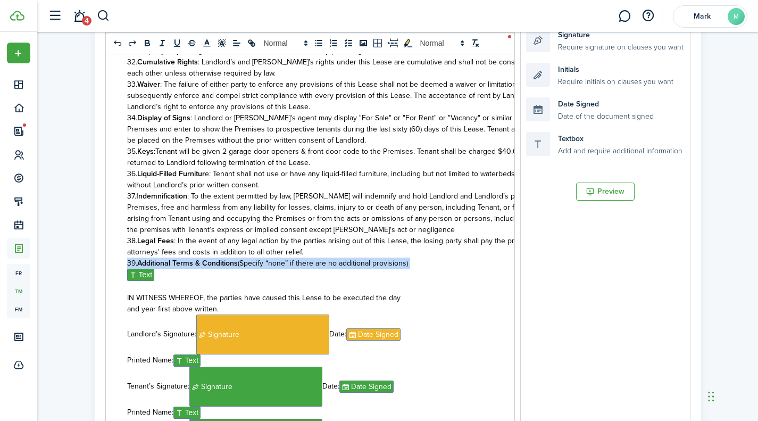
drag, startPoint x: 163, startPoint y: 264, endPoint x: 118, endPoint y: 254, distance: 46.4
click at [118, 254] on div "[US_STATE] Standard Residential Lease Agreement This Lease Agreement (“Lease”) …" at bounding box center [363, 216] width 514 height 418
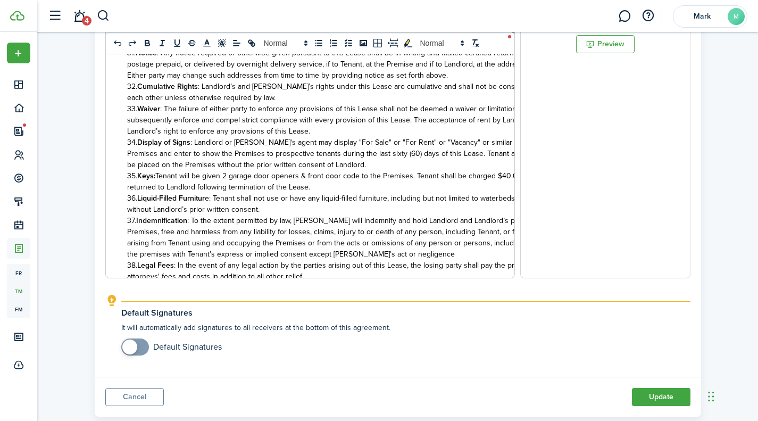
scroll to position [319, 0]
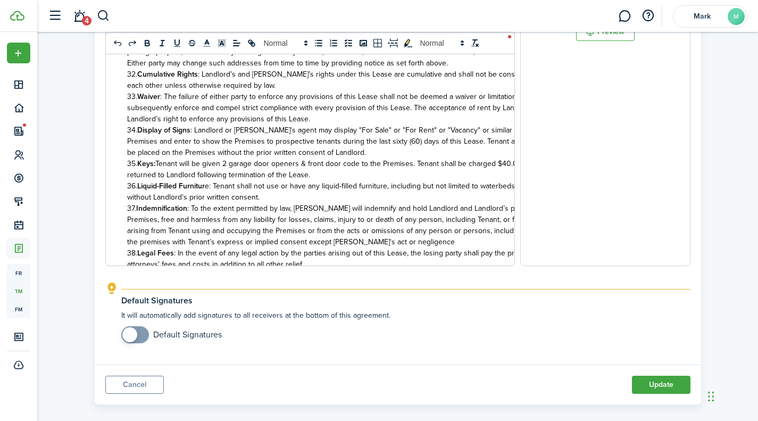
click at [653, 388] on button "Update" at bounding box center [661, 385] width 59 height 18
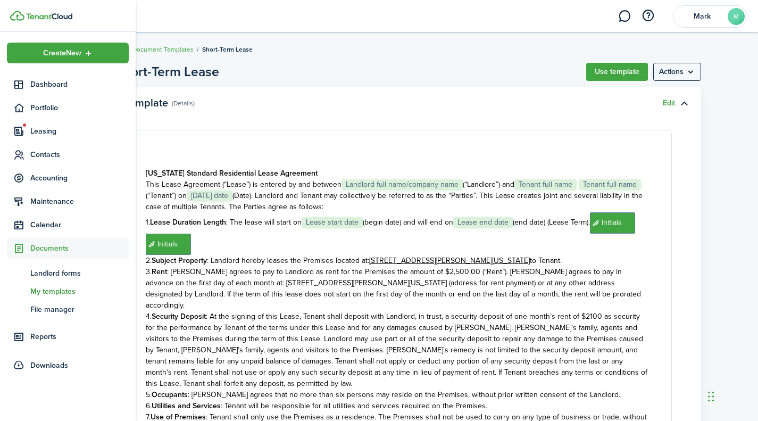
click at [45, 134] on span "Leasing" at bounding box center [79, 131] width 98 height 11
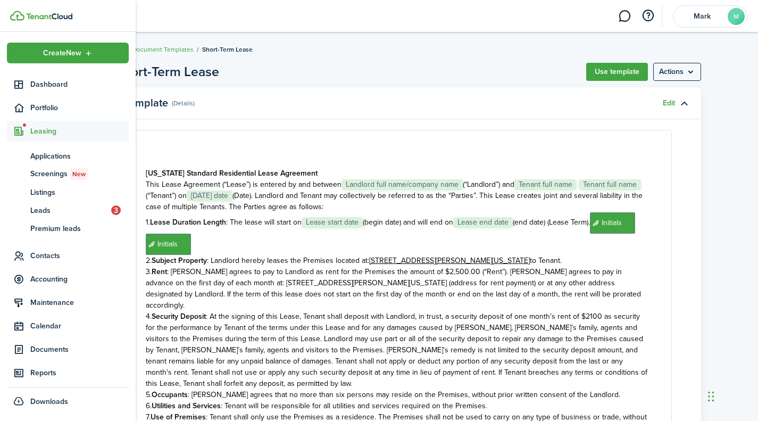
click at [57, 156] on span "Applications" at bounding box center [79, 156] width 98 height 11
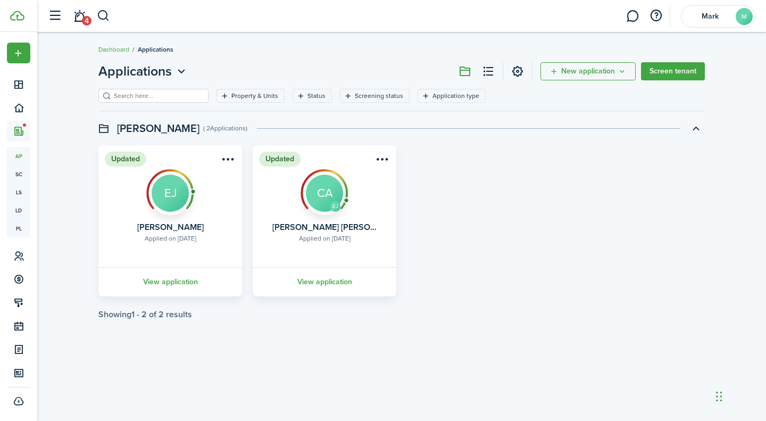
click at [320, 284] on link "View application" at bounding box center [324, 281] width 147 height 29
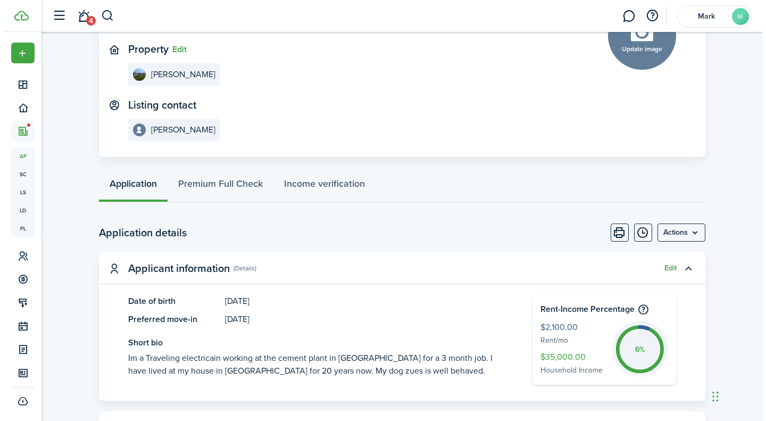
scroll to position [160, 0]
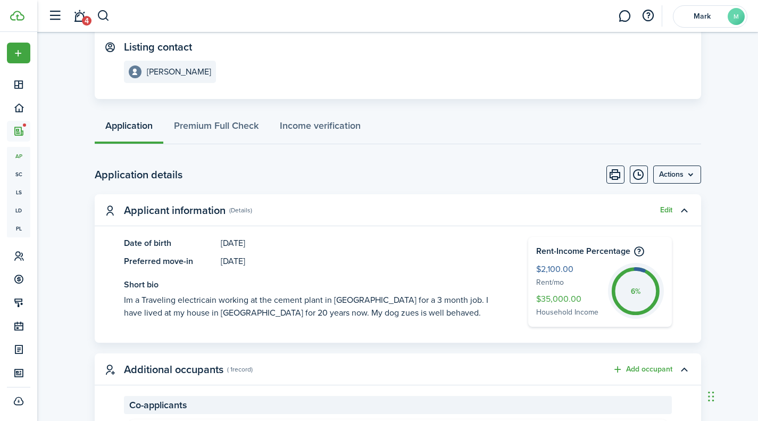
click at [686, 171] on menu-btn "Actions" at bounding box center [678, 175] width 48 height 18
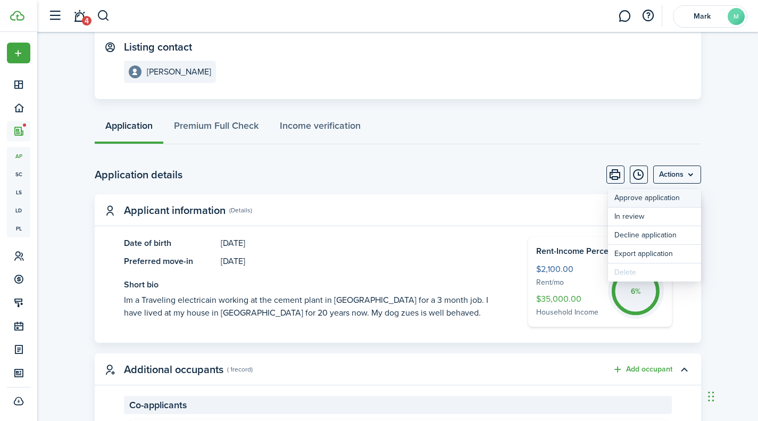
click at [656, 202] on button "Approve application" at bounding box center [654, 198] width 93 height 18
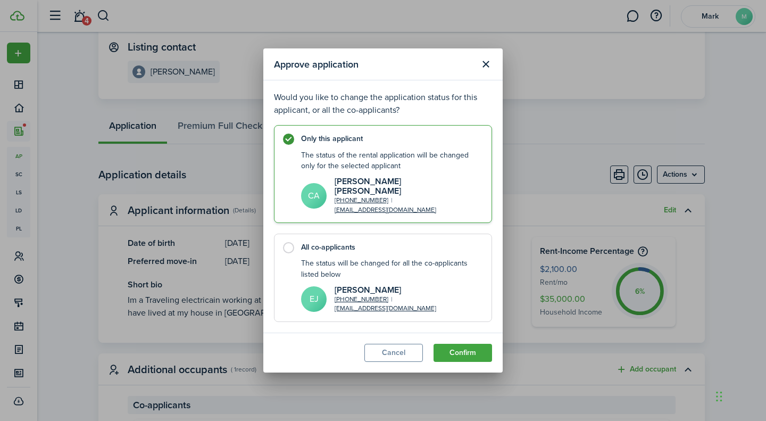
click at [289, 241] on label "All co-applicants The status will be changed for all the co-applicants listed b…" at bounding box center [383, 278] width 218 height 88
radio input "false"
radio input "true"
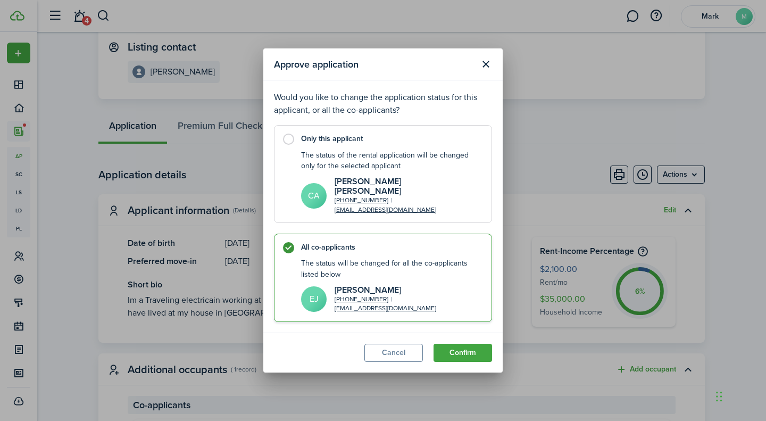
click at [481, 349] on button "Confirm" at bounding box center [463, 353] width 59 height 18
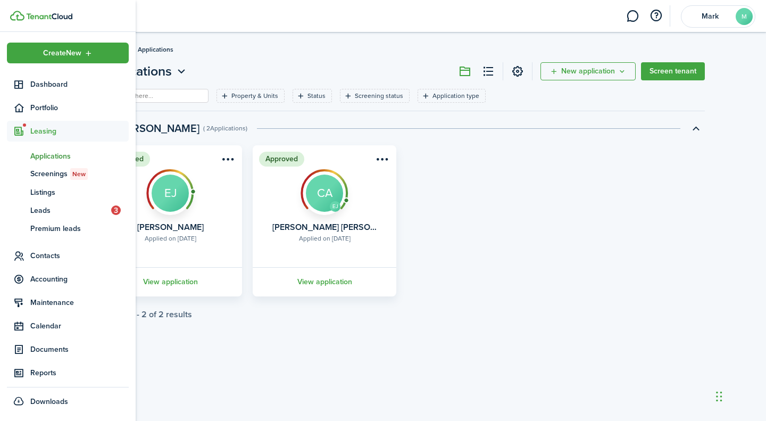
click at [39, 107] on span "Portfolio" at bounding box center [79, 107] width 98 height 11
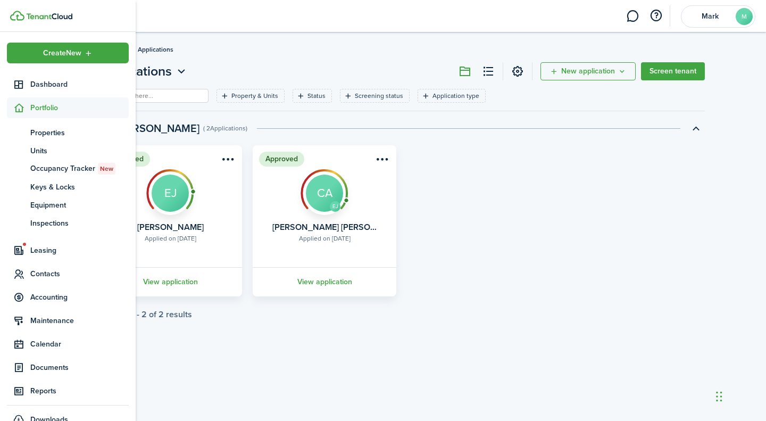
click at [38, 251] on span "Leasing" at bounding box center [79, 250] width 98 height 11
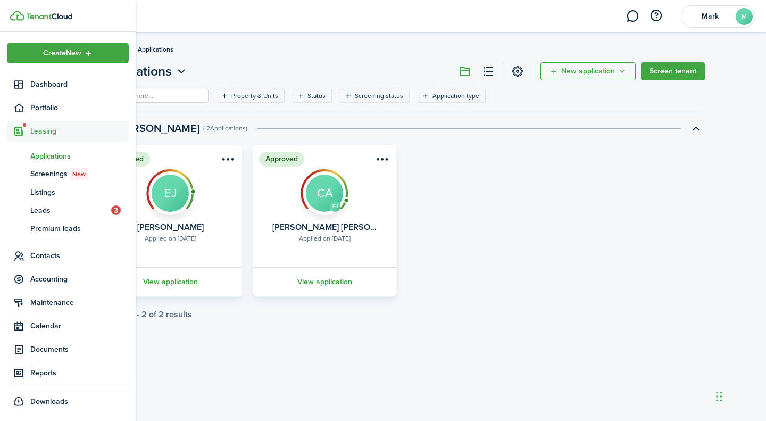
click at [48, 194] on span "Listings" at bounding box center [79, 192] width 98 height 11
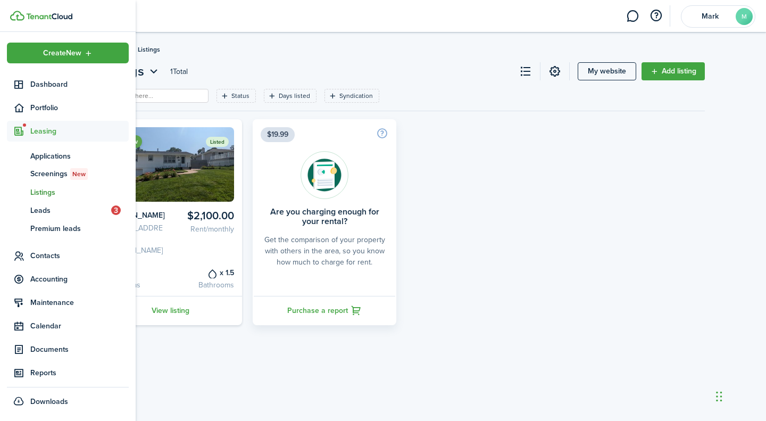
click at [49, 156] on span "Applications" at bounding box center [79, 156] width 98 height 11
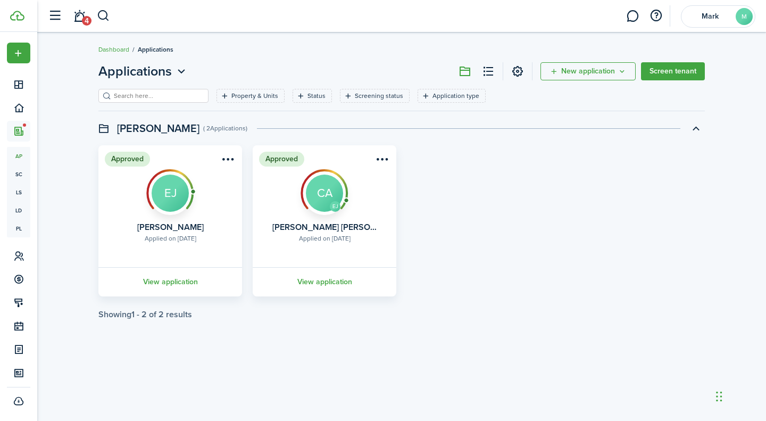
click at [380, 162] on menu-btn-icon "Open menu" at bounding box center [382, 159] width 18 height 18
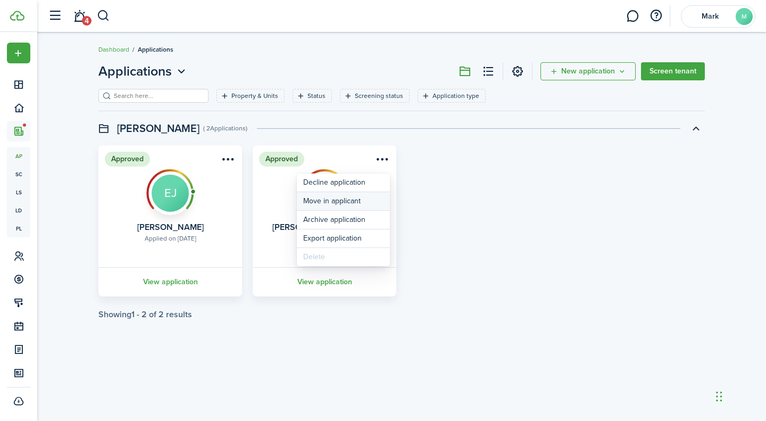
click at [373, 201] on button "Move in applicant" at bounding box center [343, 201] width 93 height 18
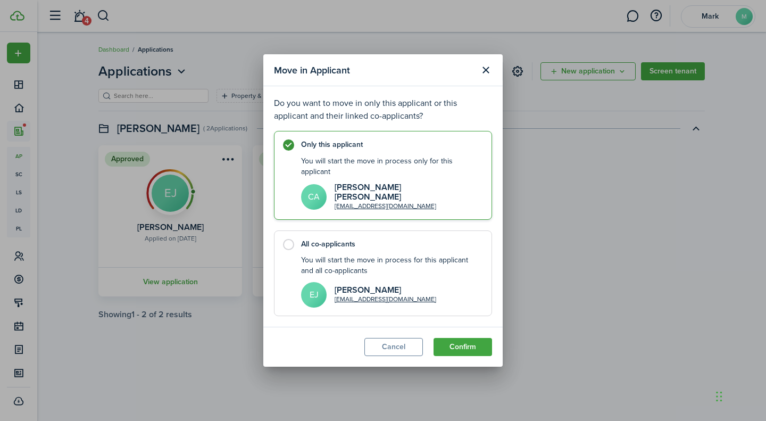
click at [487, 73] on button "Close modal" at bounding box center [486, 70] width 18 height 18
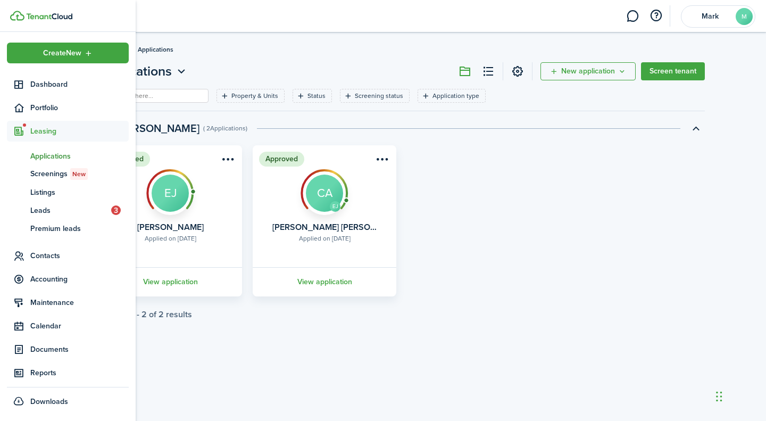
click at [59, 201] on link "ls Listings" at bounding box center [68, 192] width 122 height 18
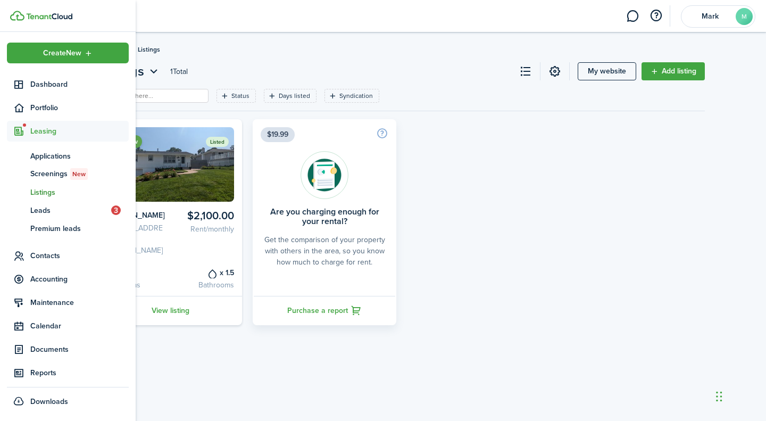
click at [64, 106] on span "Portfolio" at bounding box center [79, 107] width 98 height 11
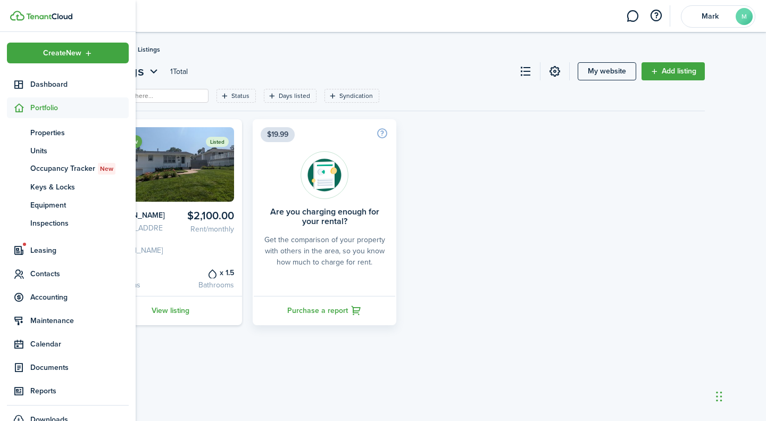
click at [53, 129] on span "Properties" at bounding box center [79, 132] width 98 height 11
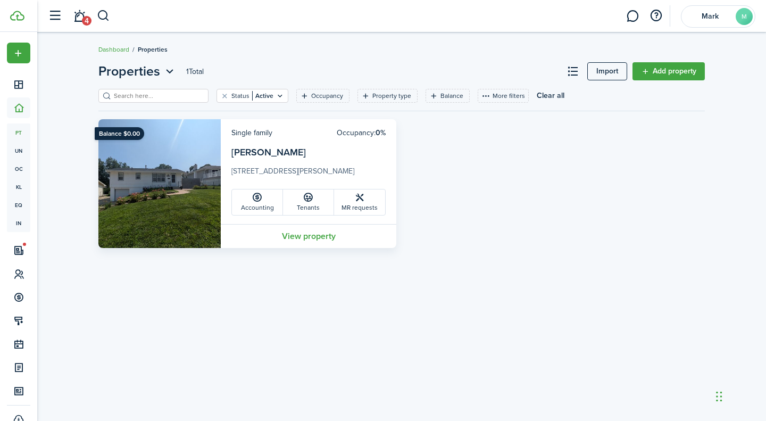
click at [316, 236] on link "View property" at bounding box center [309, 236] width 176 height 24
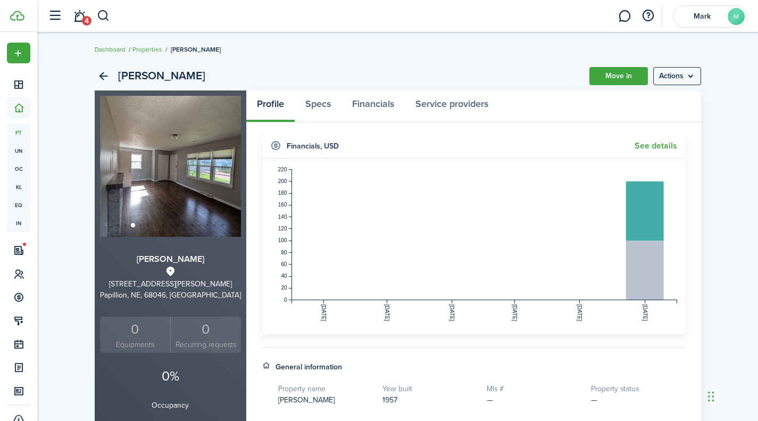
click at [693, 80] on menu-btn "Actions" at bounding box center [678, 76] width 48 height 18
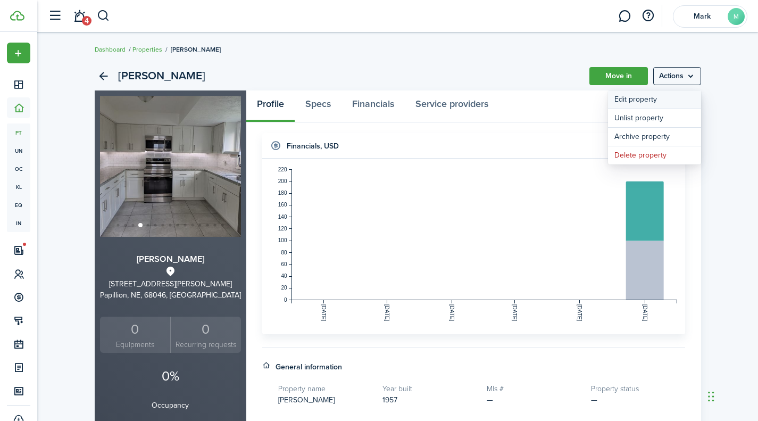
click at [650, 104] on link "Edit property" at bounding box center [654, 99] width 93 height 18
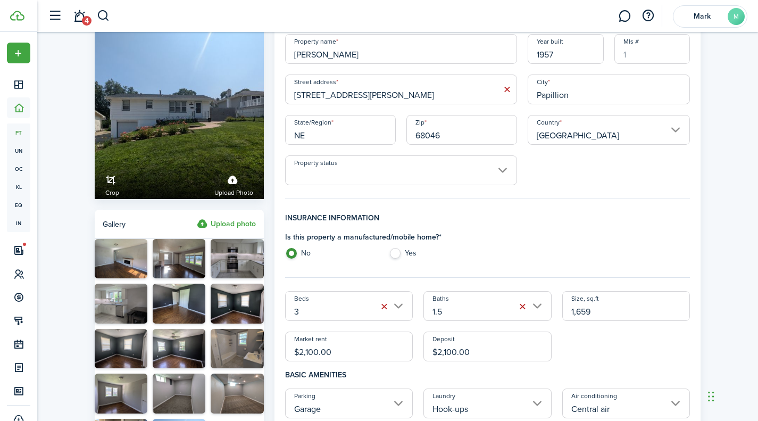
scroll to position [53, 0]
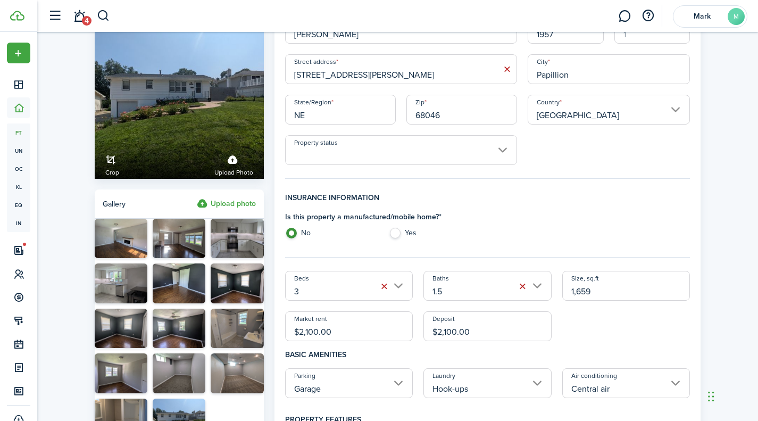
click at [308, 333] on input "$2,100.00" at bounding box center [349, 326] width 128 height 30
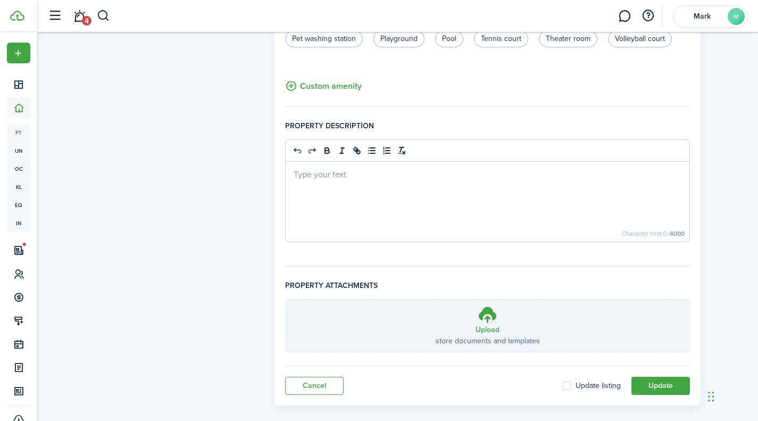
scroll to position [689, 0]
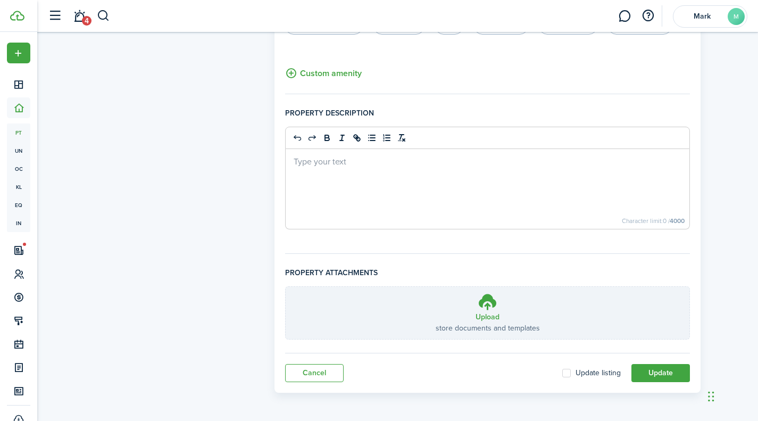
type input "$2,500.00"
click at [681, 371] on button "Update" at bounding box center [661, 373] width 59 height 18
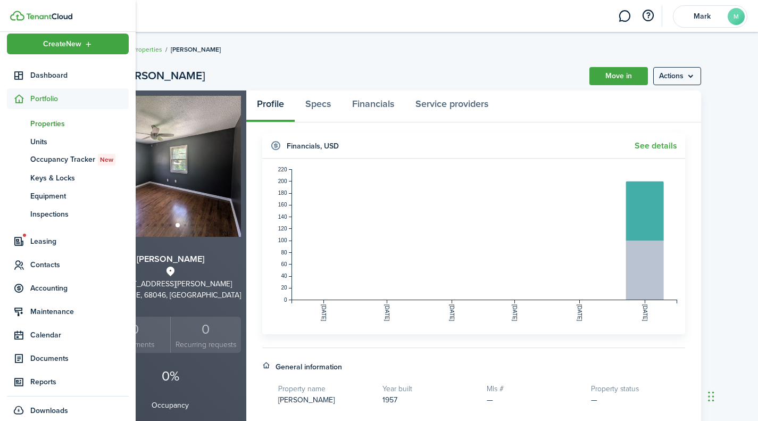
scroll to position [18, 0]
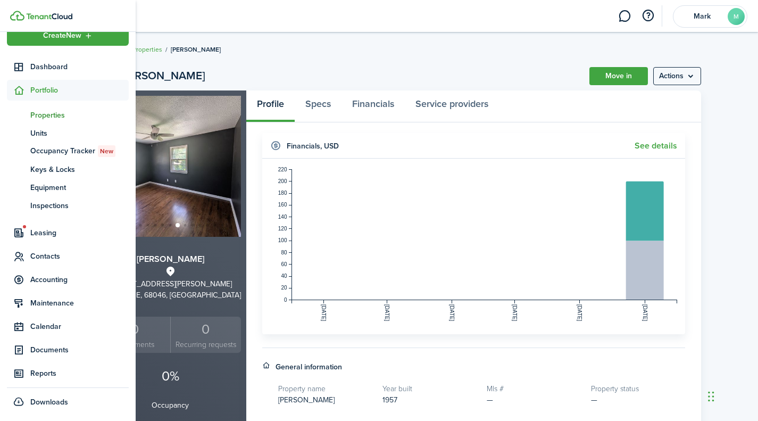
click at [49, 351] on span "Documents" at bounding box center [79, 349] width 98 height 11
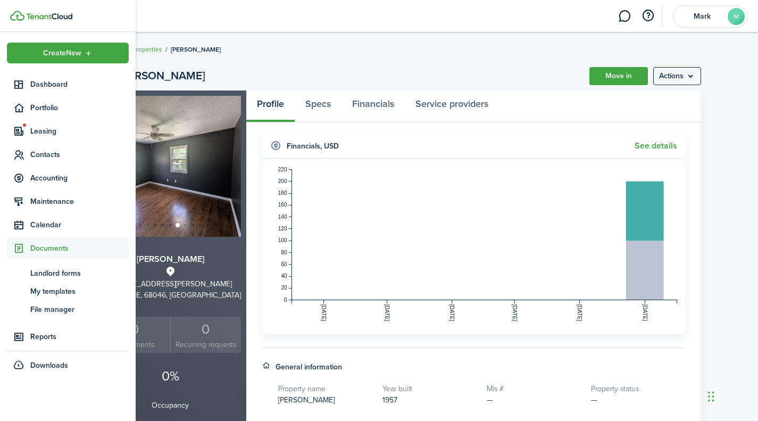
scroll to position [0, 0]
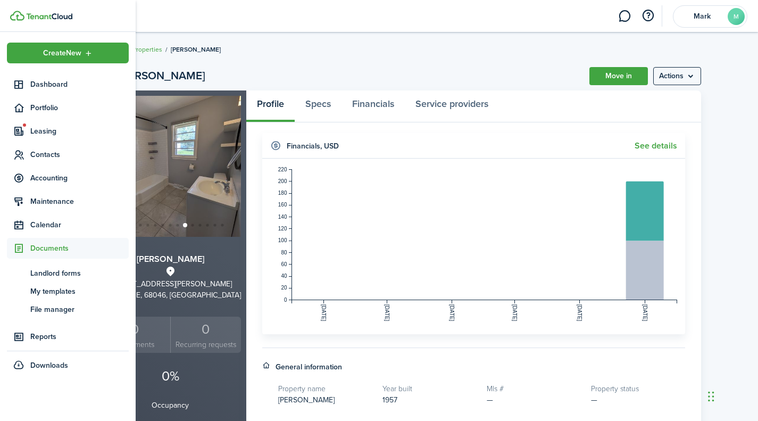
click at [72, 292] on span "My templates" at bounding box center [79, 291] width 98 height 11
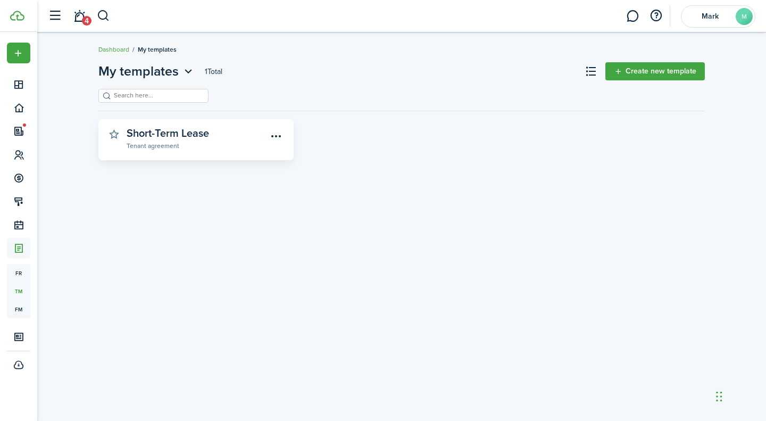
click at [209, 154] on widget-stats "Short-Term Lease Tenant agreement" at bounding box center [195, 139] width 195 height 41
click at [272, 135] on menu-btn-icon "Open menu" at bounding box center [277, 136] width 18 height 18
click at [186, 138] on widget-stats-description "Short-Term Lease" at bounding box center [168, 133] width 82 height 16
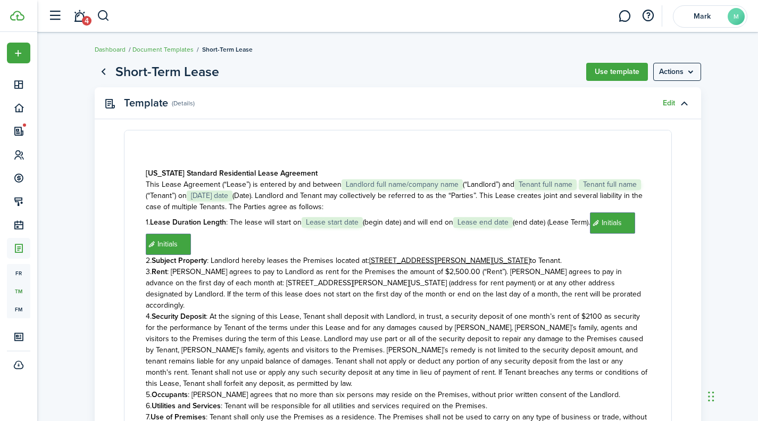
click at [611, 78] on button "Use template" at bounding box center [617, 72] width 62 height 18
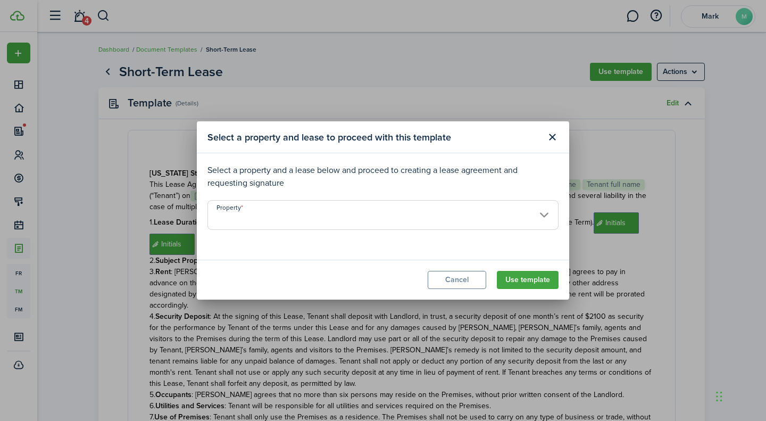
click at [253, 216] on input "Property" at bounding box center [383, 215] width 351 height 30
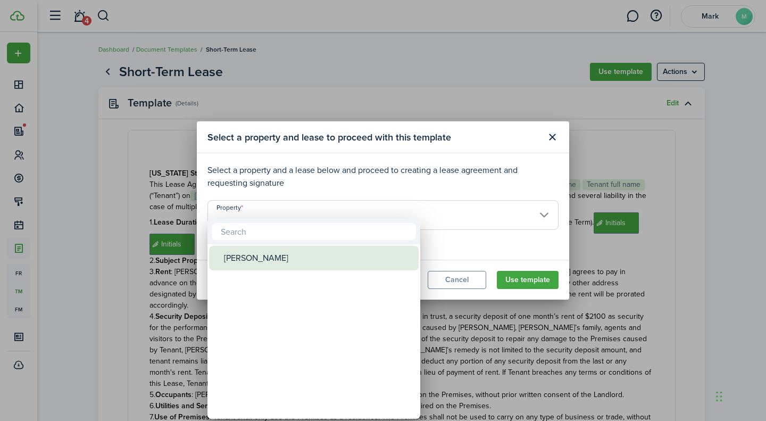
click at [259, 261] on div "[PERSON_NAME]" at bounding box center [318, 258] width 188 height 24
type input "[PERSON_NAME]"
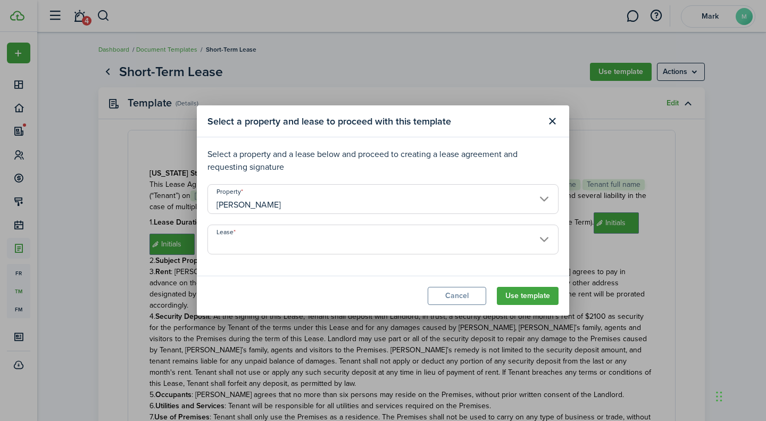
click at [303, 236] on input "Lease" at bounding box center [383, 240] width 351 height 30
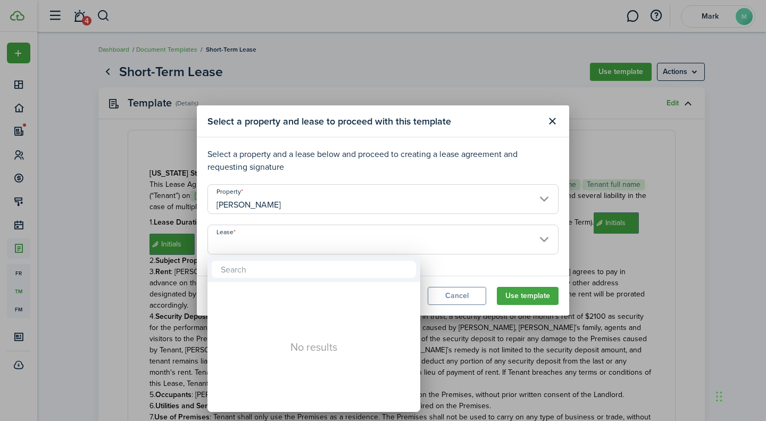
click at [551, 120] on div at bounding box center [383, 210] width 937 height 591
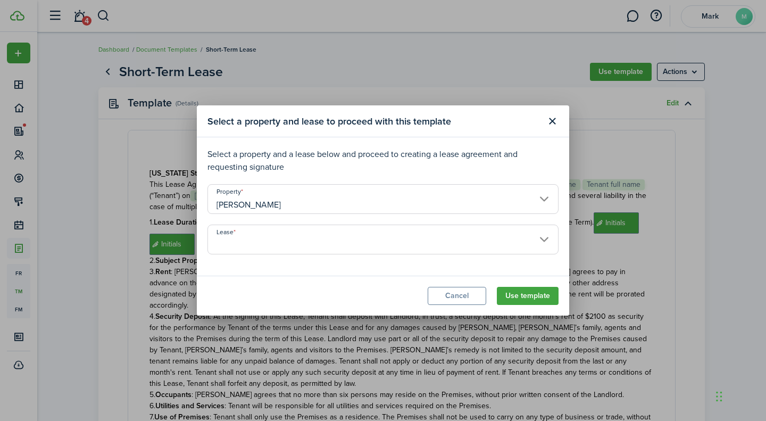
click at [556, 123] on button "Close modal" at bounding box center [552, 121] width 18 height 18
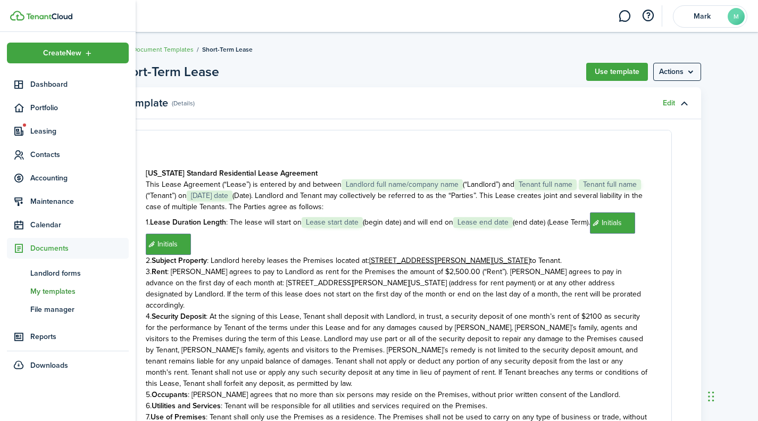
click at [63, 272] on span "Landlord forms" at bounding box center [79, 273] width 98 height 11
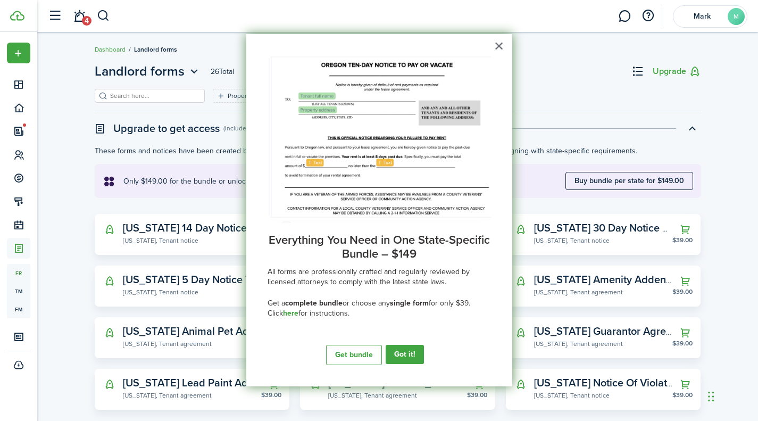
click at [501, 46] on button "×" at bounding box center [499, 45] width 10 height 17
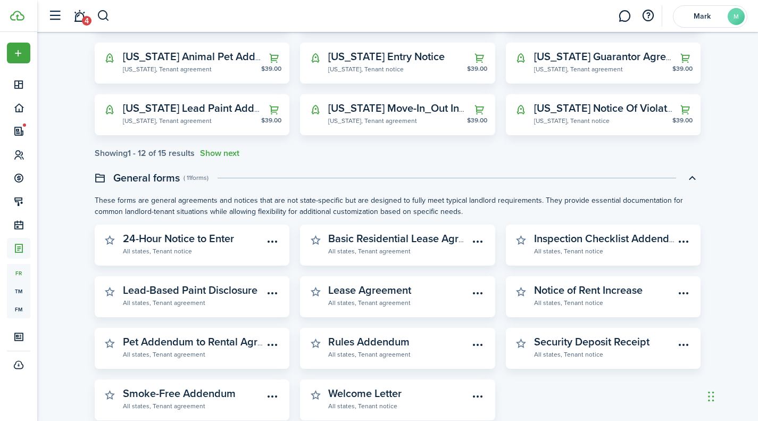
scroll to position [326, 0]
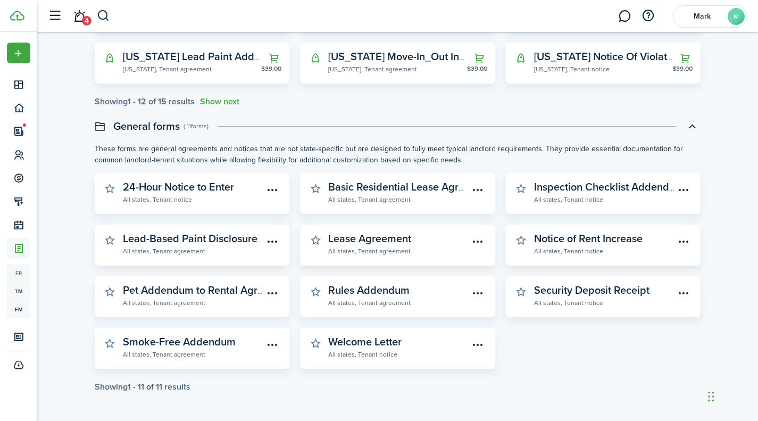
click at [200, 245] on widget-stats-description "Lead-Based Paint Disclosure" at bounding box center [190, 238] width 135 height 16
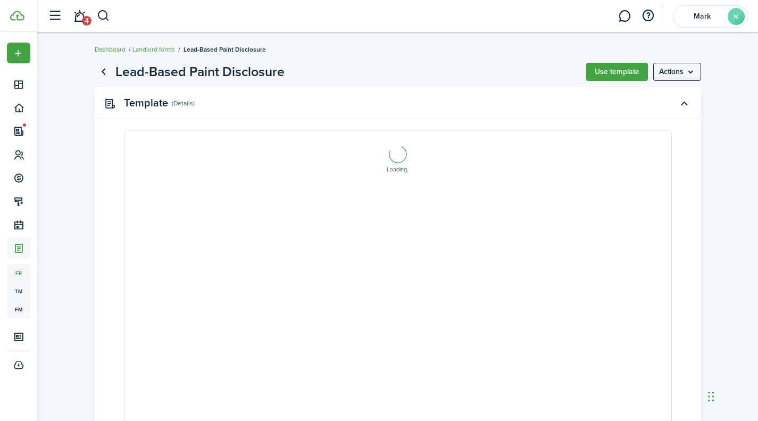
select select "fit"
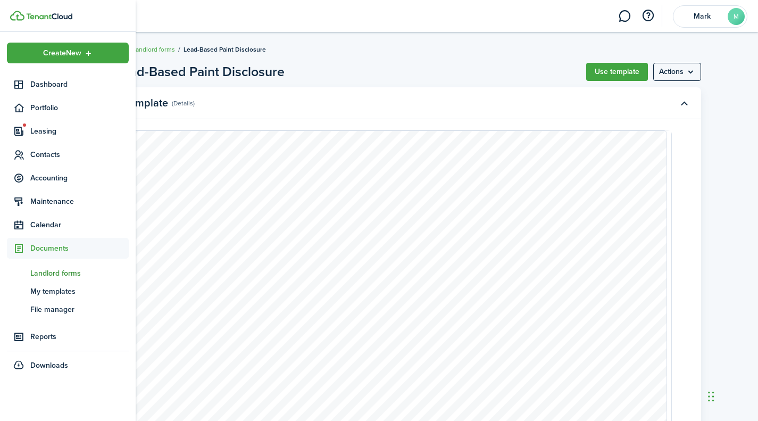
click at [49, 131] on span "Leasing" at bounding box center [79, 131] width 98 height 11
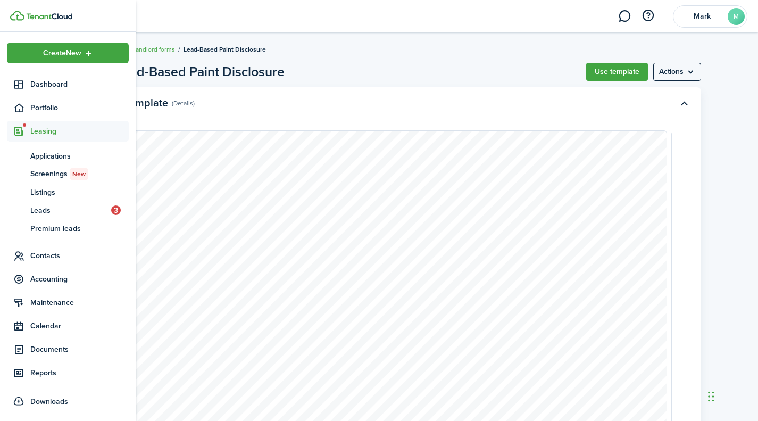
click at [85, 193] on span "Listings" at bounding box center [79, 192] width 98 height 11
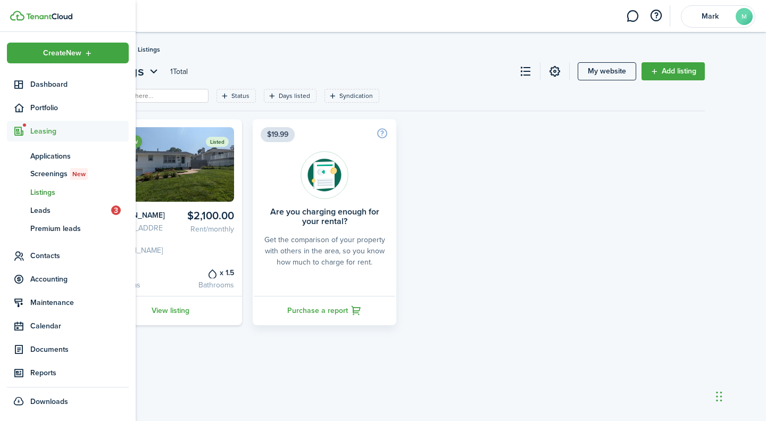
click at [62, 156] on span "Applications" at bounding box center [79, 156] width 98 height 11
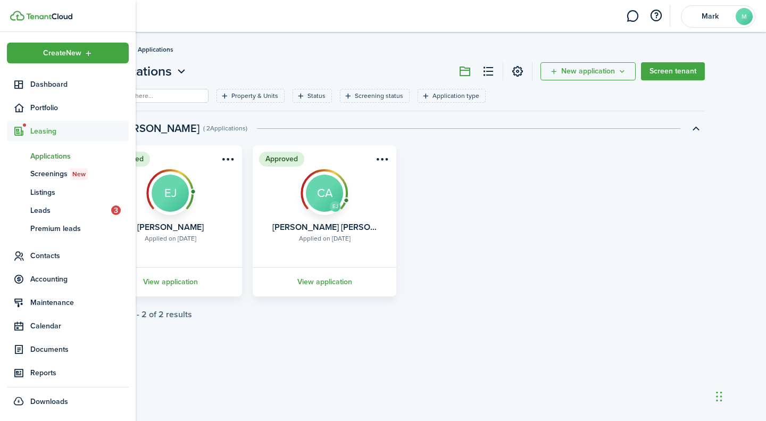
click at [52, 216] on span "Leads" at bounding box center [70, 210] width 81 height 11
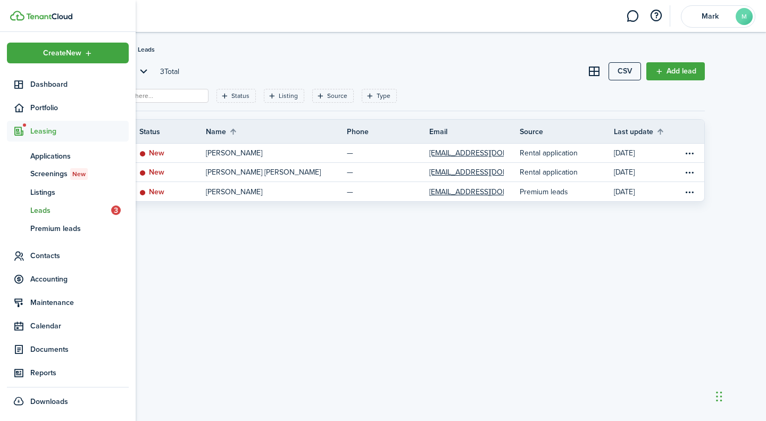
click at [48, 229] on span "Premium leads" at bounding box center [79, 228] width 98 height 11
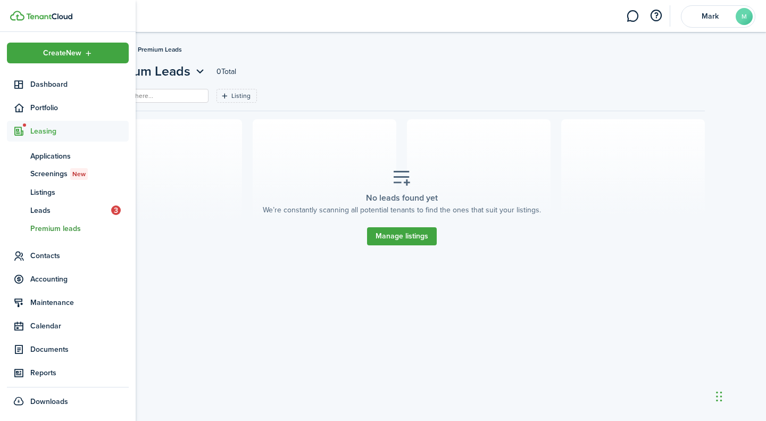
click at [49, 154] on span "Applications" at bounding box center [79, 156] width 98 height 11
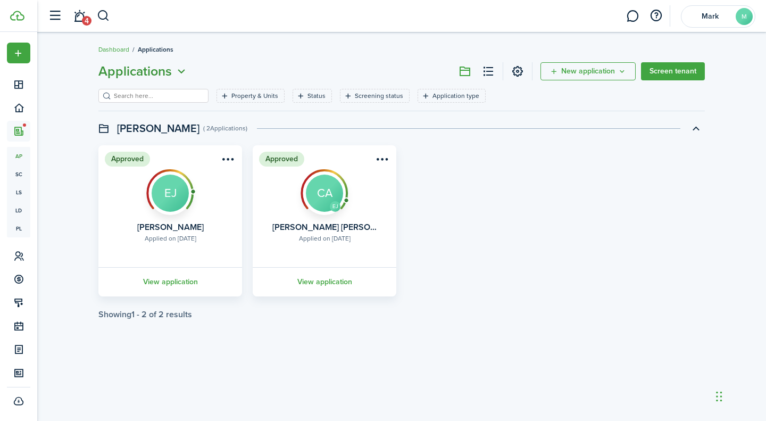
click at [177, 74] on icon "Open menu" at bounding box center [182, 71] width 14 height 13
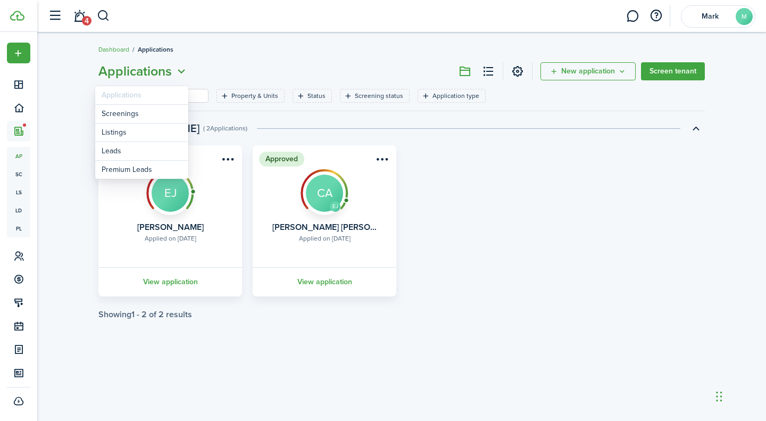
click at [177, 74] on icon "Open menu" at bounding box center [182, 71] width 14 height 13
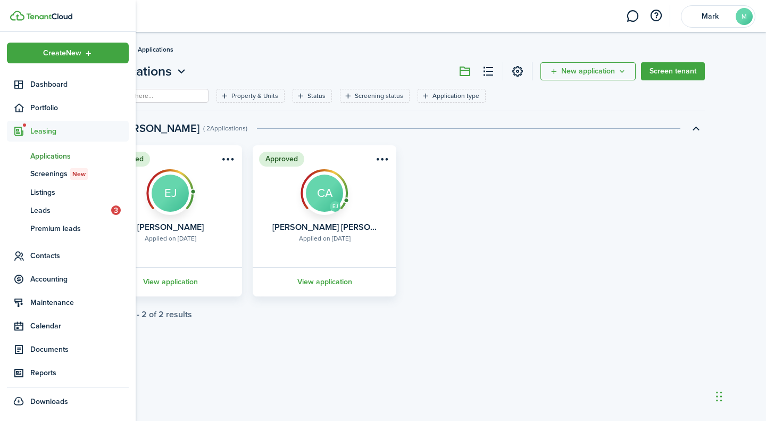
click at [67, 53] on span "Create New" at bounding box center [62, 52] width 38 height 7
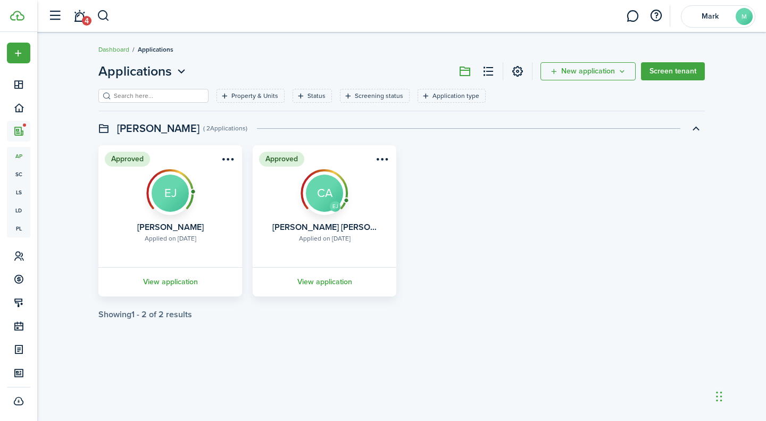
click at [263, 51] on breadcrumb "Dashboard Applications" at bounding box center [401, 44] width 607 height 24
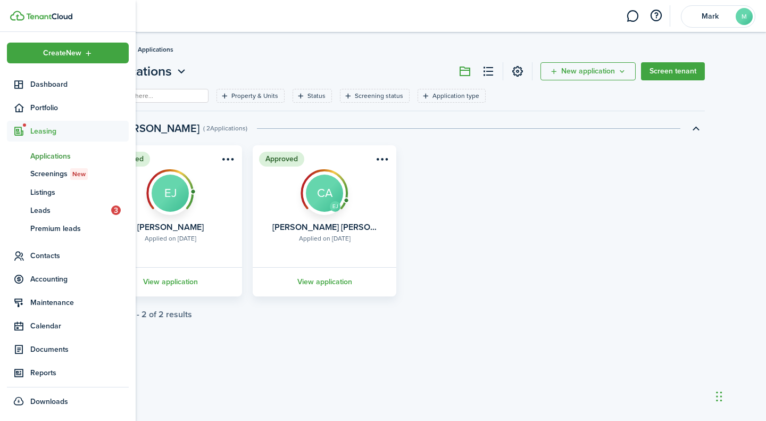
click at [60, 115] on span "Portfolio" at bounding box center [68, 107] width 122 height 21
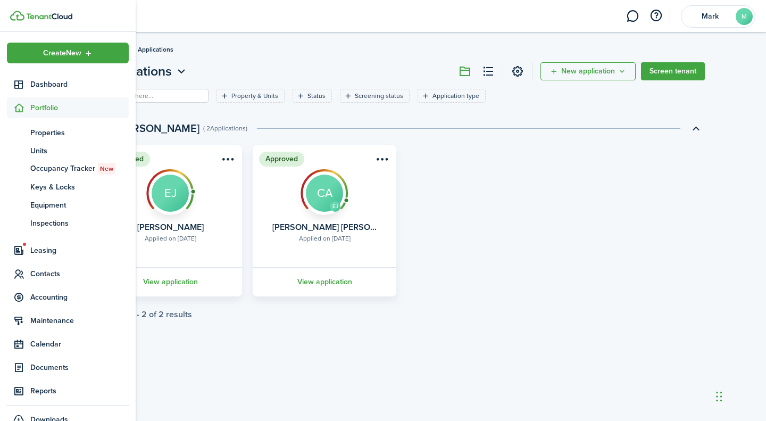
click at [45, 127] on span "Properties" at bounding box center [79, 132] width 98 height 11
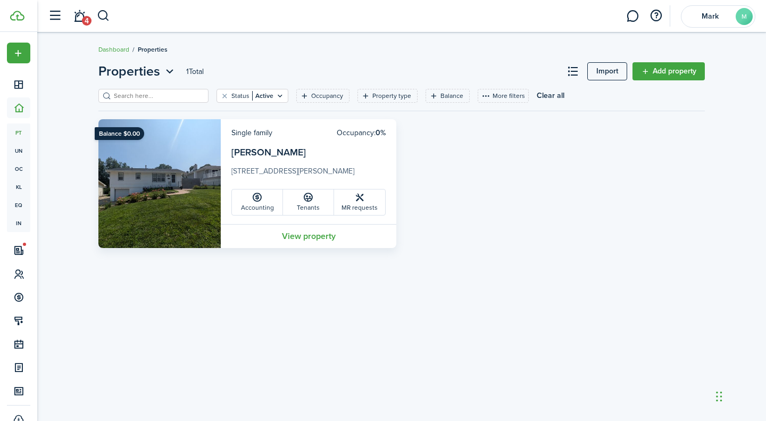
click at [272, 234] on link "View property" at bounding box center [309, 236] width 176 height 24
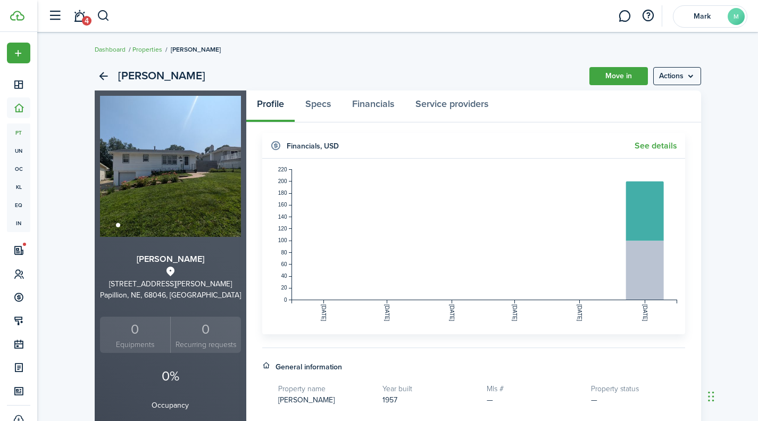
click at [617, 79] on link "Move in" at bounding box center [619, 76] width 59 height 18
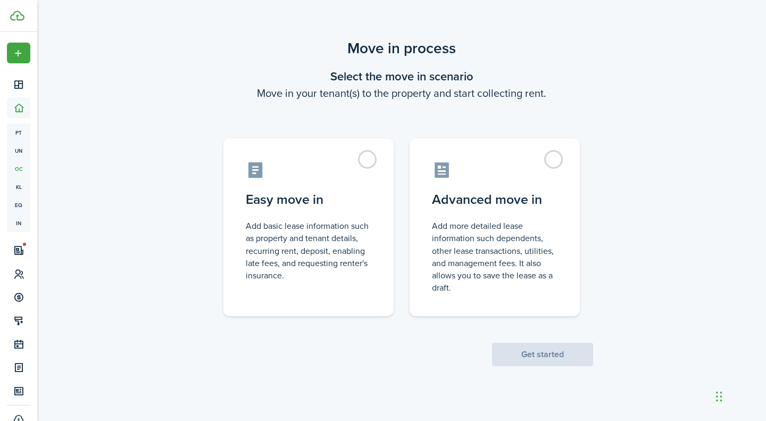
click at [472, 192] on control-radio-card-title "Advanced move in" at bounding box center [495, 199] width 126 height 19
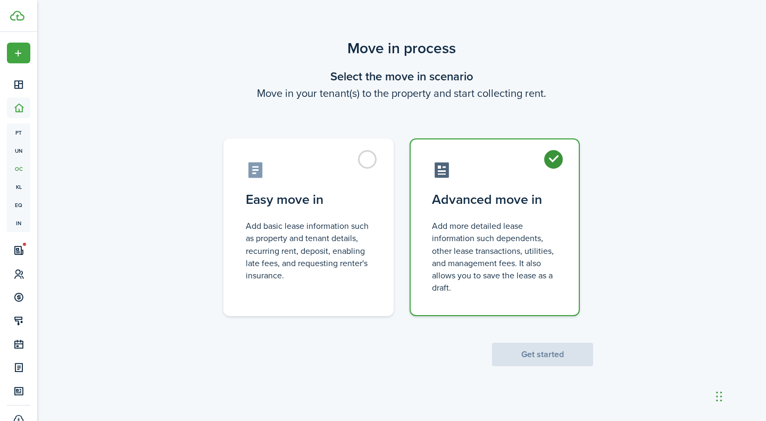
radio input "true"
click at [538, 352] on button "Get started" at bounding box center [542, 354] width 101 height 23
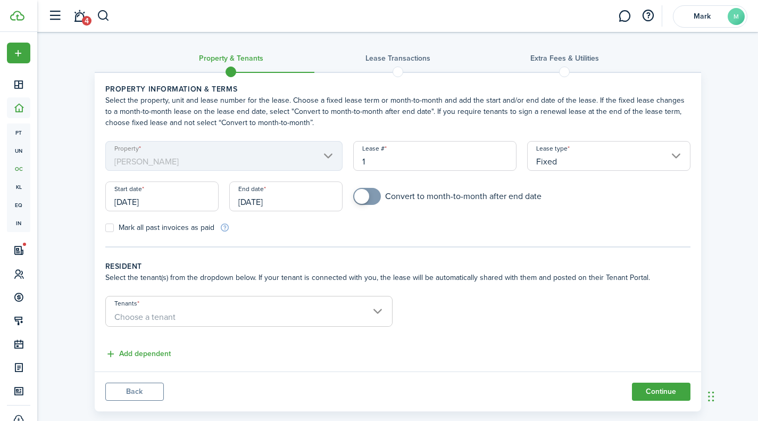
click at [152, 193] on input "[DATE]" at bounding box center [161, 196] width 113 height 30
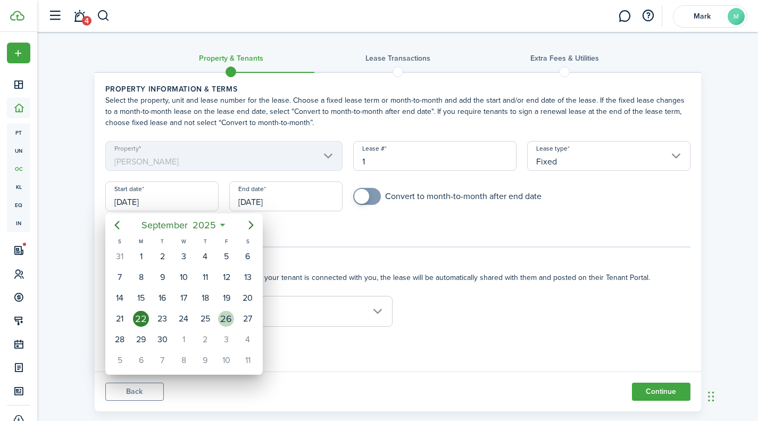
click at [233, 314] on div "26" at bounding box center [226, 319] width 16 height 16
type input "[DATE]"
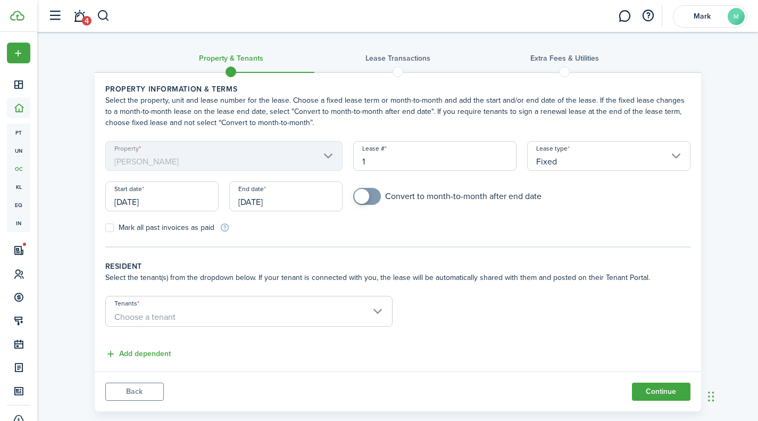
click at [272, 205] on input "[DATE]" at bounding box center [285, 196] width 113 height 30
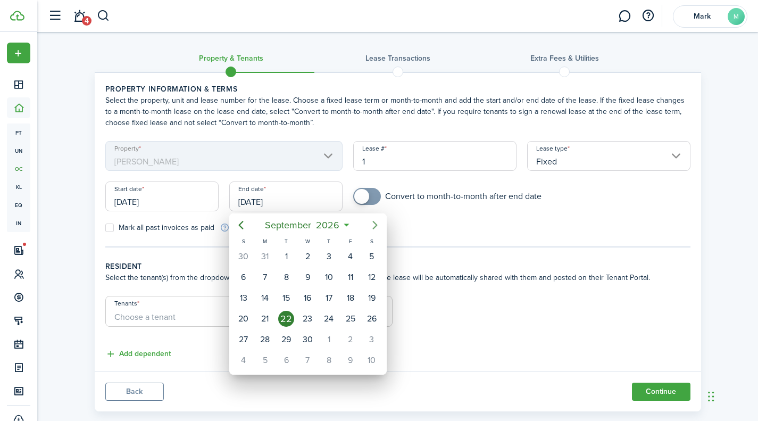
click at [369, 226] on icon "Next page" at bounding box center [375, 225] width 13 height 13
click at [242, 223] on icon "Previous page" at bounding box center [240, 225] width 5 height 9
click at [321, 222] on span "2026" at bounding box center [328, 225] width 28 height 19
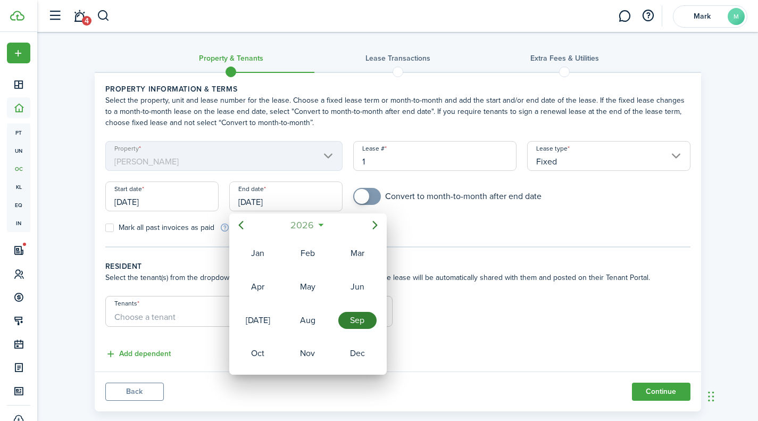
click at [310, 226] on span "2026" at bounding box center [302, 225] width 28 height 19
click at [316, 317] on div "2025" at bounding box center [307, 320] width 38 height 17
click at [363, 353] on div "Dec" at bounding box center [357, 353] width 38 height 17
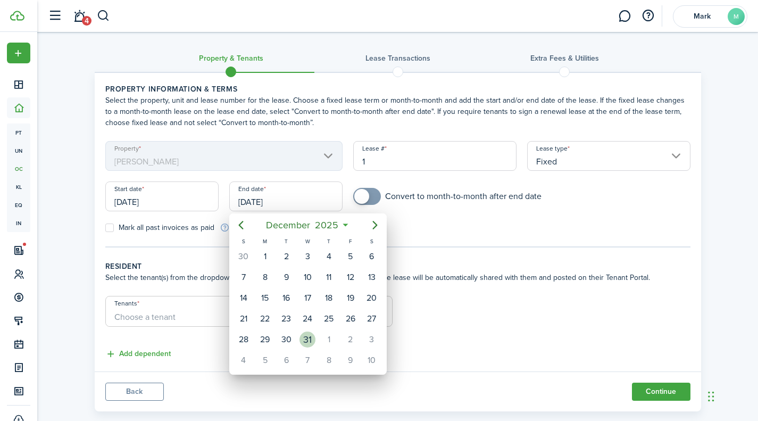
click at [310, 336] on div "31" at bounding box center [308, 340] width 16 height 16
type input "[DATE]"
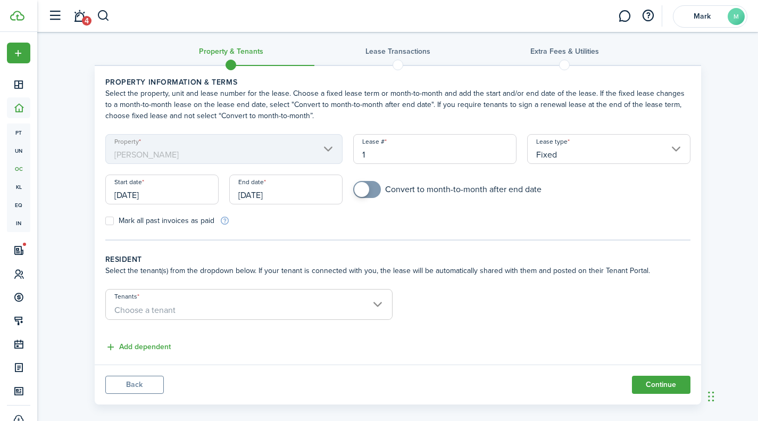
scroll to position [19, 0]
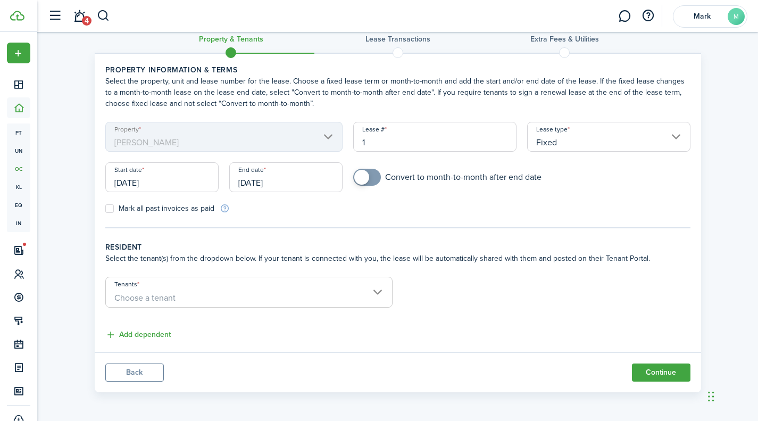
click at [294, 293] on span "Choose a tenant" at bounding box center [249, 298] width 286 height 18
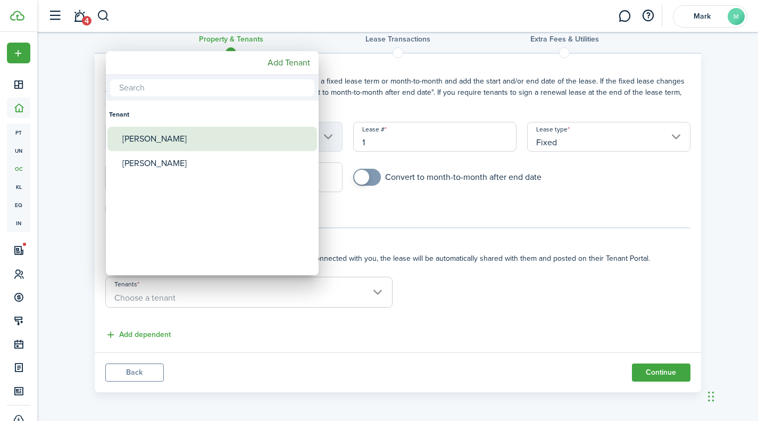
click at [136, 132] on div "[PERSON_NAME]" at bounding box center [216, 139] width 188 height 24
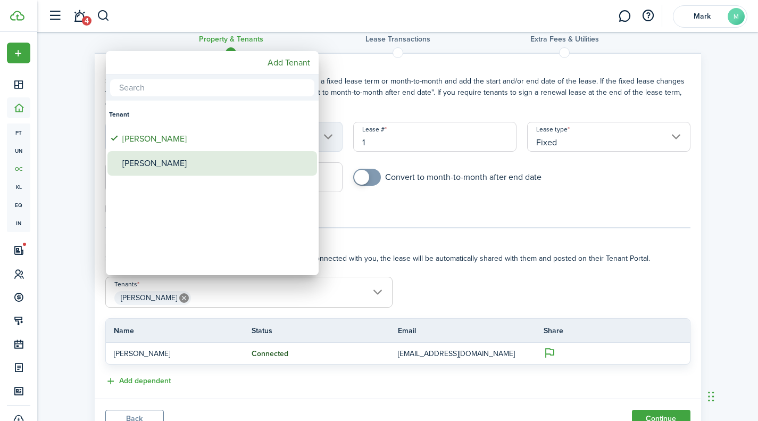
click at [150, 160] on div "[PERSON_NAME]" at bounding box center [216, 163] width 188 height 24
type input "[PERSON_NAME], [PERSON_NAME]"
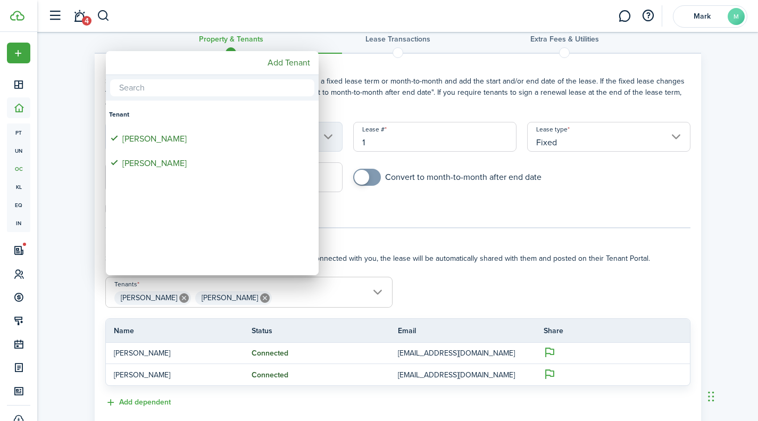
click at [459, 283] on div at bounding box center [379, 210] width 929 height 591
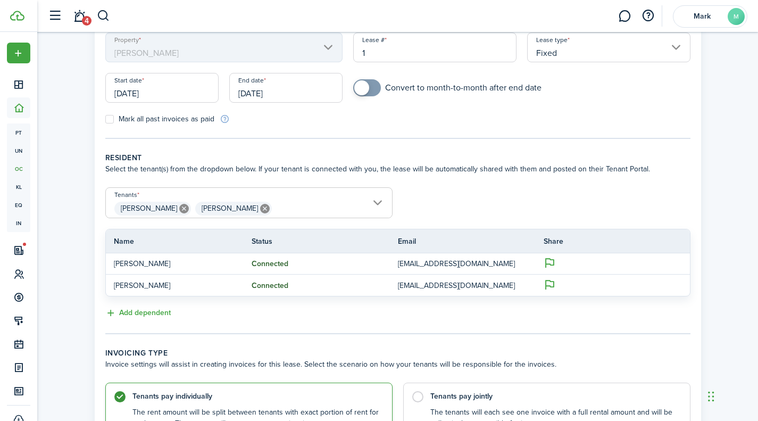
scroll to position [215, 0]
